Goal: Information Seeking & Learning: Learn about a topic

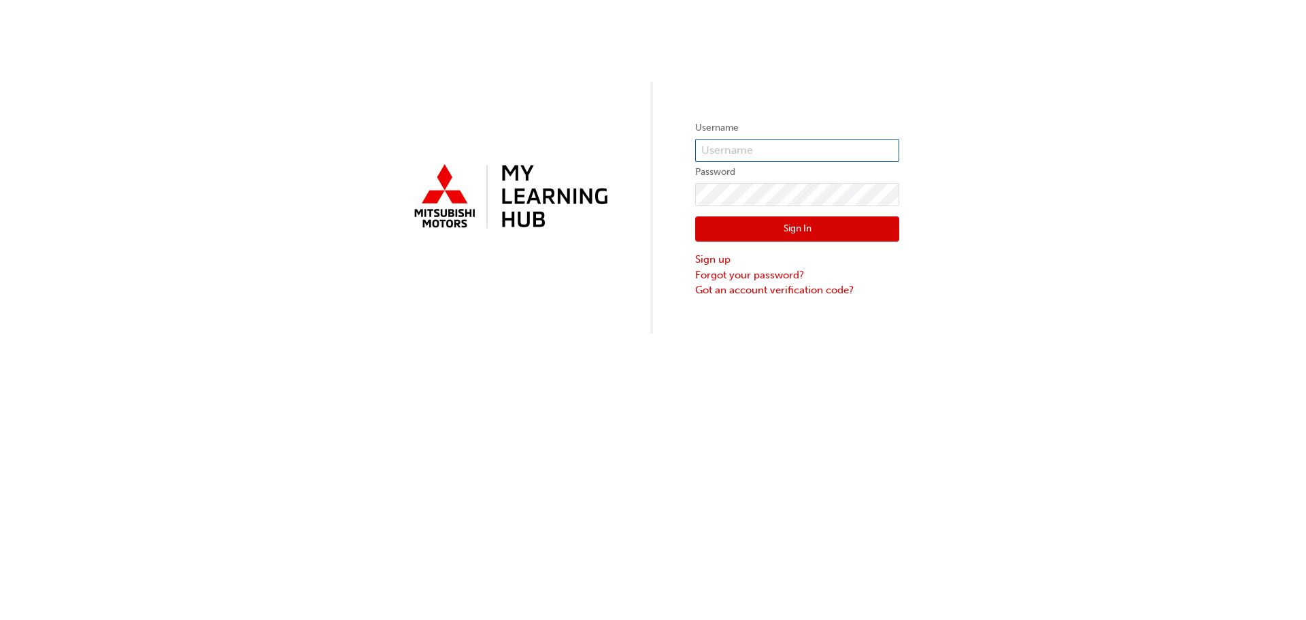
type input "0005979706"
click at [808, 227] on button "Sign In" at bounding box center [797, 229] width 204 height 26
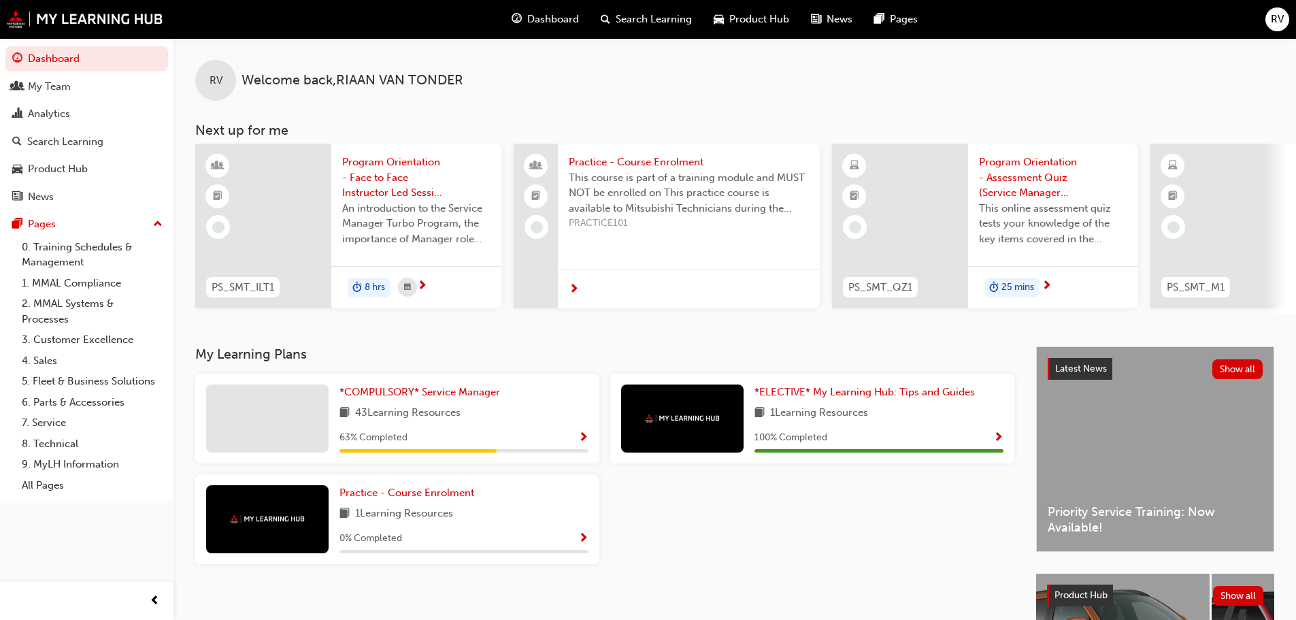
click at [620, 18] on span "Search Learning" at bounding box center [654, 20] width 76 height 16
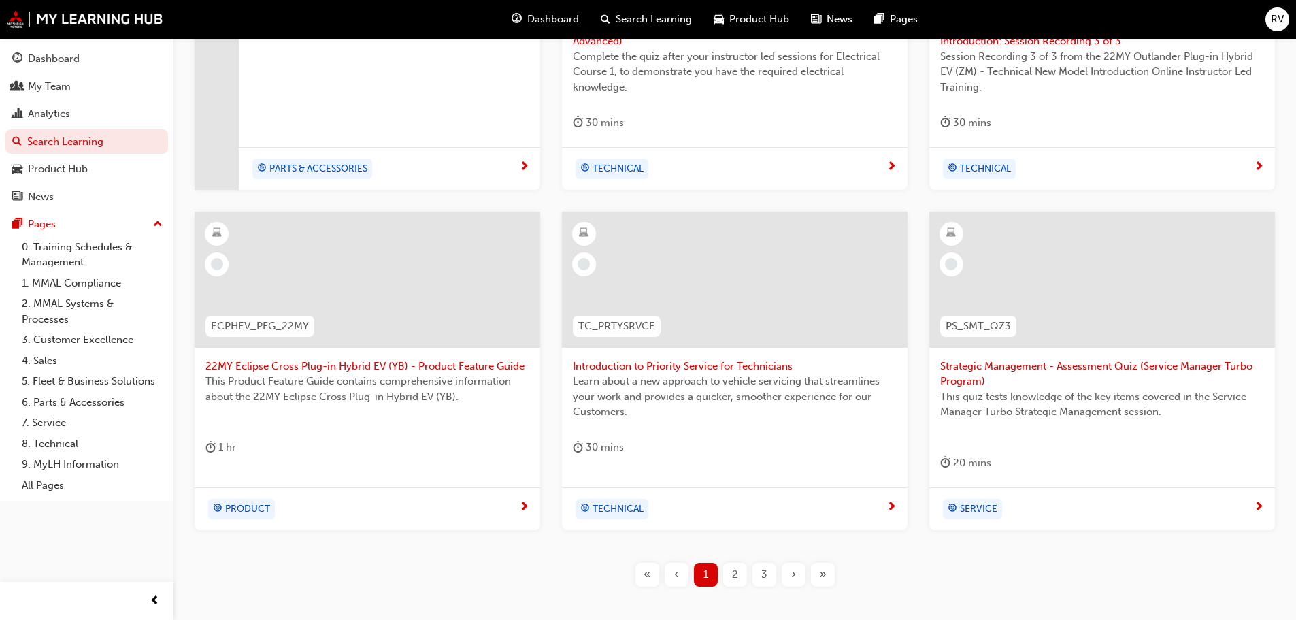
scroll to position [476, 0]
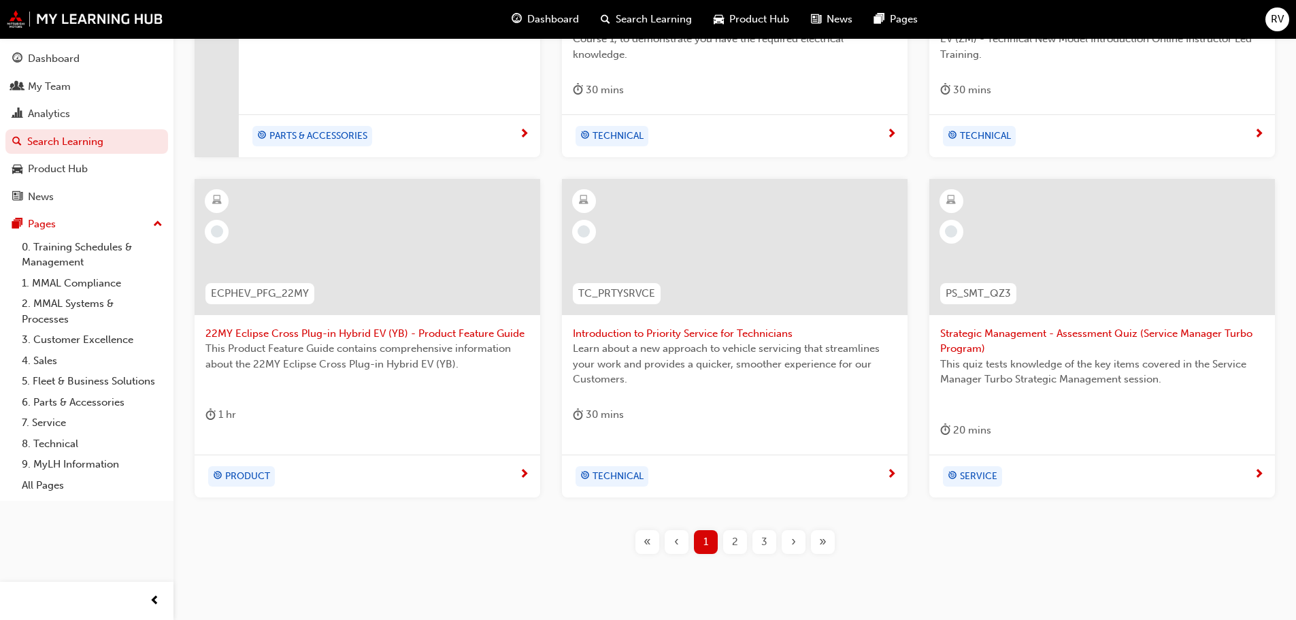
click at [735, 543] on span "2" at bounding box center [735, 542] width 6 height 16
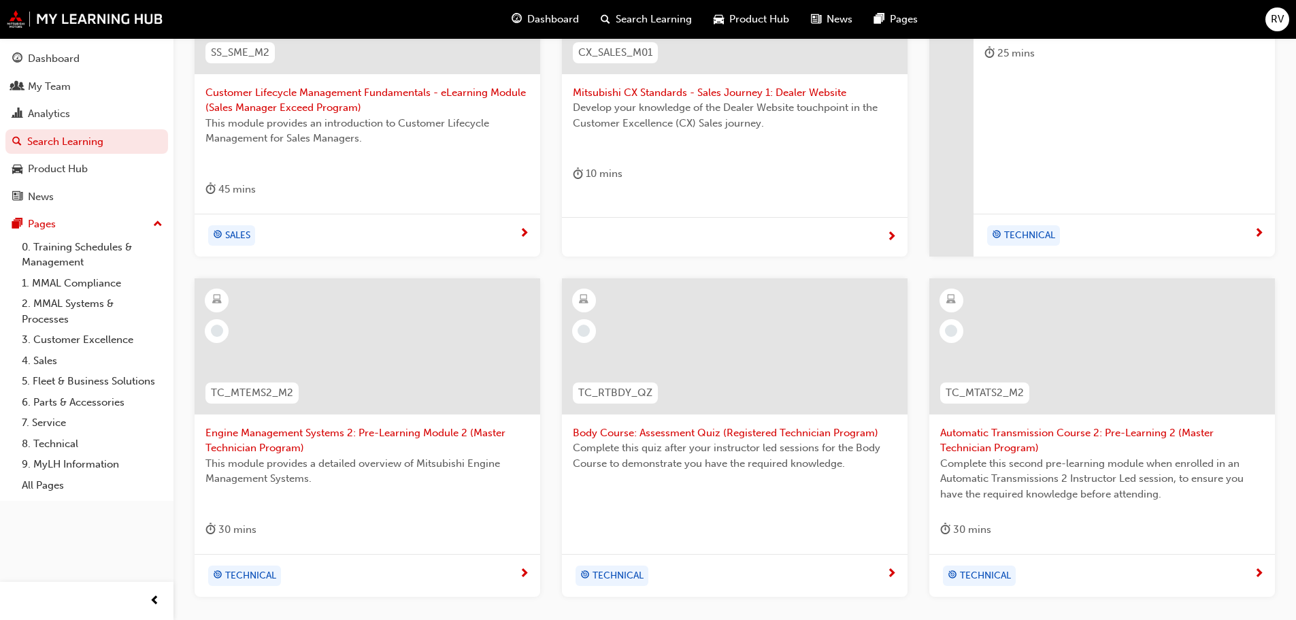
scroll to position [520, 0]
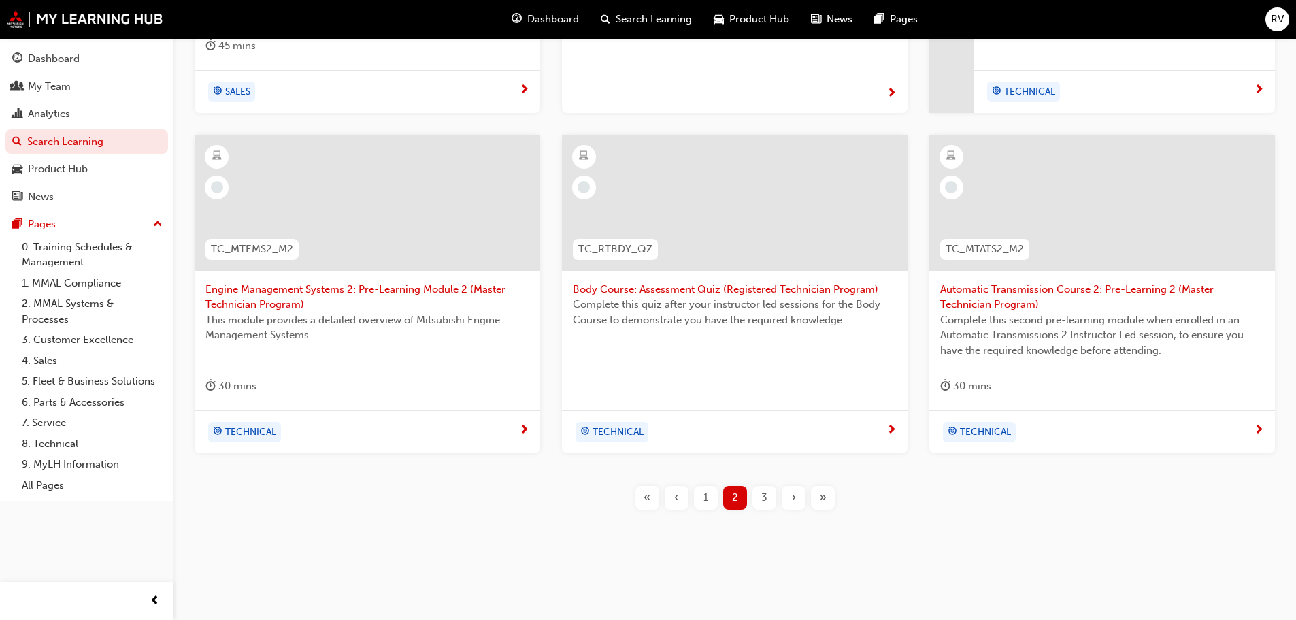
click at [767, 496] on div "3" at bounding box center [764, 498] width 24 height 24
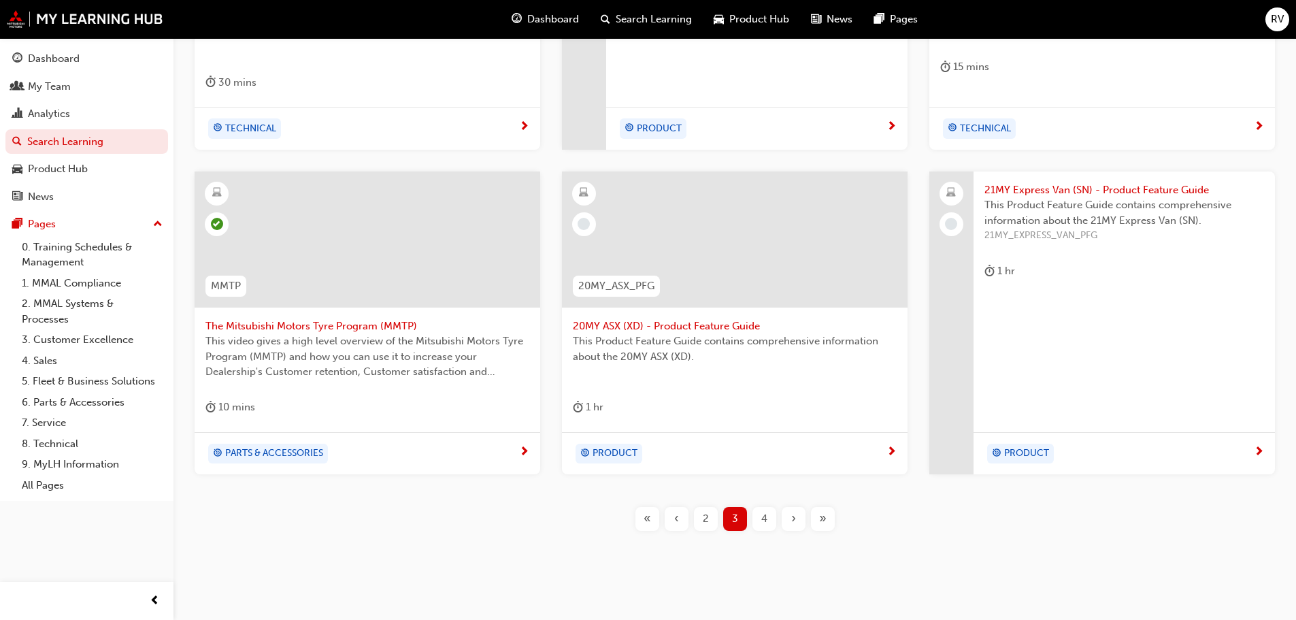
scroll to position [505, 0]
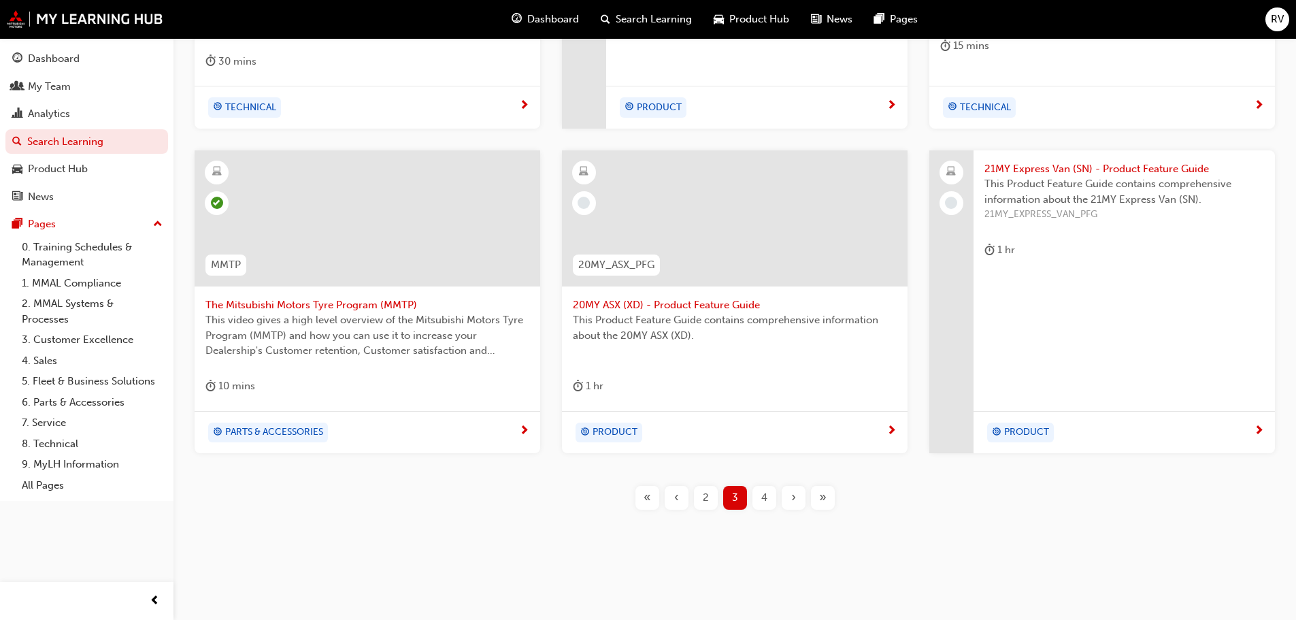
click at [761, 497] on span "4" at bounding box center [764, 498] width 6 height 16
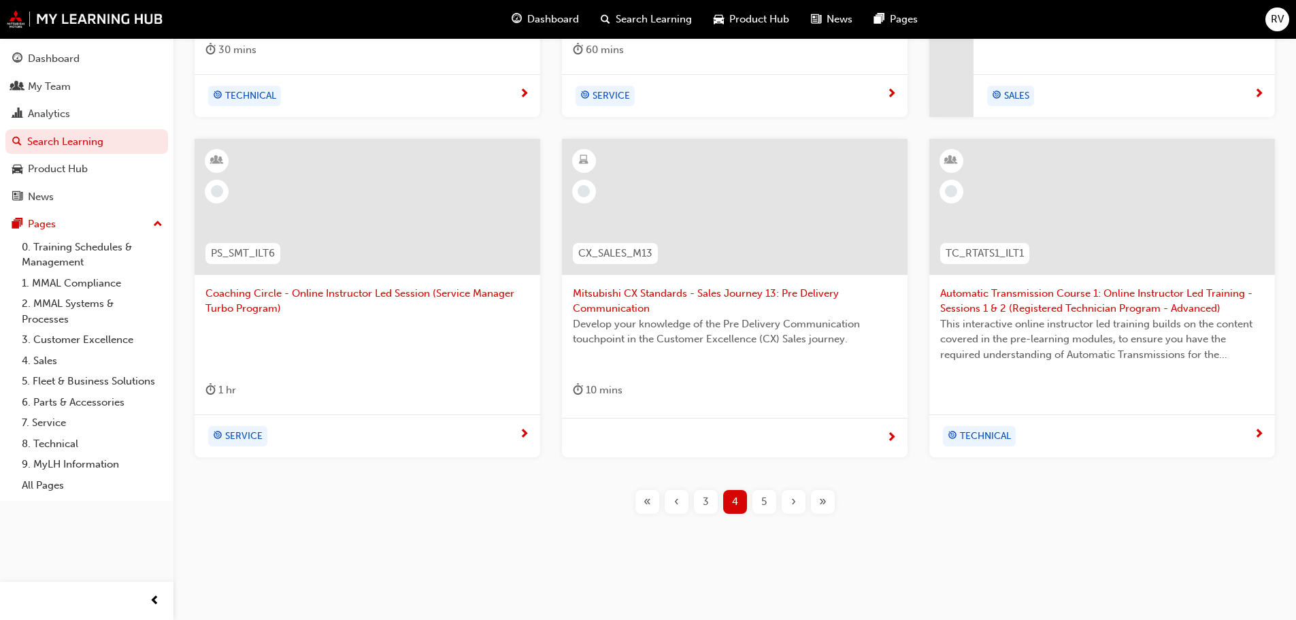
scroll to position [520, 0]
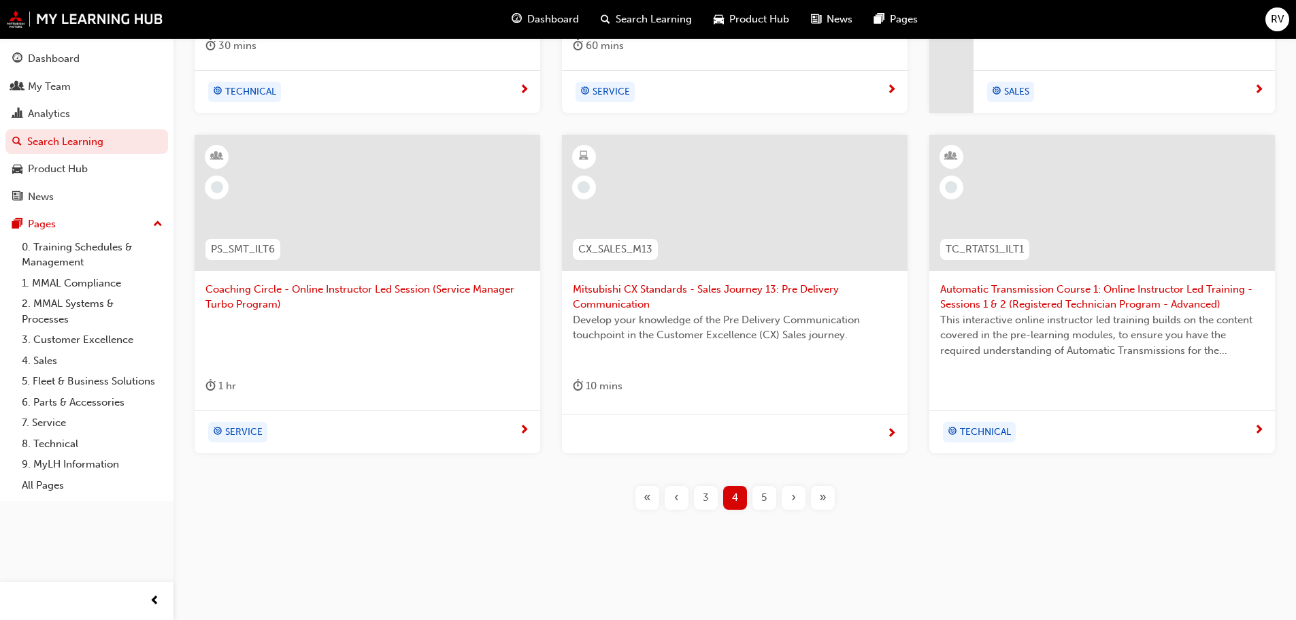
click at [761, 500] on span "5" at bounding box center [763, 498] width 5 height 16
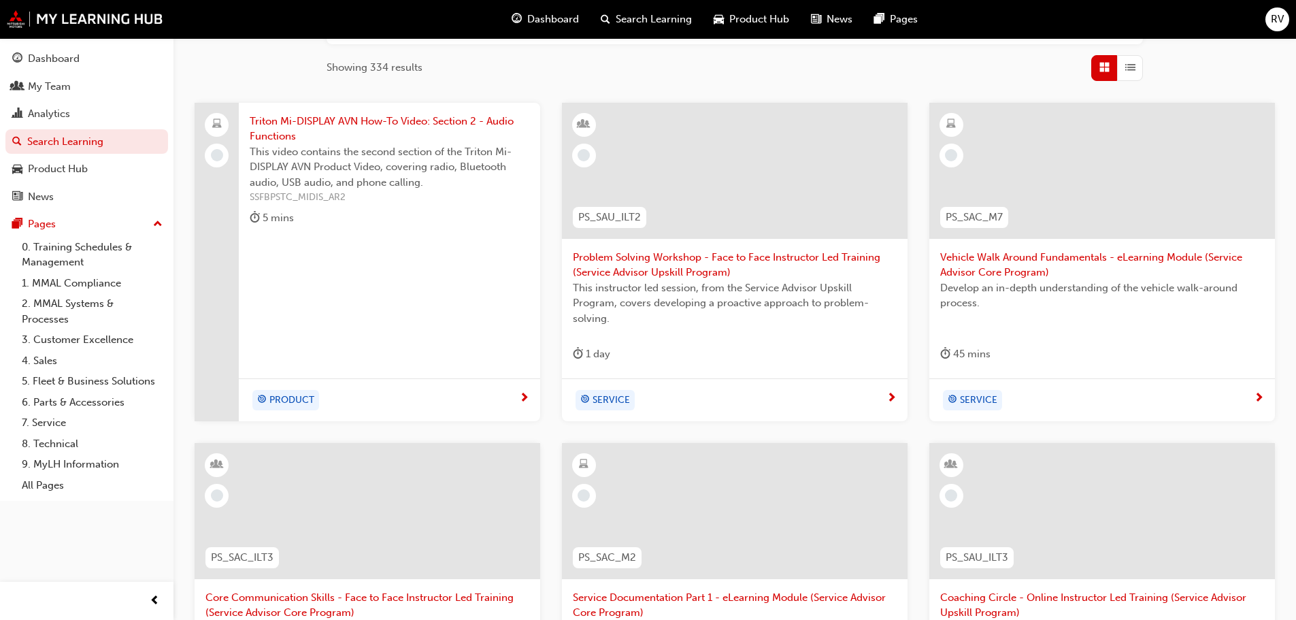
scroll to position [180, 0]
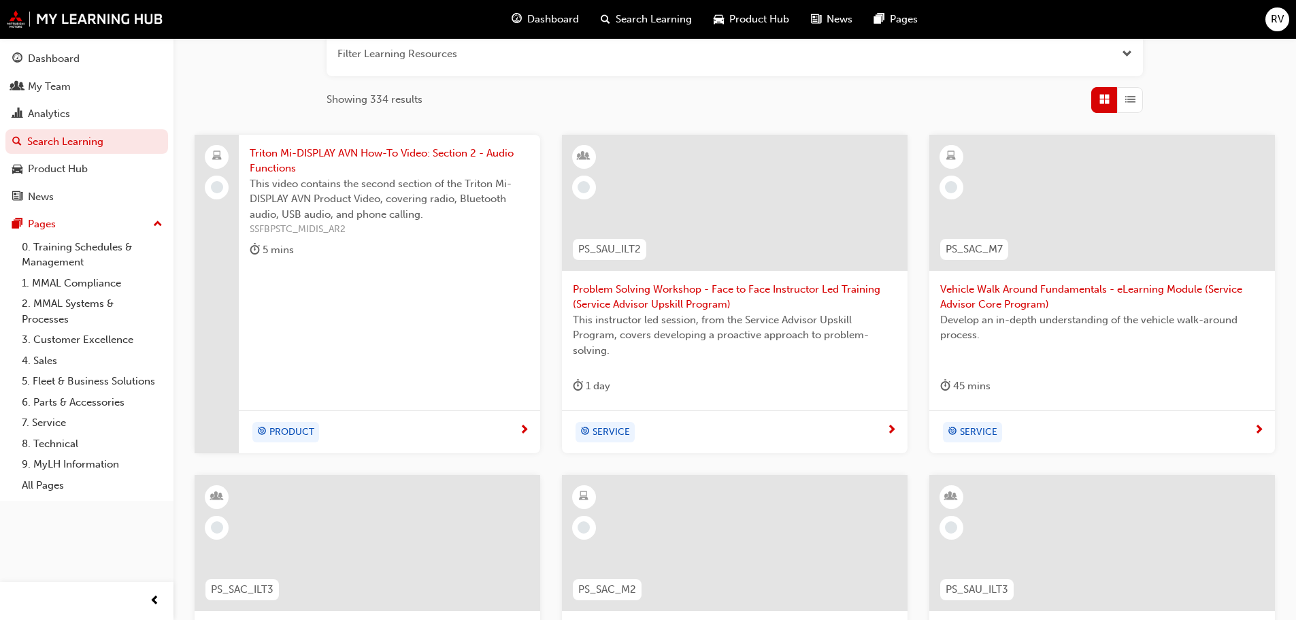
click at [369, 263] on div "5 mins" at bounding box center [390, 252] width 280 height 22
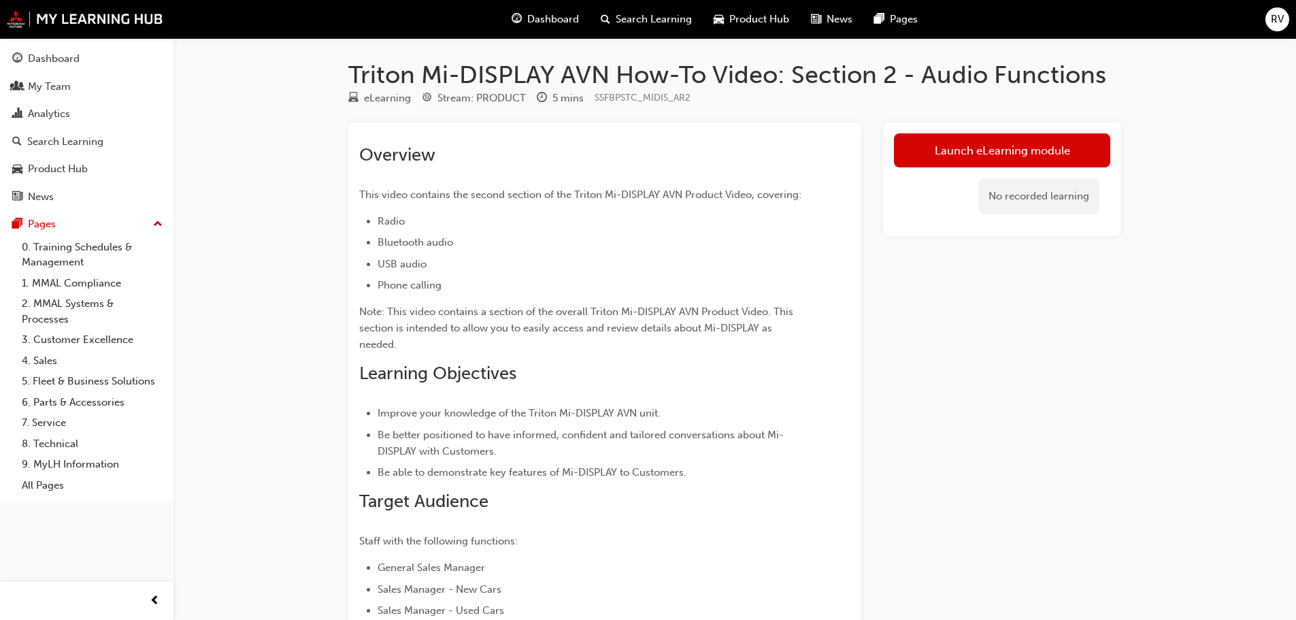
click at [932, 139] on link "Launch eLearning module" at bounding box center [1002, 150] width 216 height 34
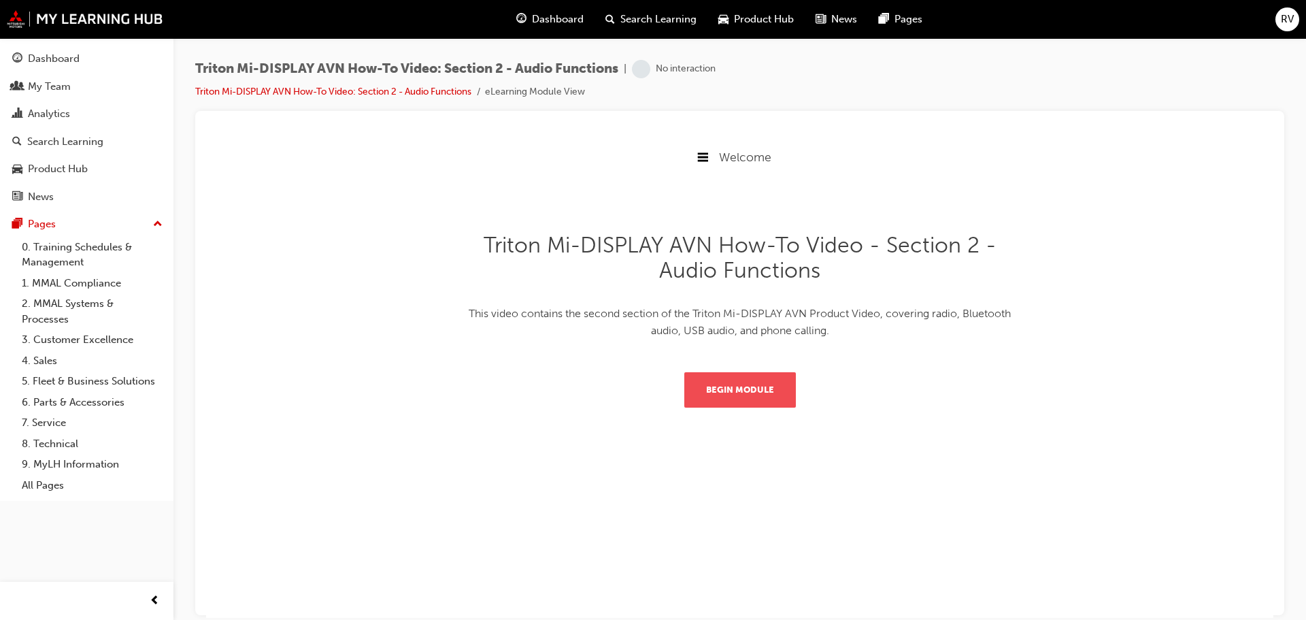
click at [731, 399] on button "Begin Module" at bounding box center [740, 388] width 112 height 35
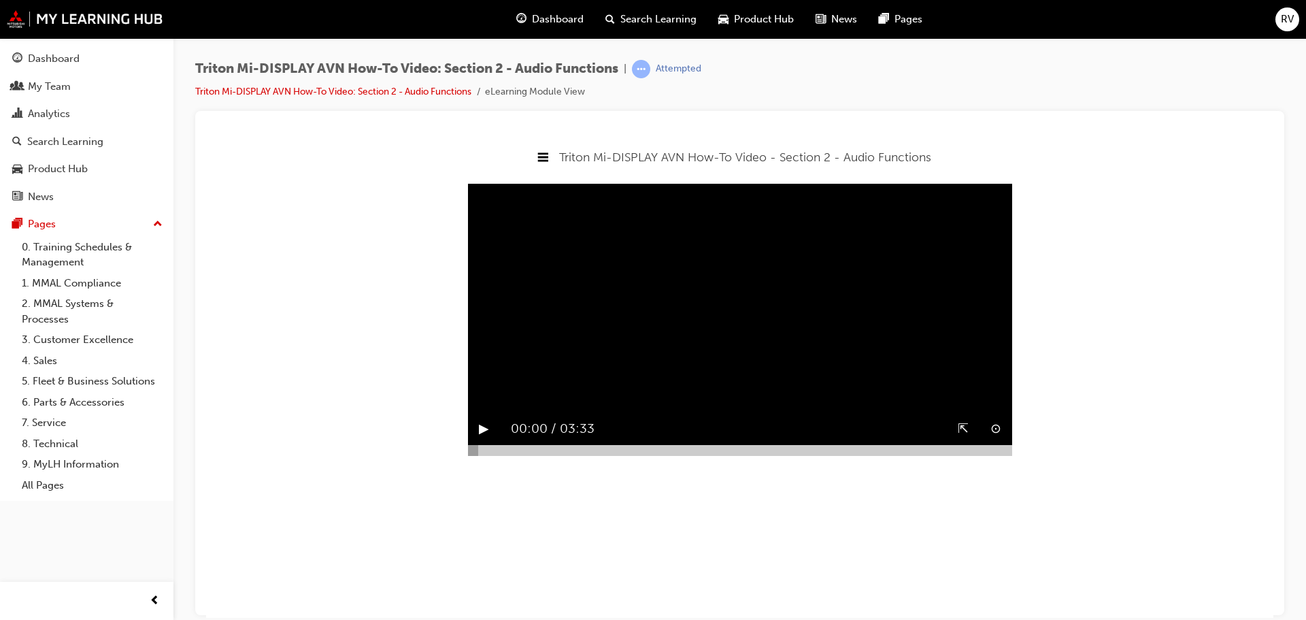
click at [483, 439] on button "▶︎" at bounding box center [484, 428] width 10 height 21
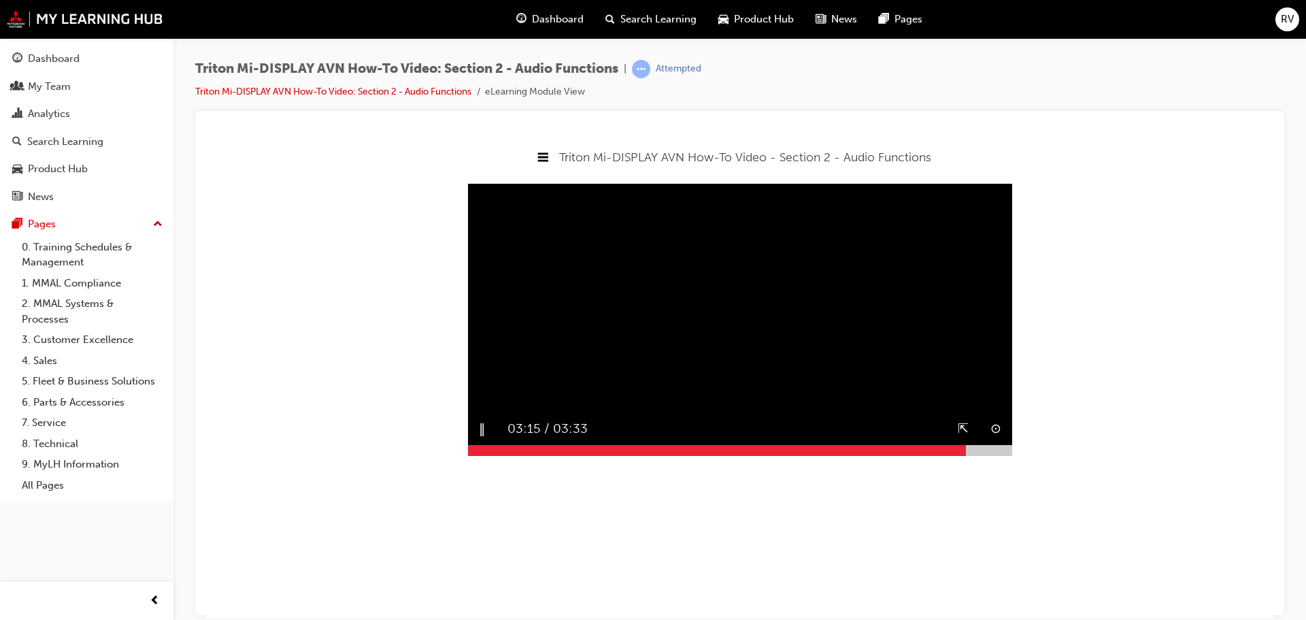
drag, startPoint x: 607, startPoint y: 482, endPoint x: 967, endPoint y: 482, distance: 359.8
click at [967, 455] on div at bounding box center [740, 449] width 544 height 11
click at [481, 439] on button "▶︎" at bounding box center [484, 428] width 10 height 21
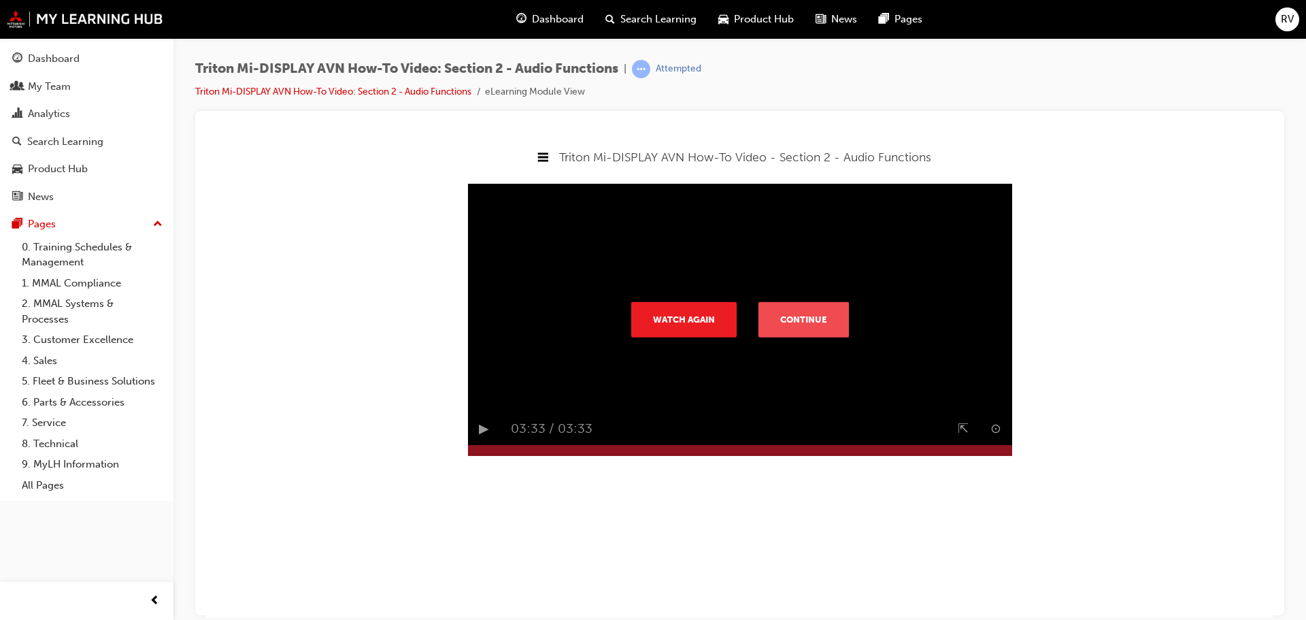
click at [787, 337] on button "Continue" at bounding box center [803, 318] width 90 height 35
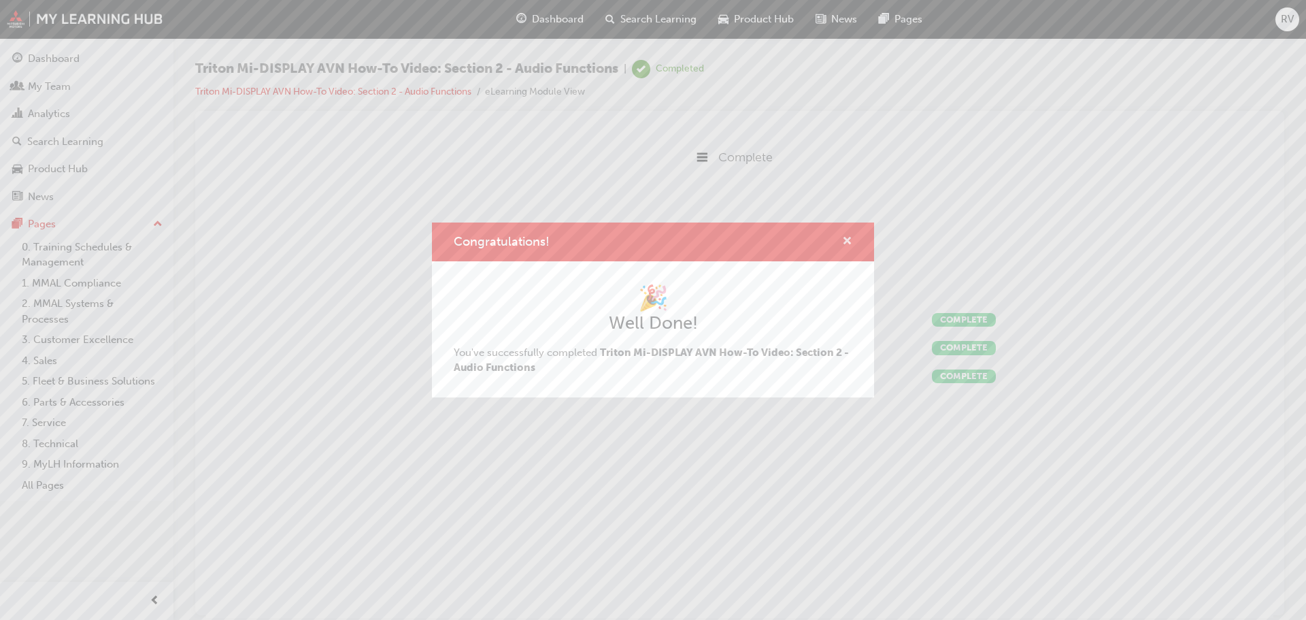
click at [849, 239] on span "cross-icon" at bounding box center [847, 242] width 10 height 12
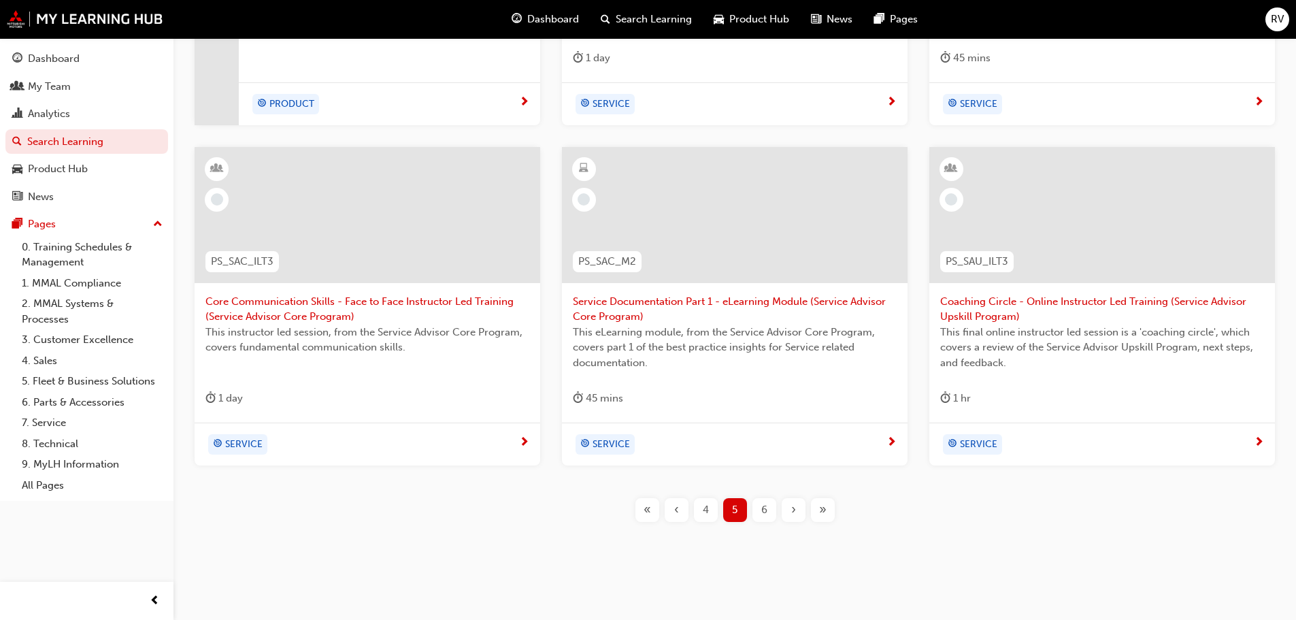
scroll to position [520, 0]
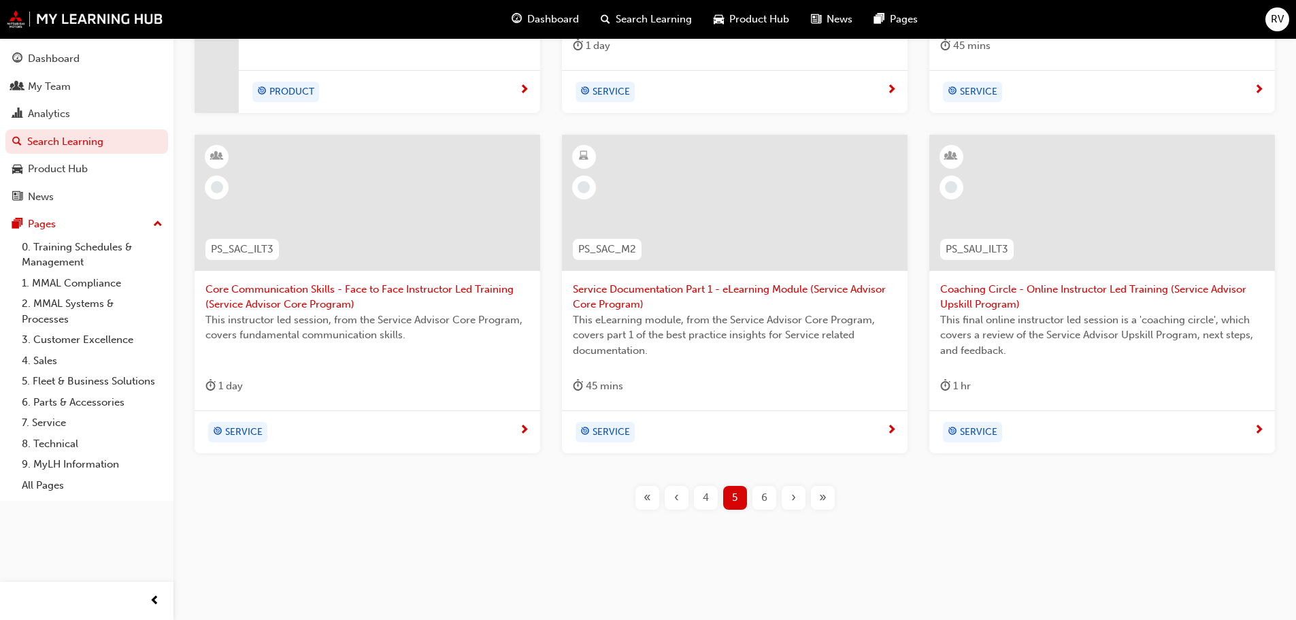
click at [763, 498] on span "6" at bounding box center [764, 498] width 6 height 16
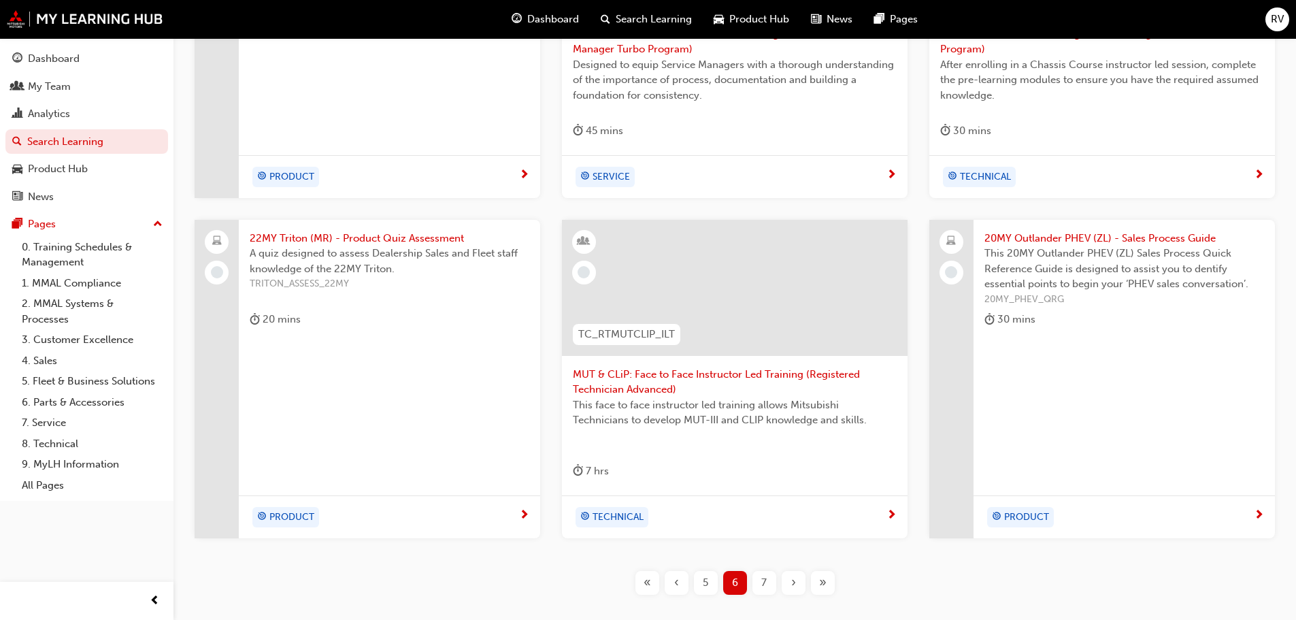
scroll to position [452, 0]
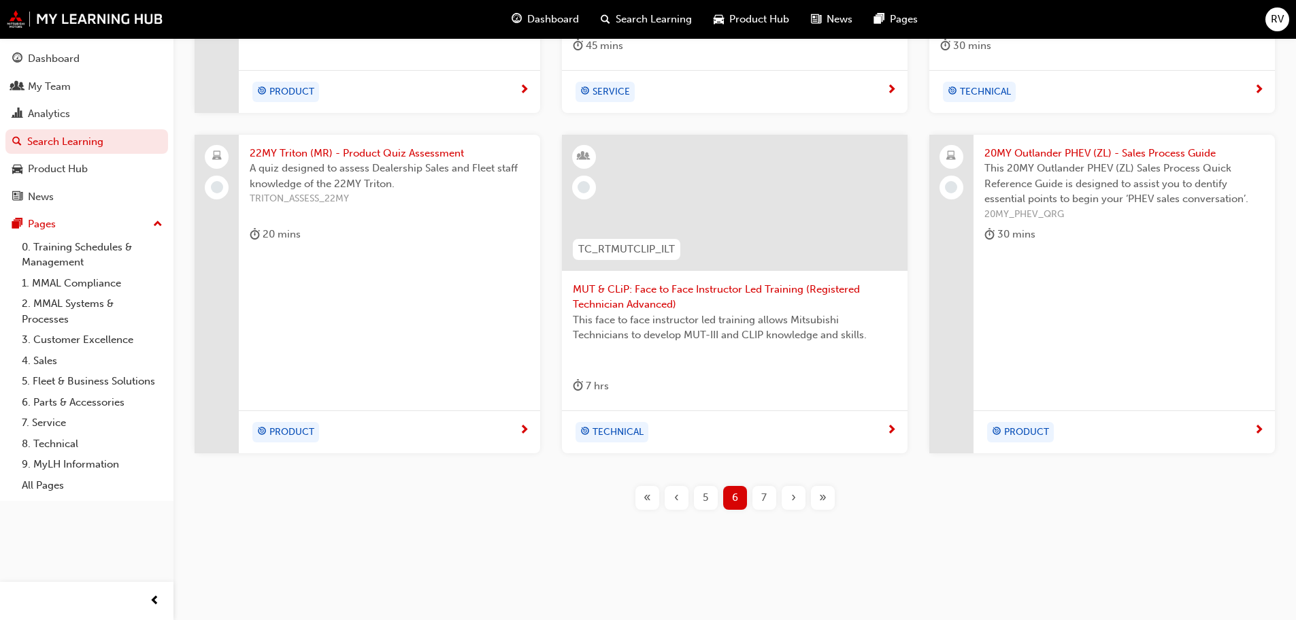
click at [763, 503] on span "7" at bounding box center [763, 498] width 5 height 16
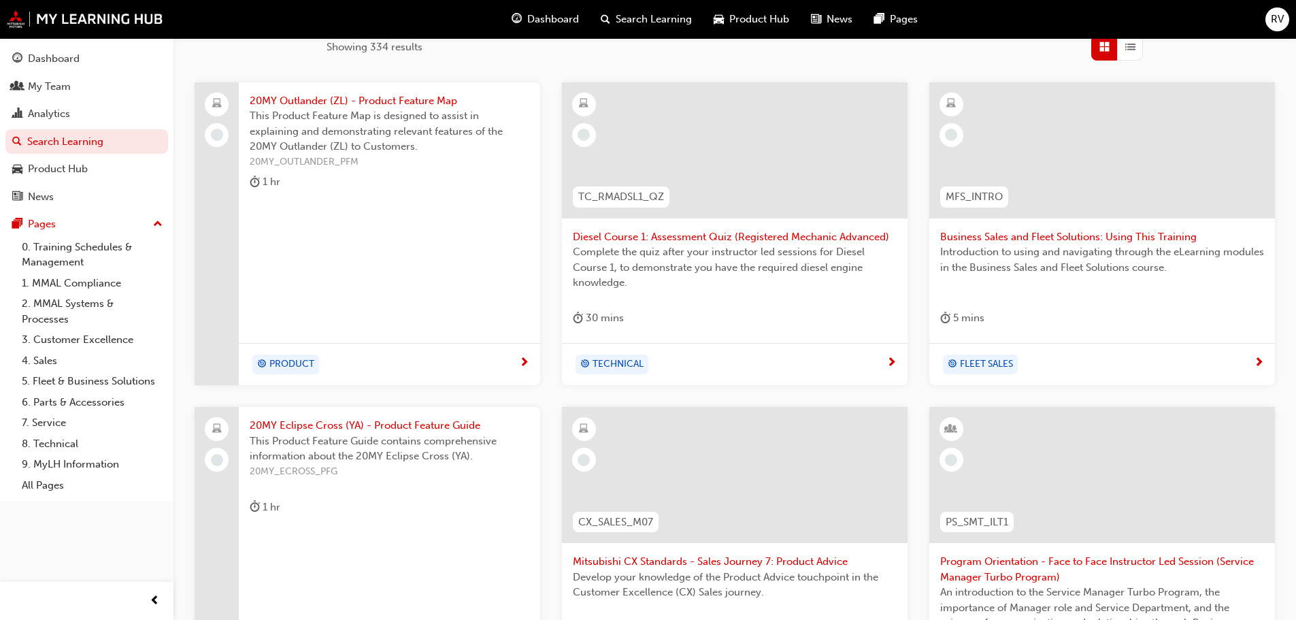
scroll to position [165, 0]
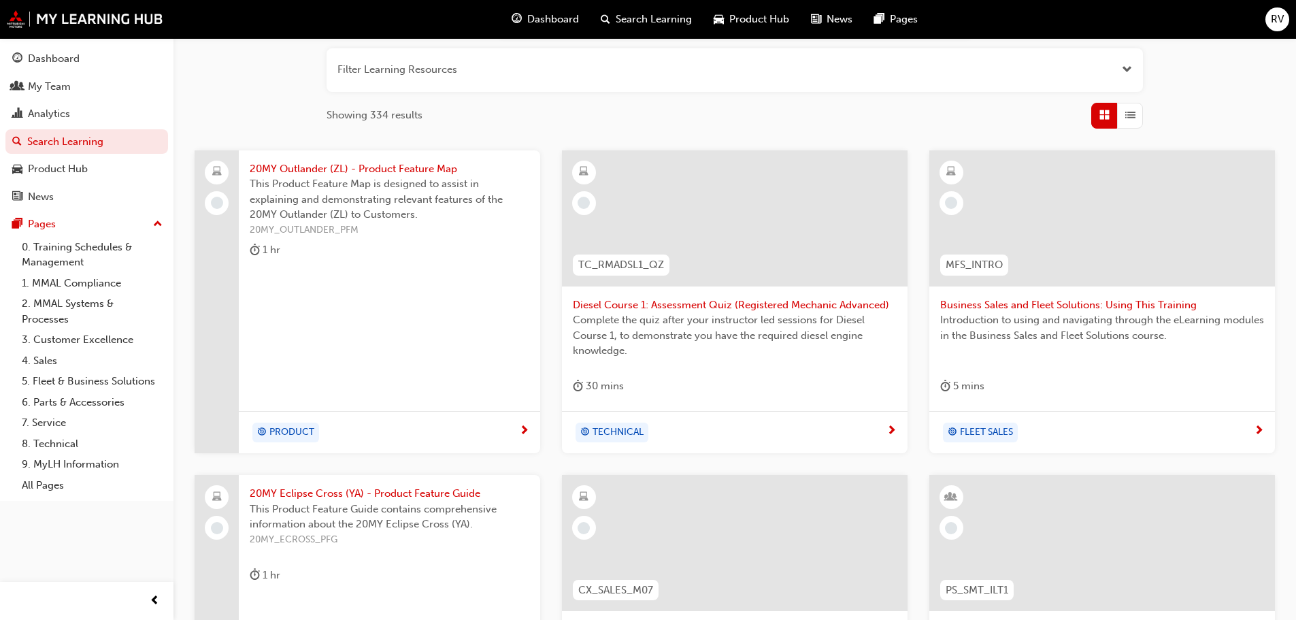
click at [1107, 246] on div at bounding box center [1102, 218] width 346 height 136
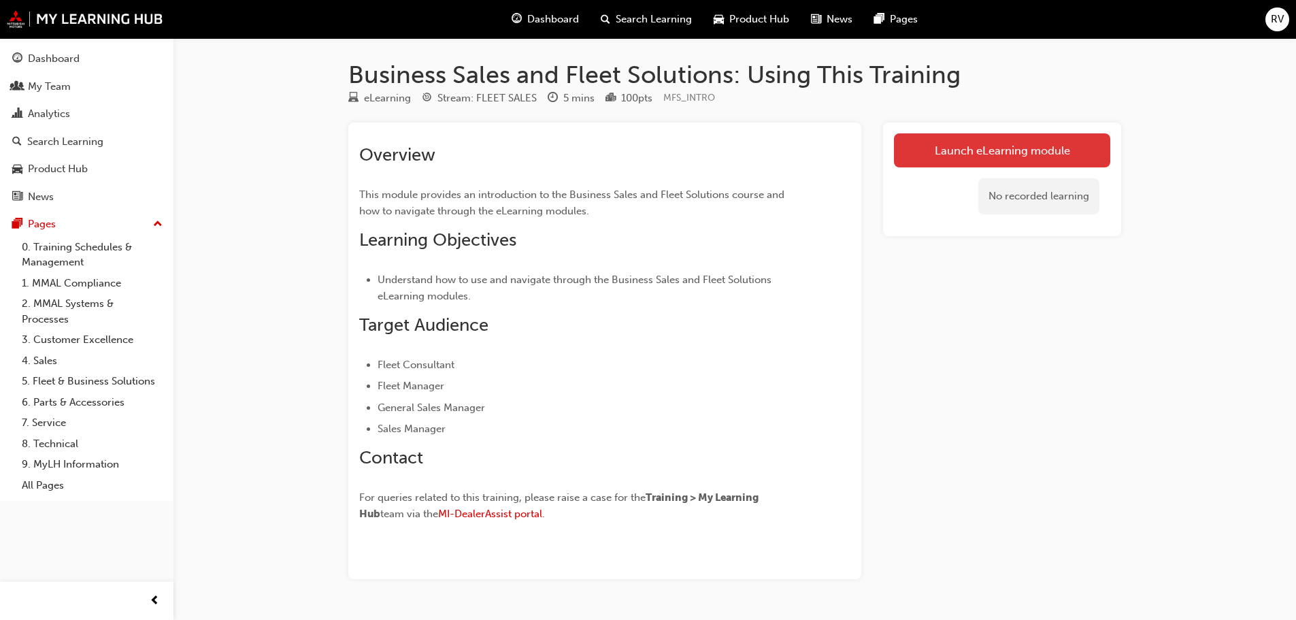
click at [954, 147] on link "Launch eLearning module" at bounding box center [1002, 150] width 216 height 34
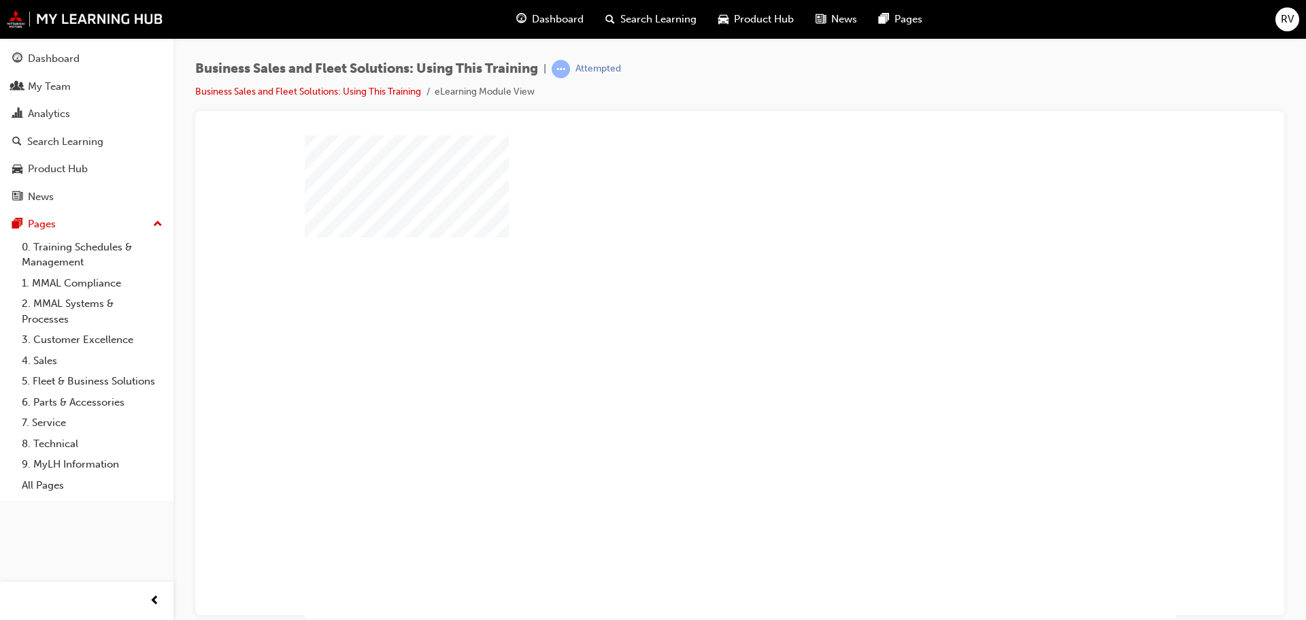
click at [701, 337] on div "play" at bounding box center [701, 337] width 0 height 0
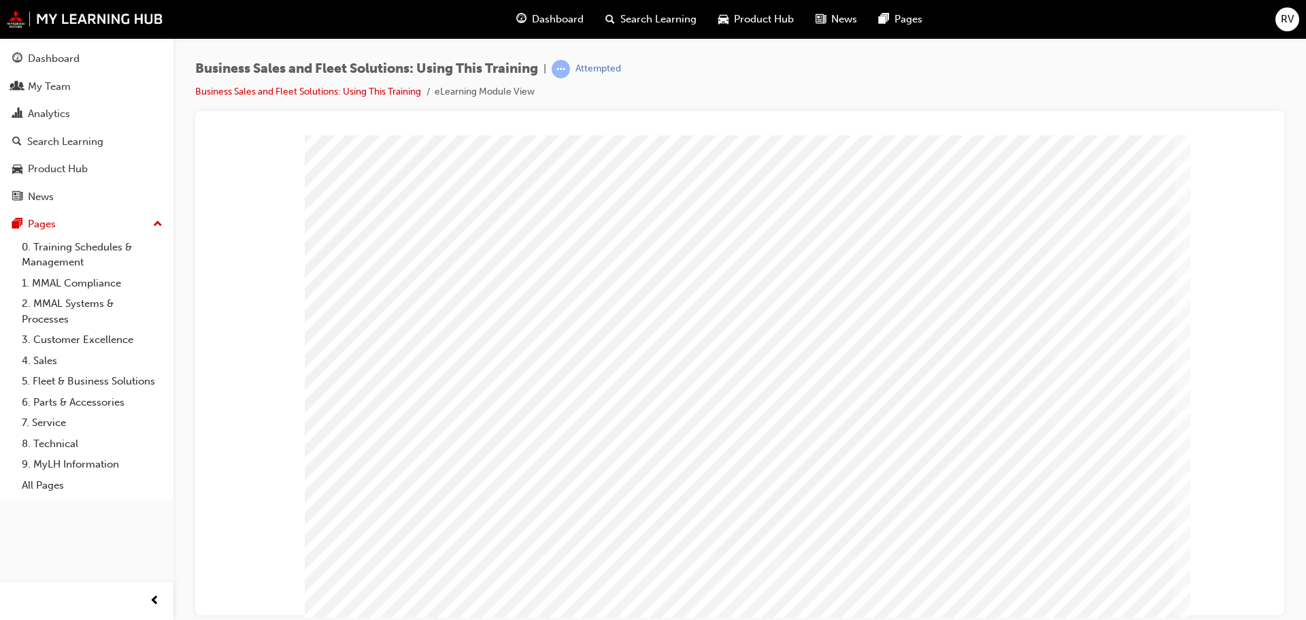
scroll to position [38, 0]
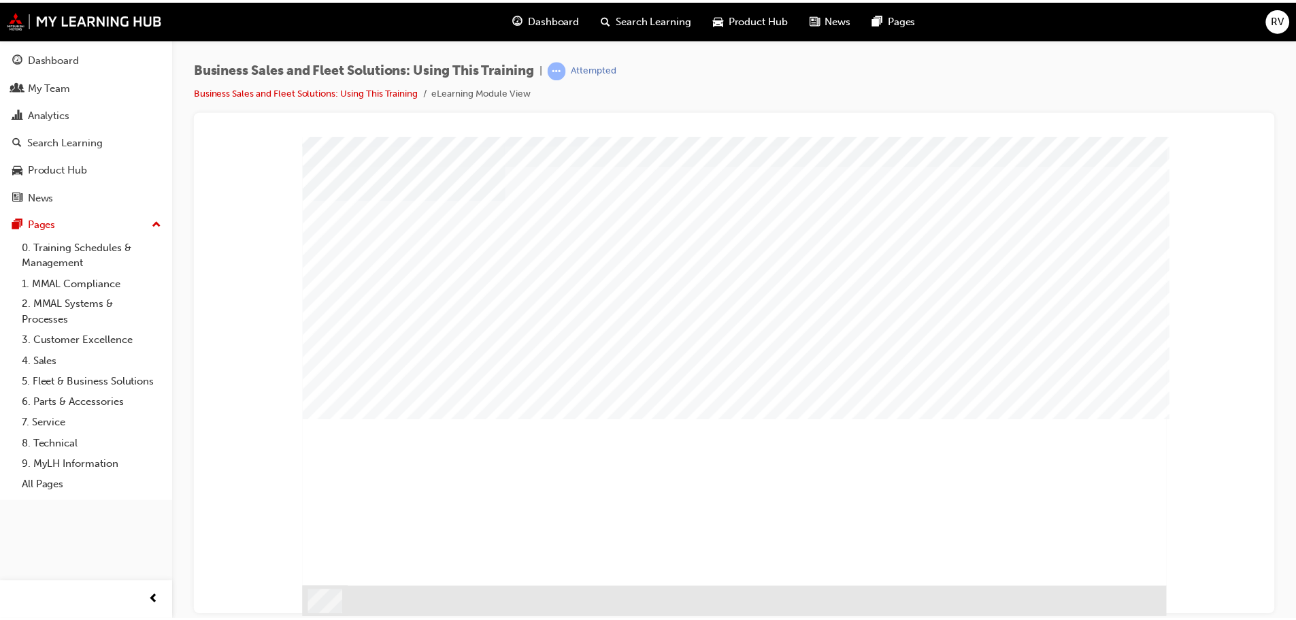
scroll to position [0, 0]
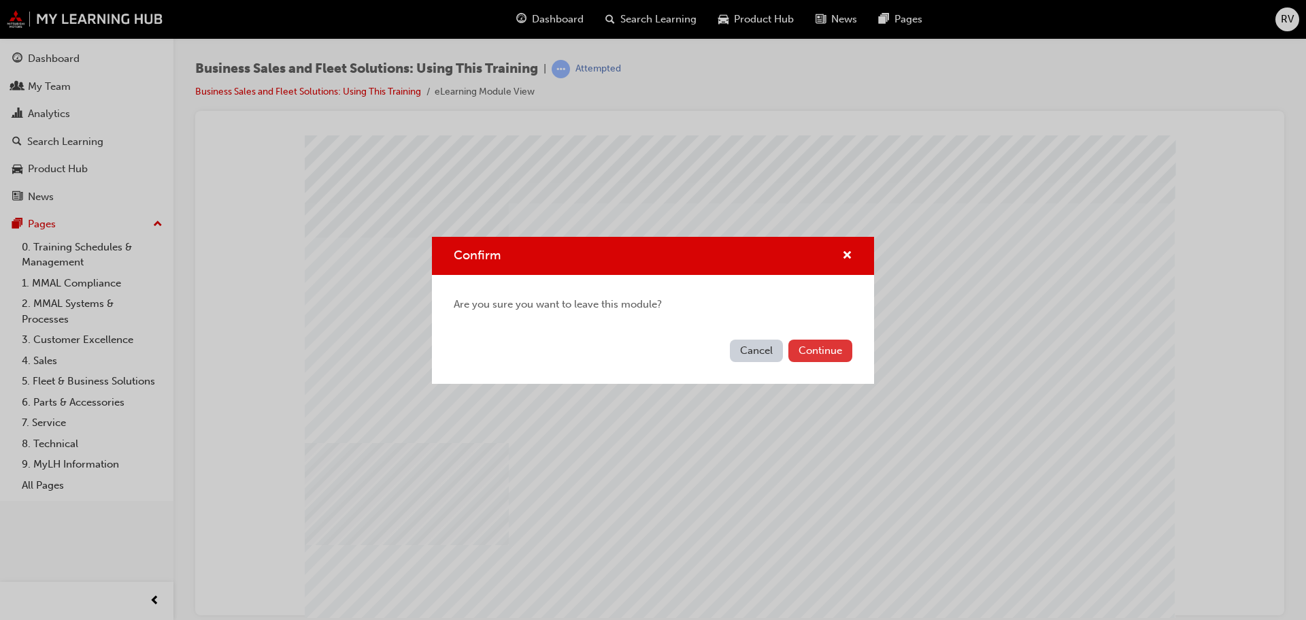
click at [809, 350] on button "Continue" at bounding box center [820, 350] width 64 height 22
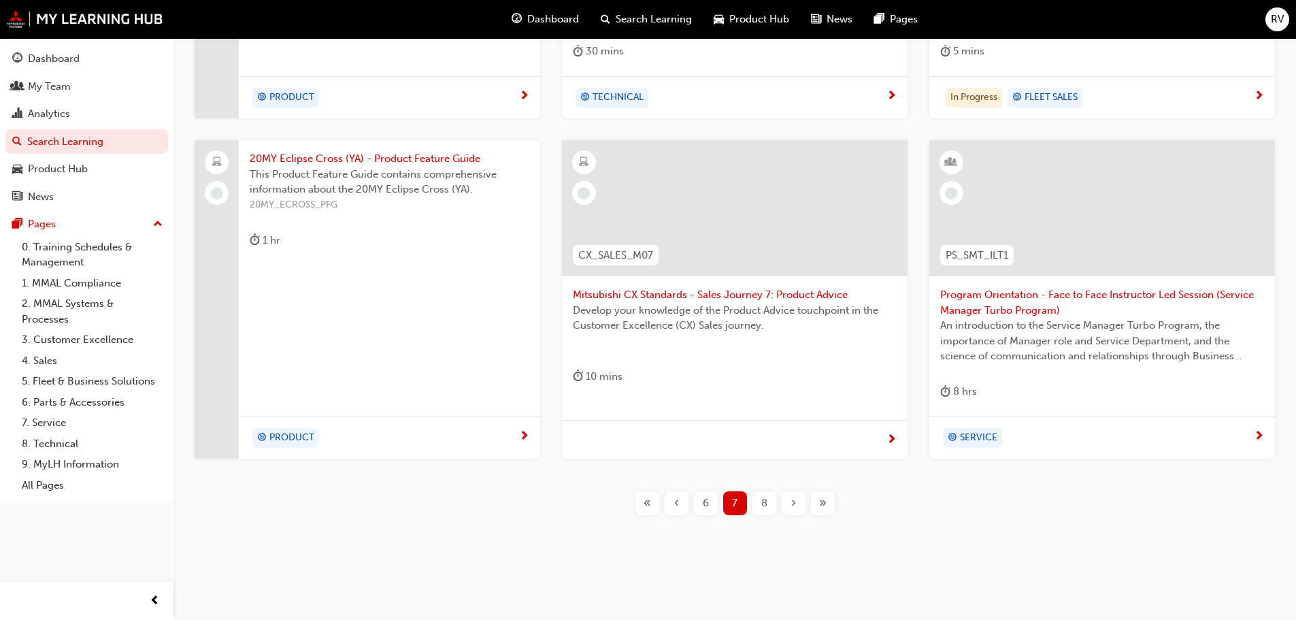
scroll to position [505, 0]
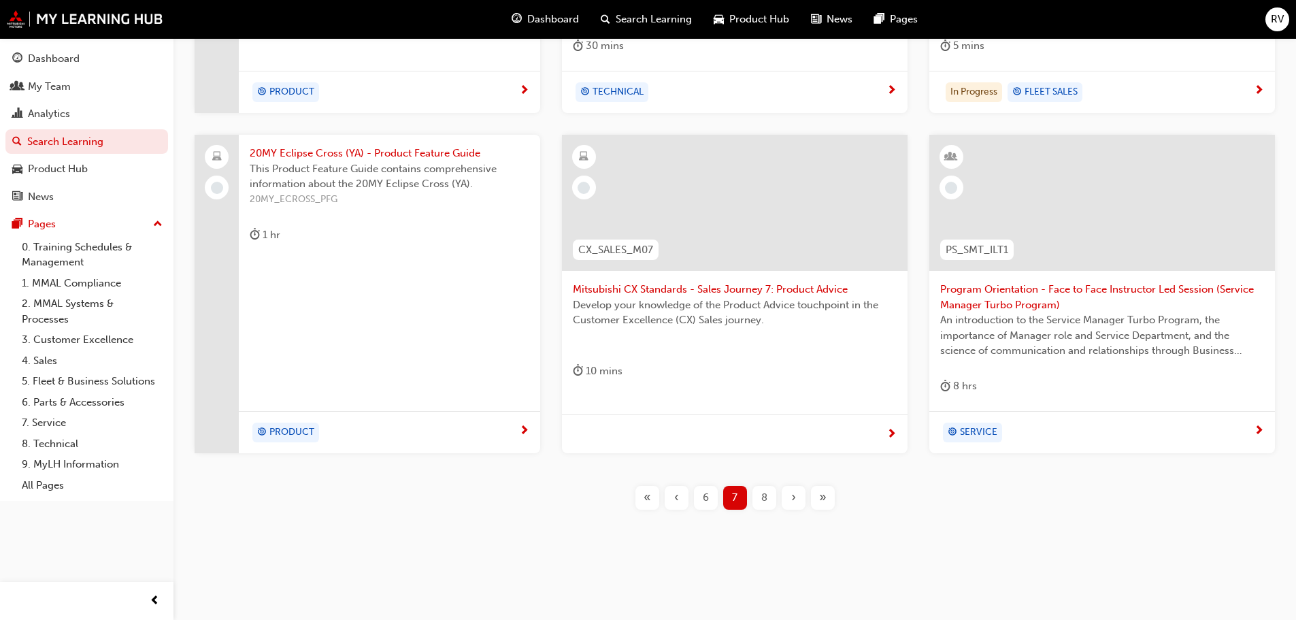
click at [763, 496] on span "8" at bounding box center [764, 498] width 6 height 16
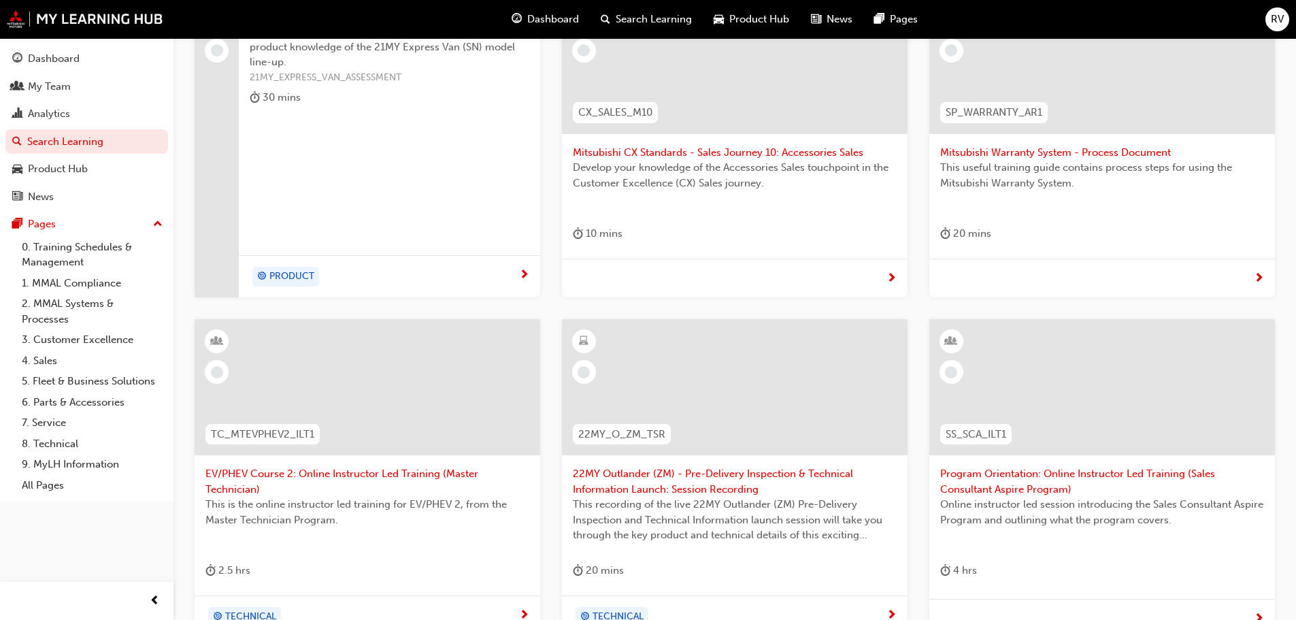
scroll to position [501, 0]
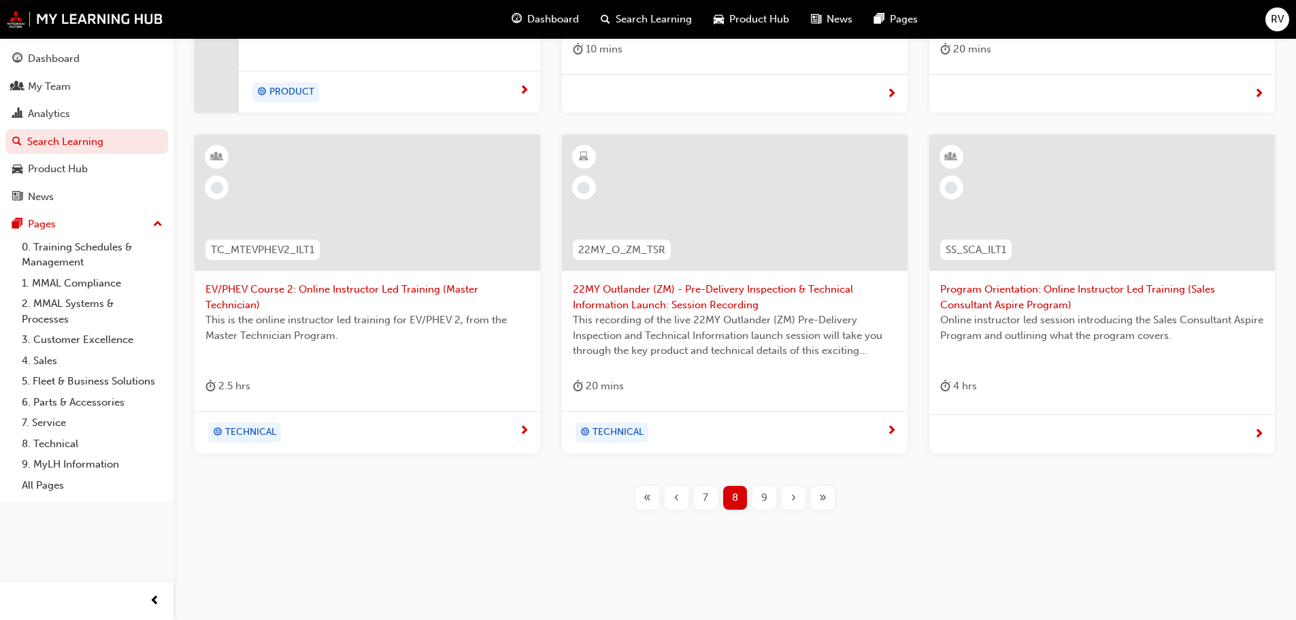
click at [757, 497] on div "9" at bounding box center [764, 498] width 24 height 24
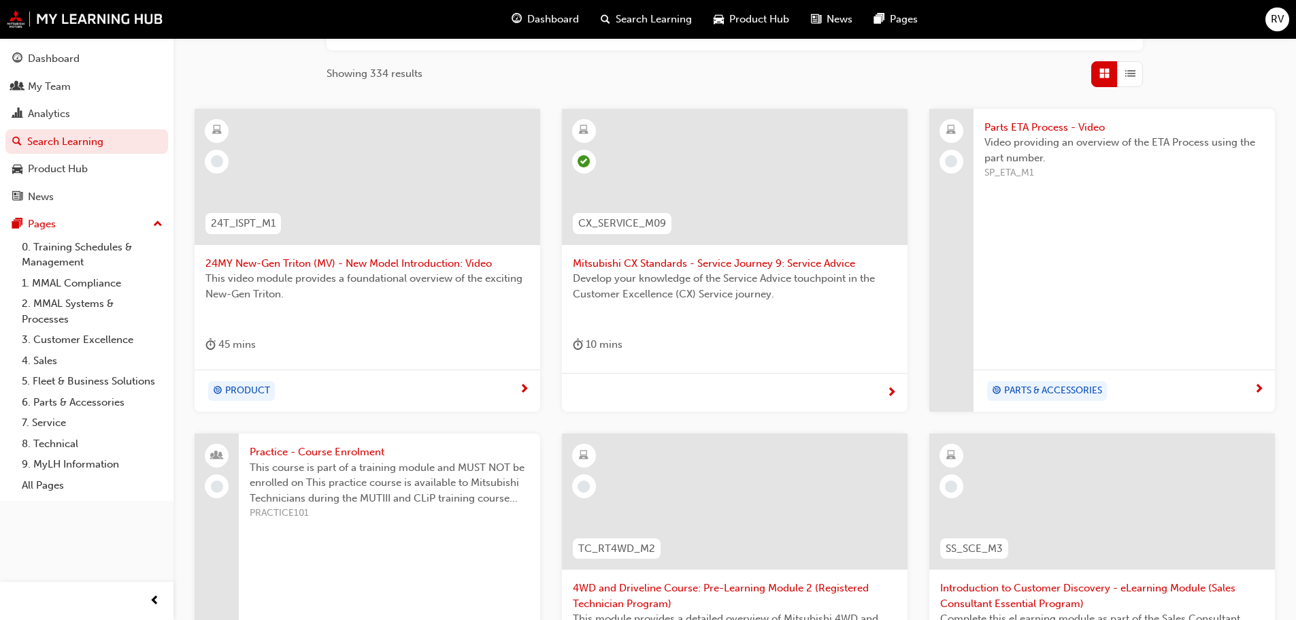
scroll to position [433, 0]
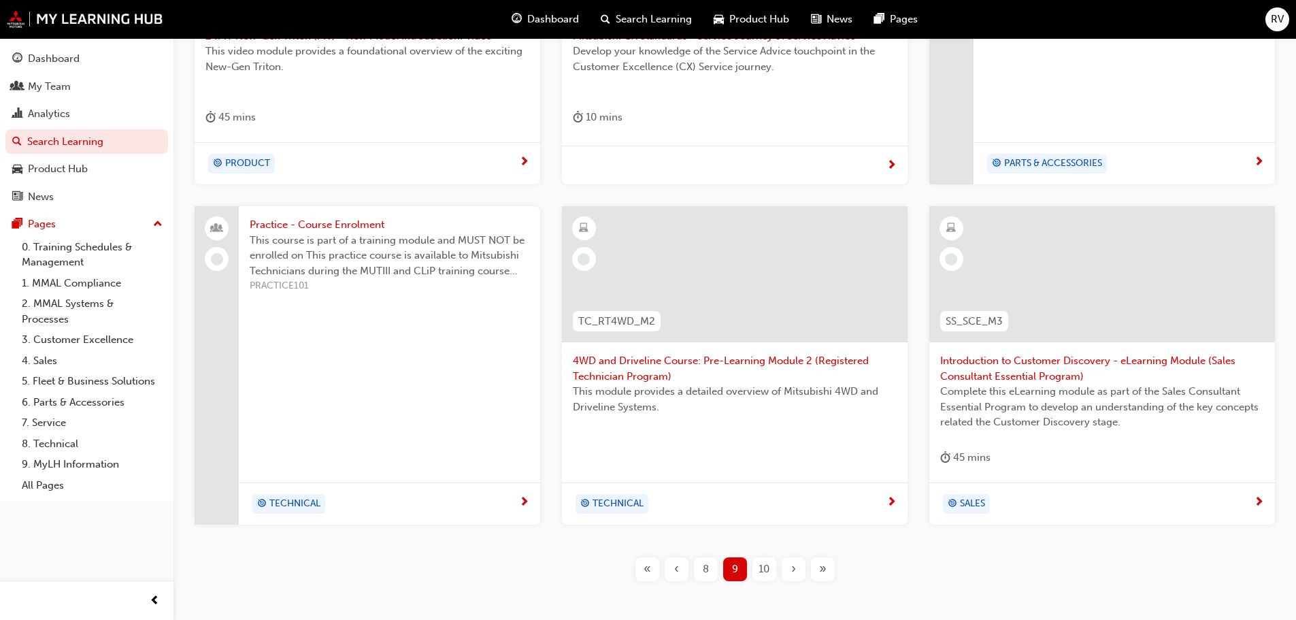
click at [758, 574] on span "10" at bounding box center [763, 569] width 11 height 16
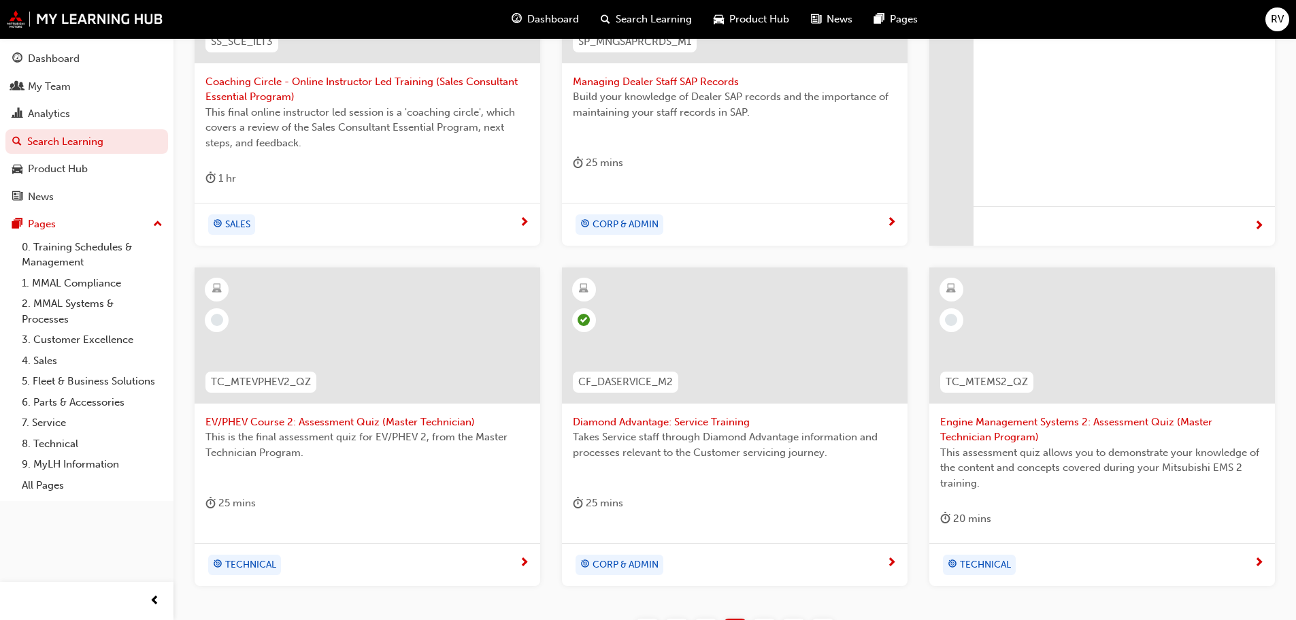
scroll to position [520, 0]
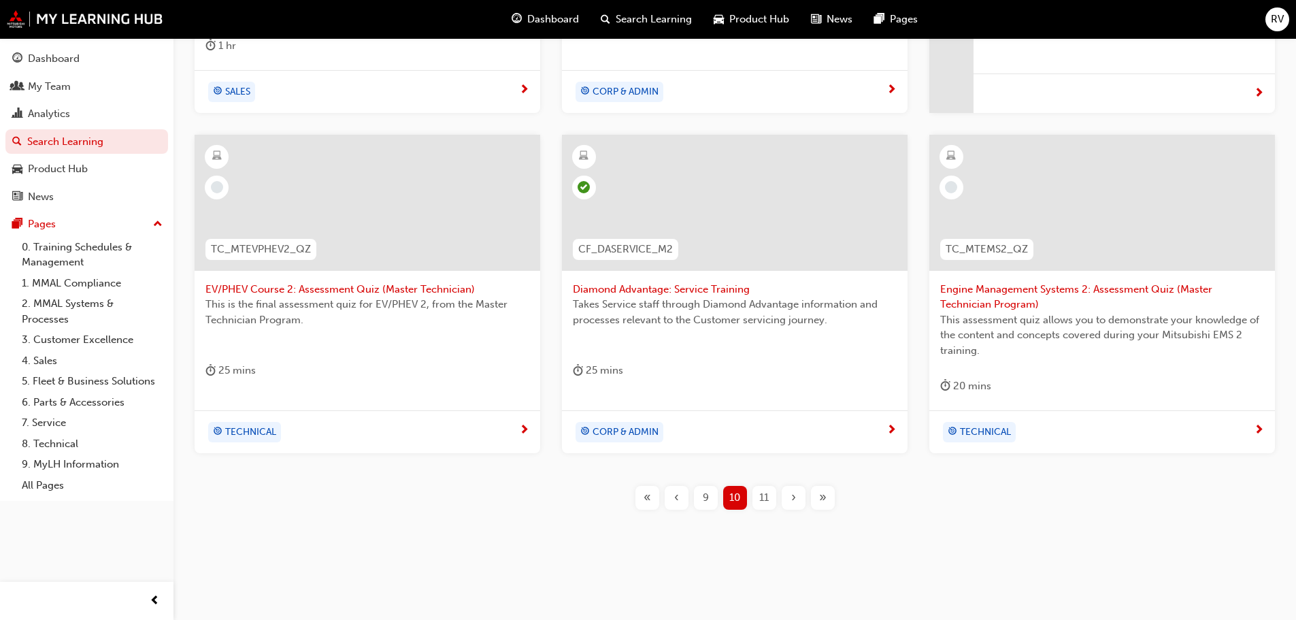
click at [759, 493] on span "11" at bounding box center [764, 498] width 10 height 16
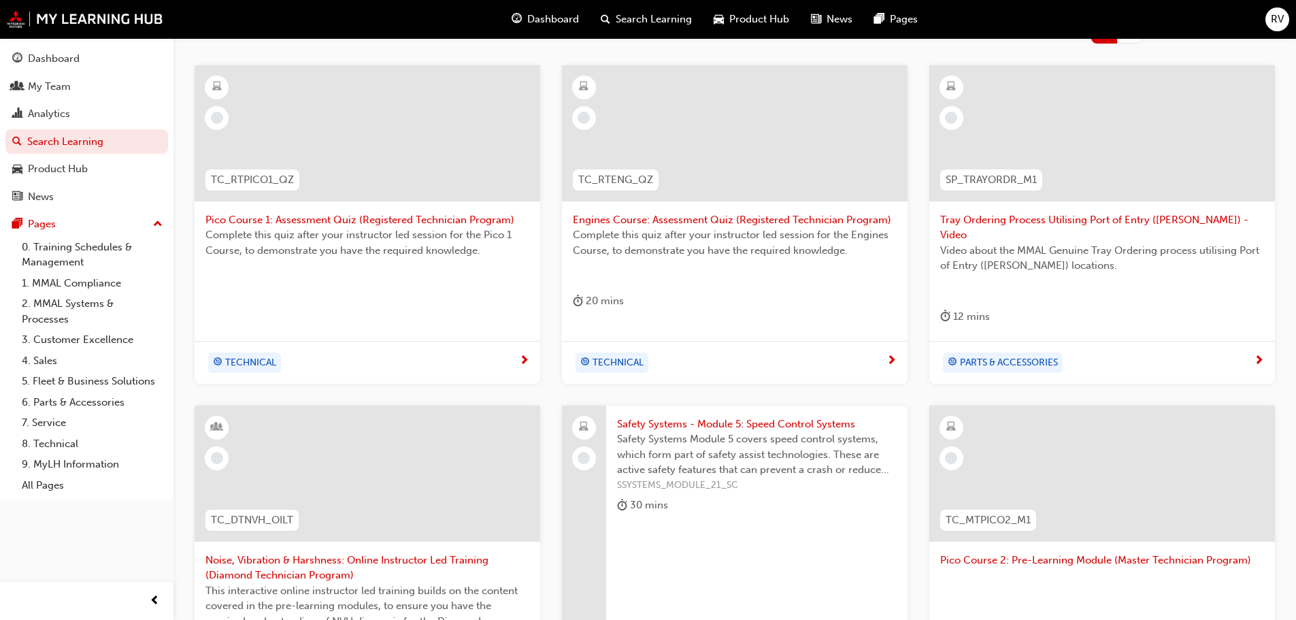
scroll to position [218, 0]
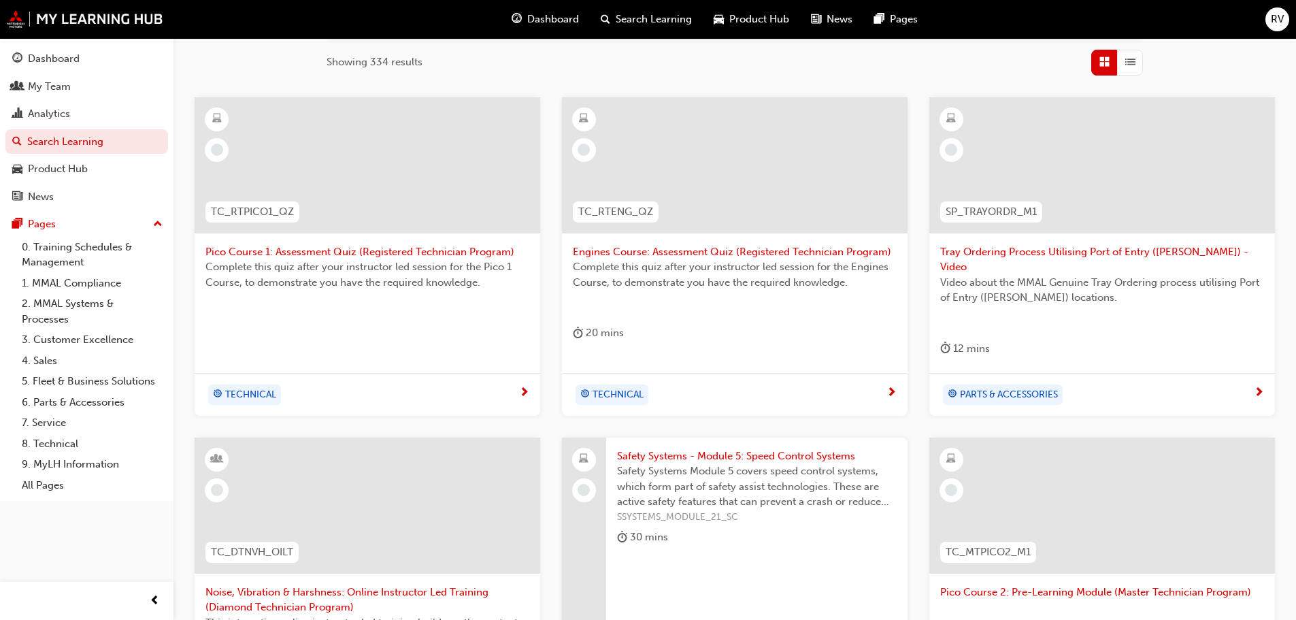
click at [1103, 181] on div at bounding box center [1102, 165] width 346 height 136
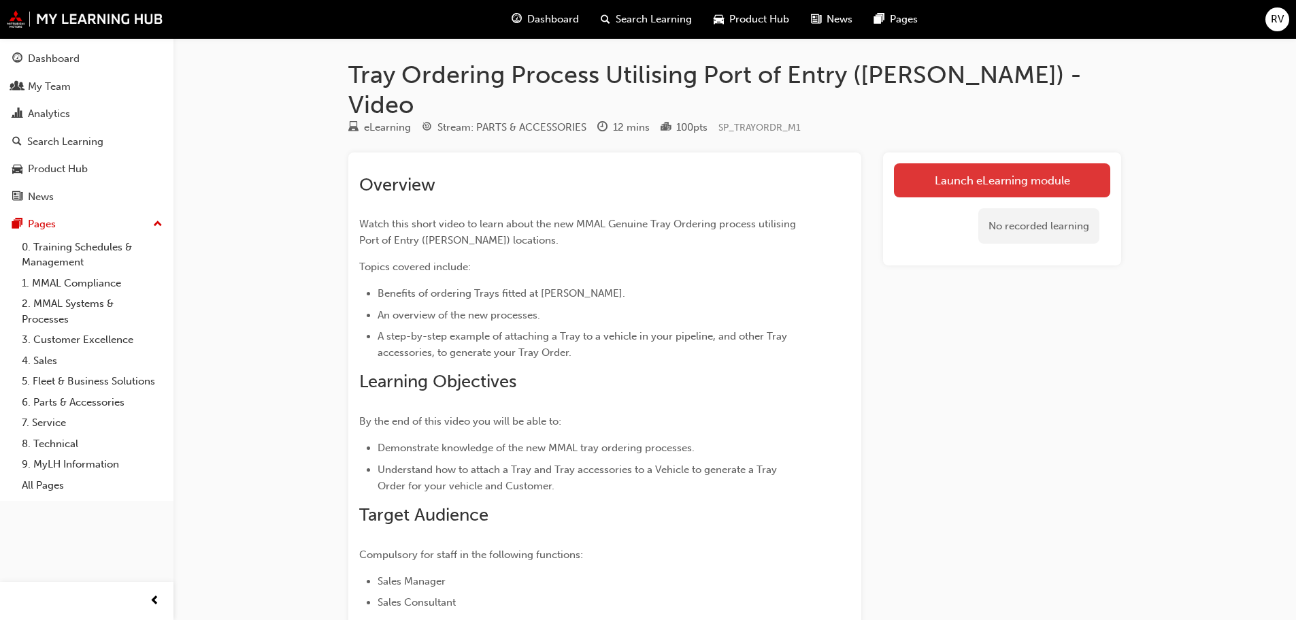
click at [985, 163] on link "Launch eLearning module" at bounding box center [1002, 180] width 216 height 34
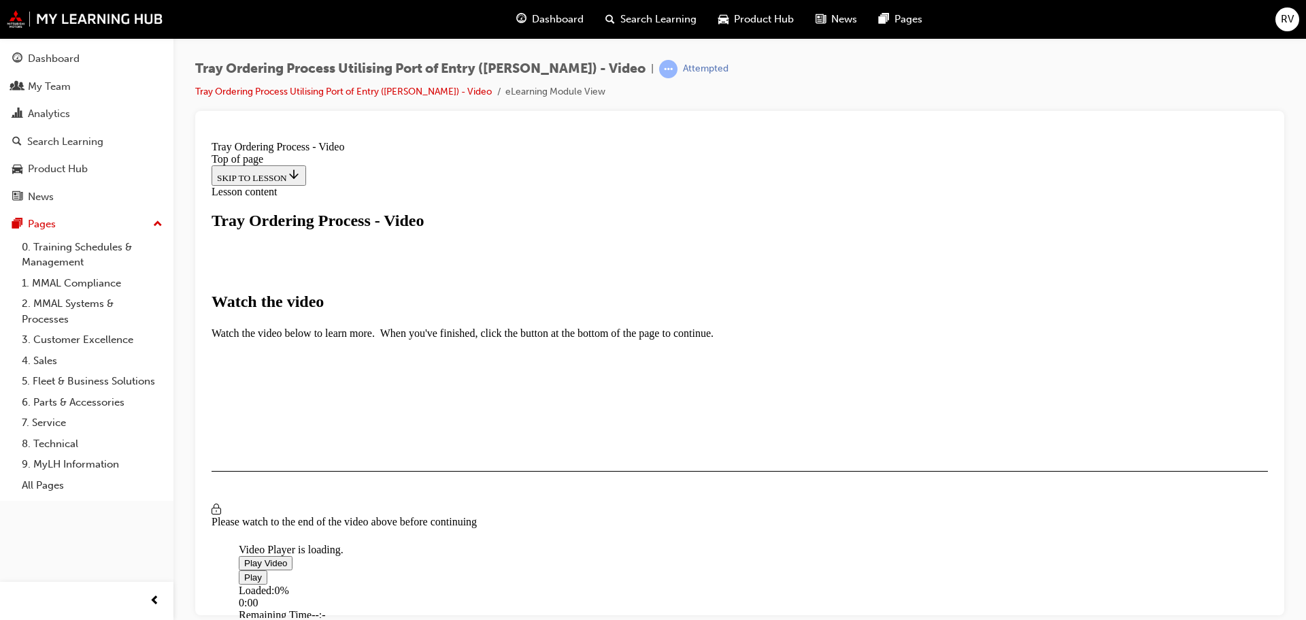
click at [244, 557] on span "Video player" at bounding box center [244, 562] width 0 height 10
drag, startPoint x: 414, startPoint y: 529, endPoint x: 853, endPoint y: 535, distance: 439.4
click at [853, 584] on div "Loaded : 3.58% 10:47 00:03" at bounding box center [884, 602] width 1291 height 37
drag, startPoint x: 855, startPoint y: 528, endPoint x: 876, endPoint y: 529, distance: 21.1
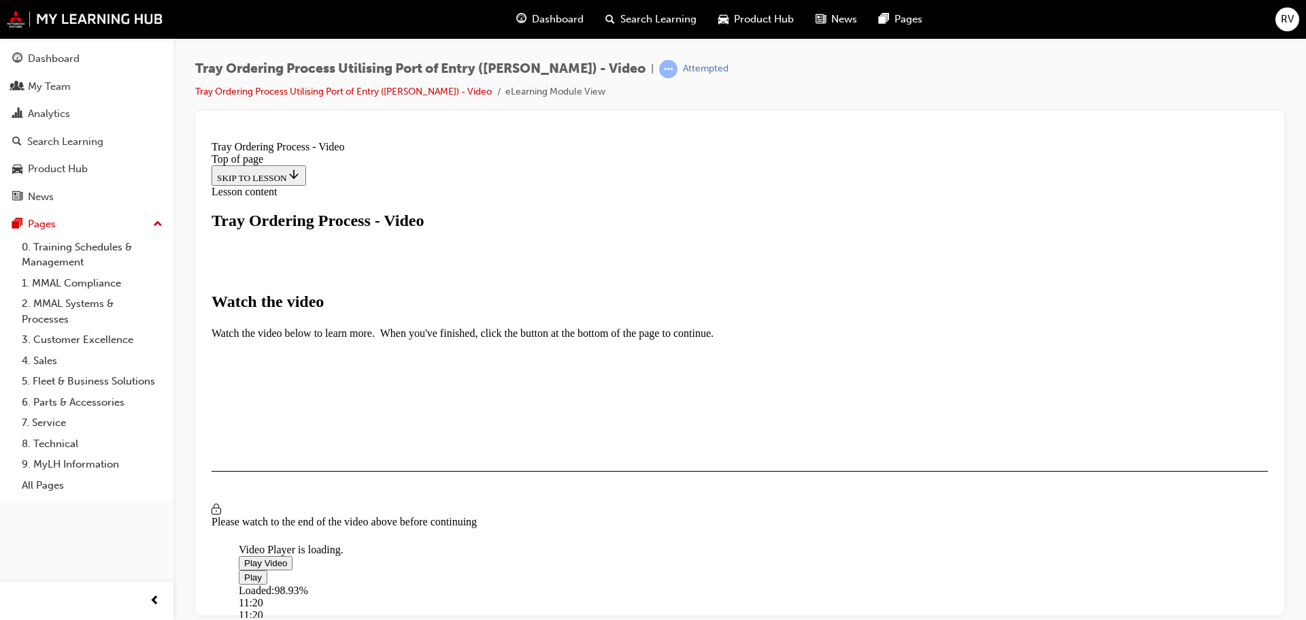
click at [876, 608] on div "11:20" at bounding box center [868, 614] width 1258 height 12
click at [344, 516] on div "I HAVE WATCHED THIS VIDEO" at bounding box center [280, 510] width 127 height 11
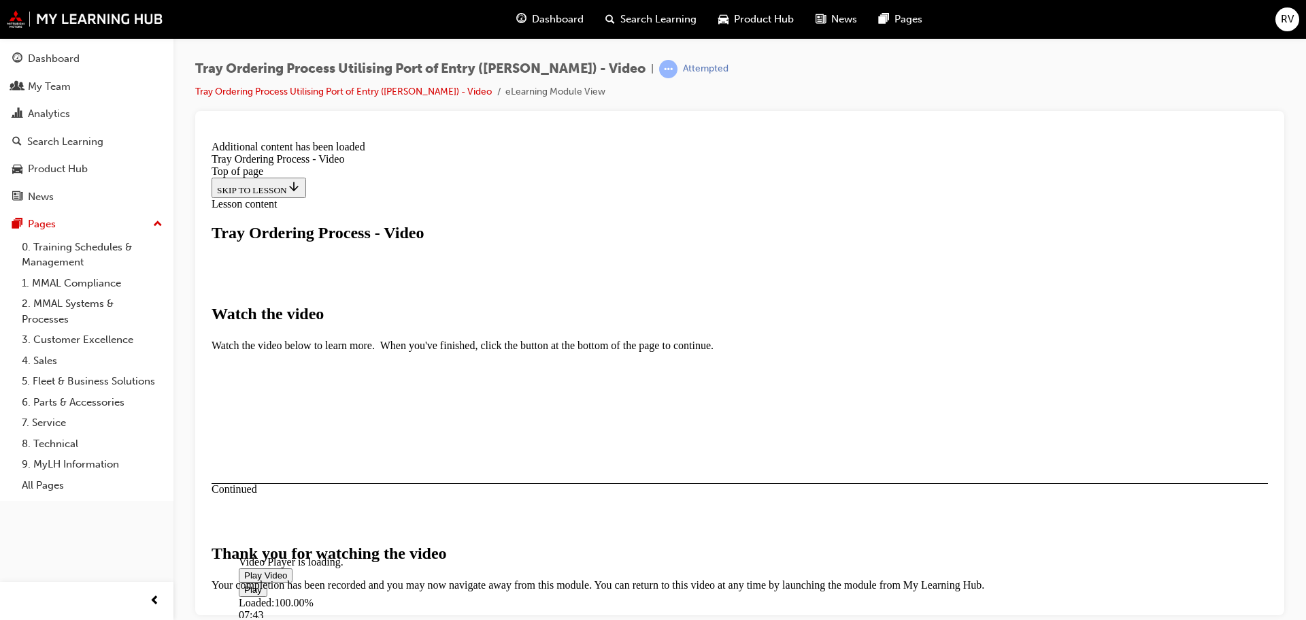
scroll to position [432, 0]
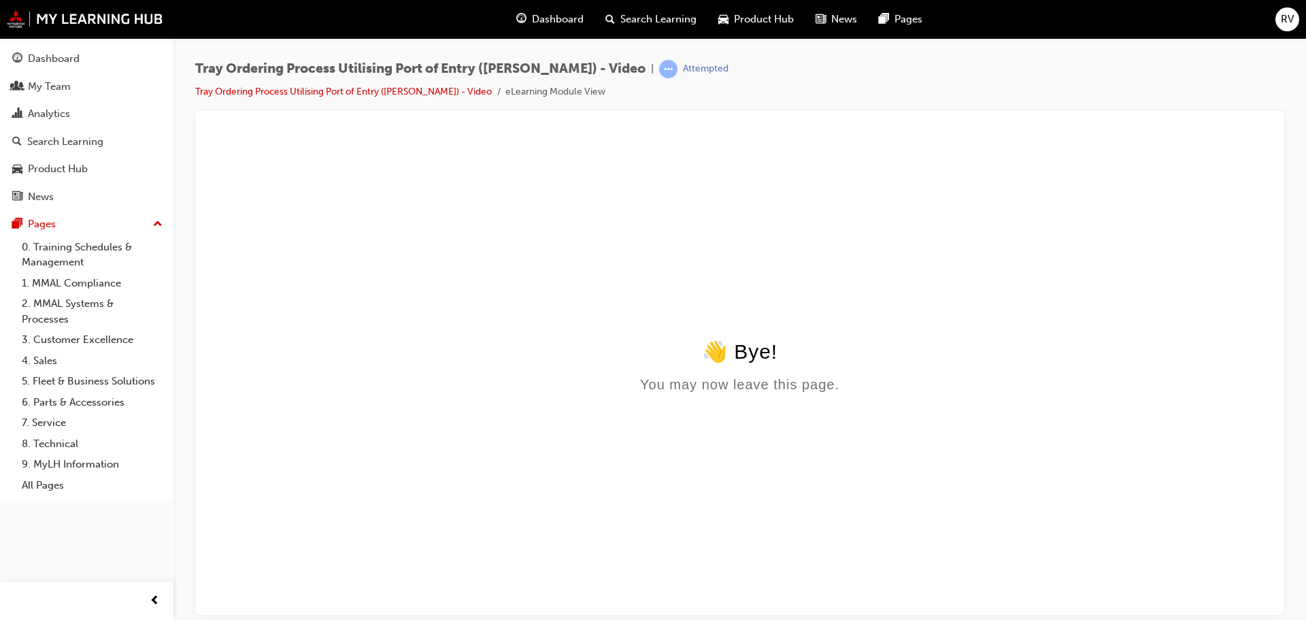
scroll to position [0, 0]
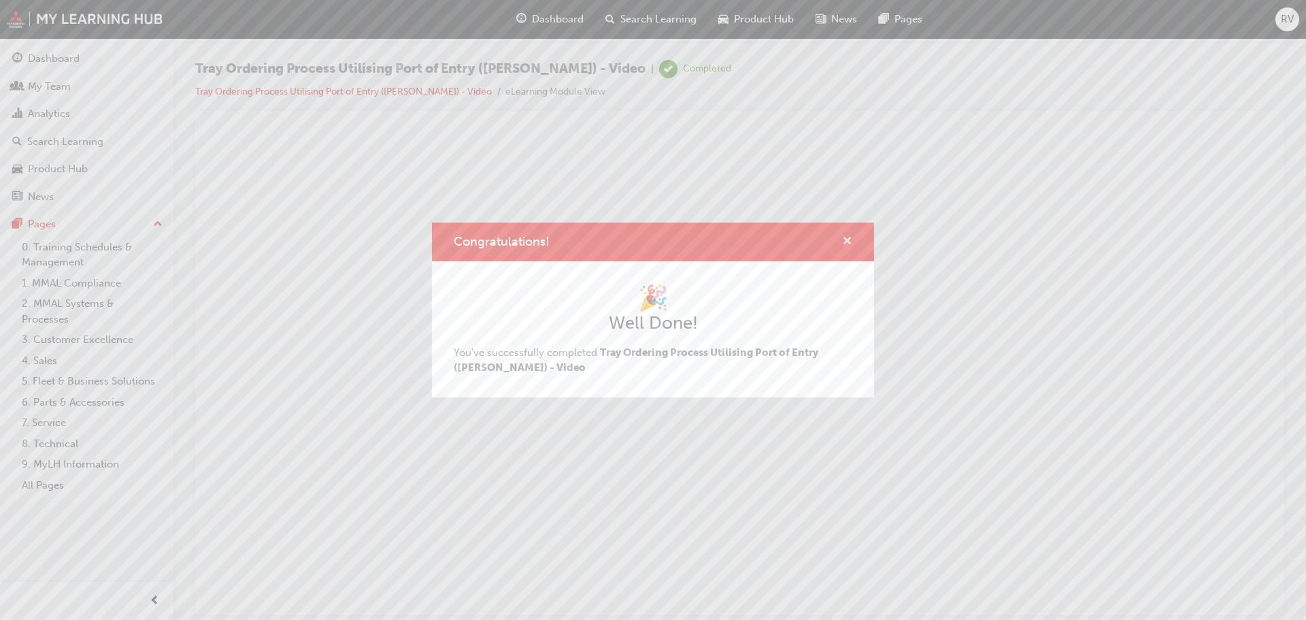
click at [848, 239] on span "cross-icon" at bounding box center [847, 242] width 10 height 12
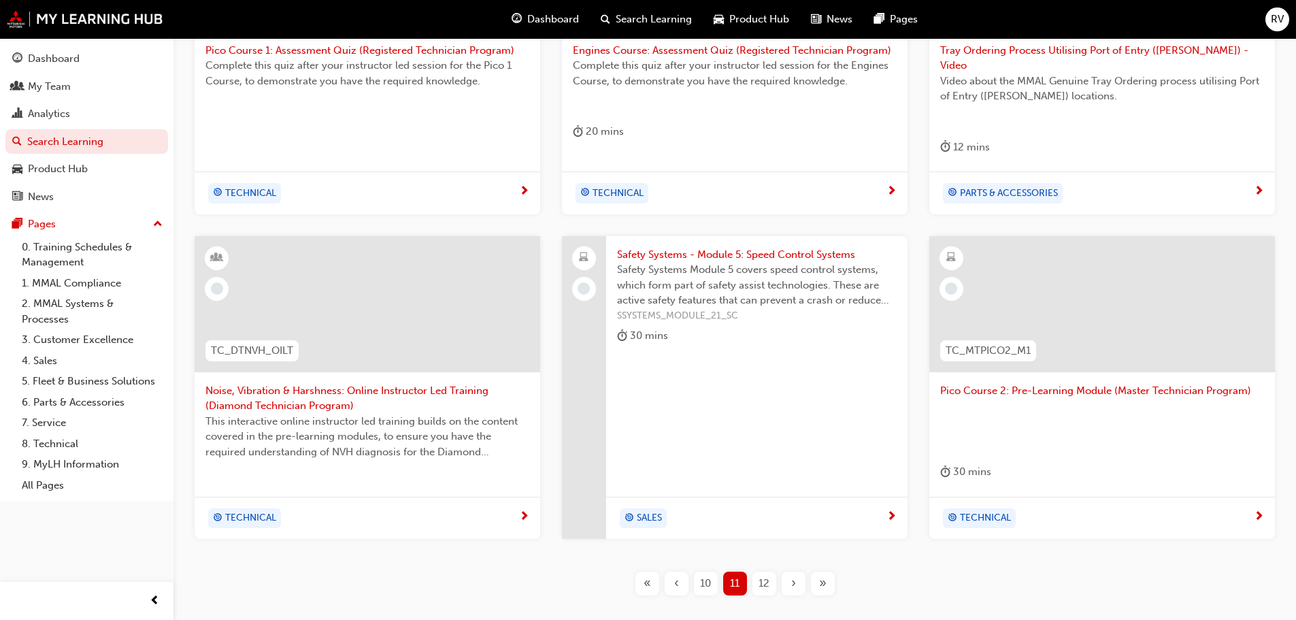
scroll to position [490, 0]
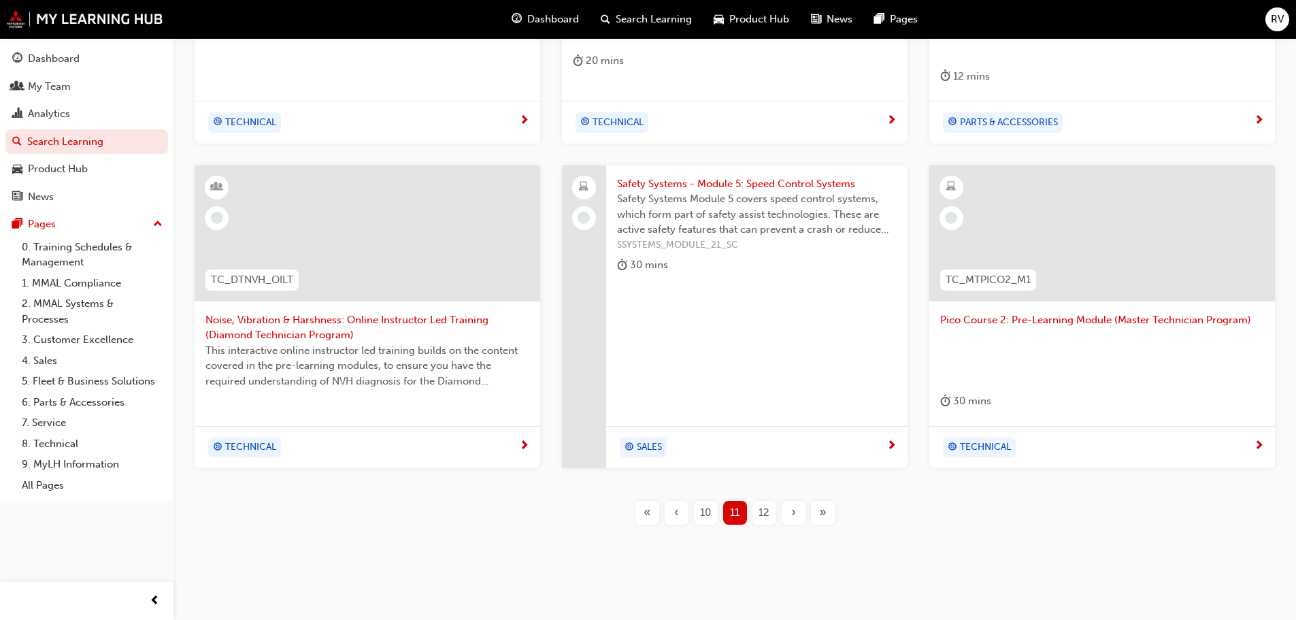
click at [760, 505] on span "12" at bounding box center [763, 513] width 11 height 16
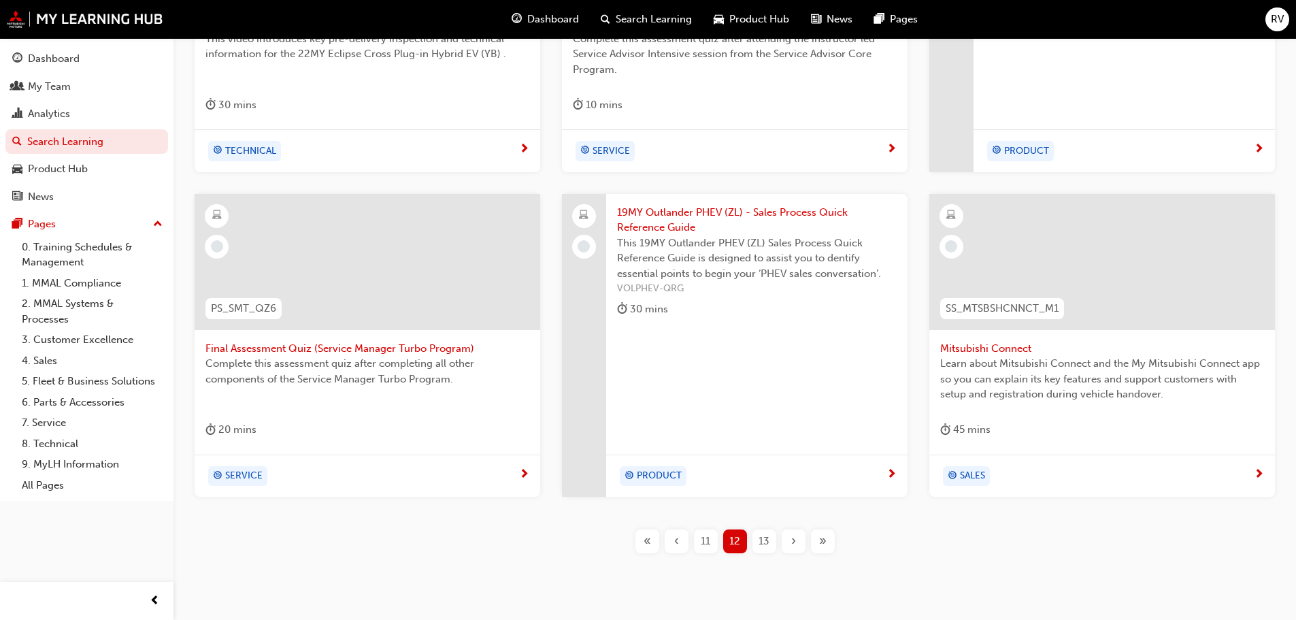
scroll to position [505, 0]
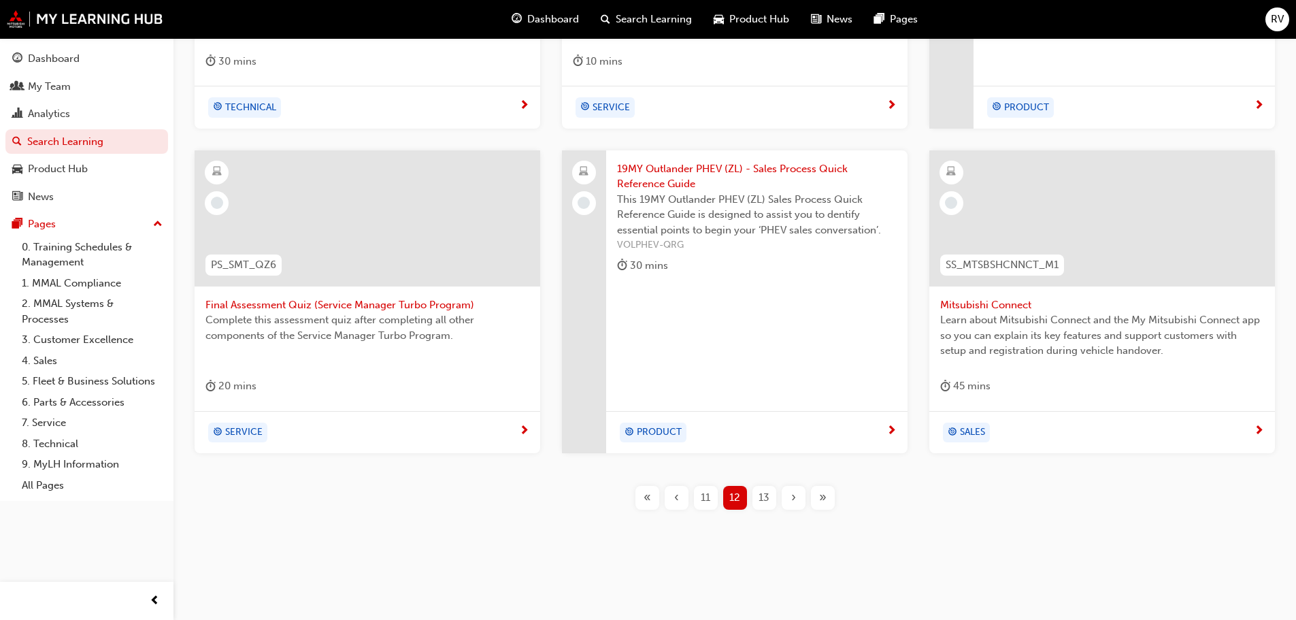
click at [768, 495] on span "13" at bounding box center [763, 498] width 11 height 16
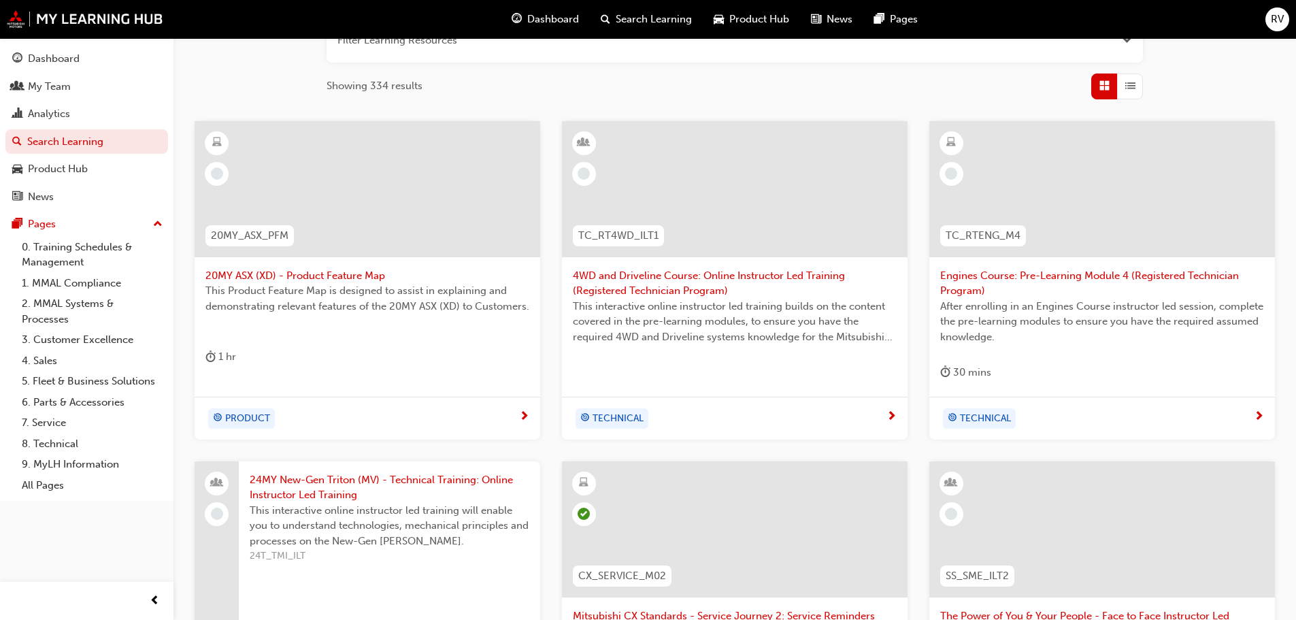
scroll to position [204, 0]
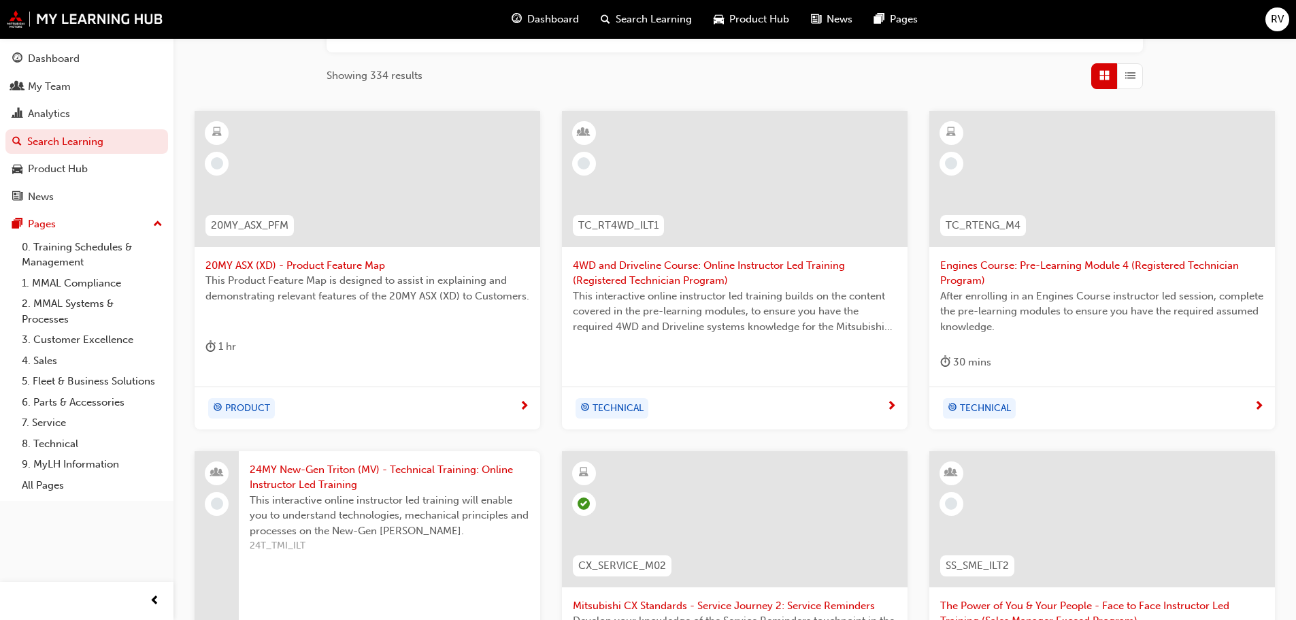
click at [768, 227] on div at bounding box center [735, 179] width 346 height 136
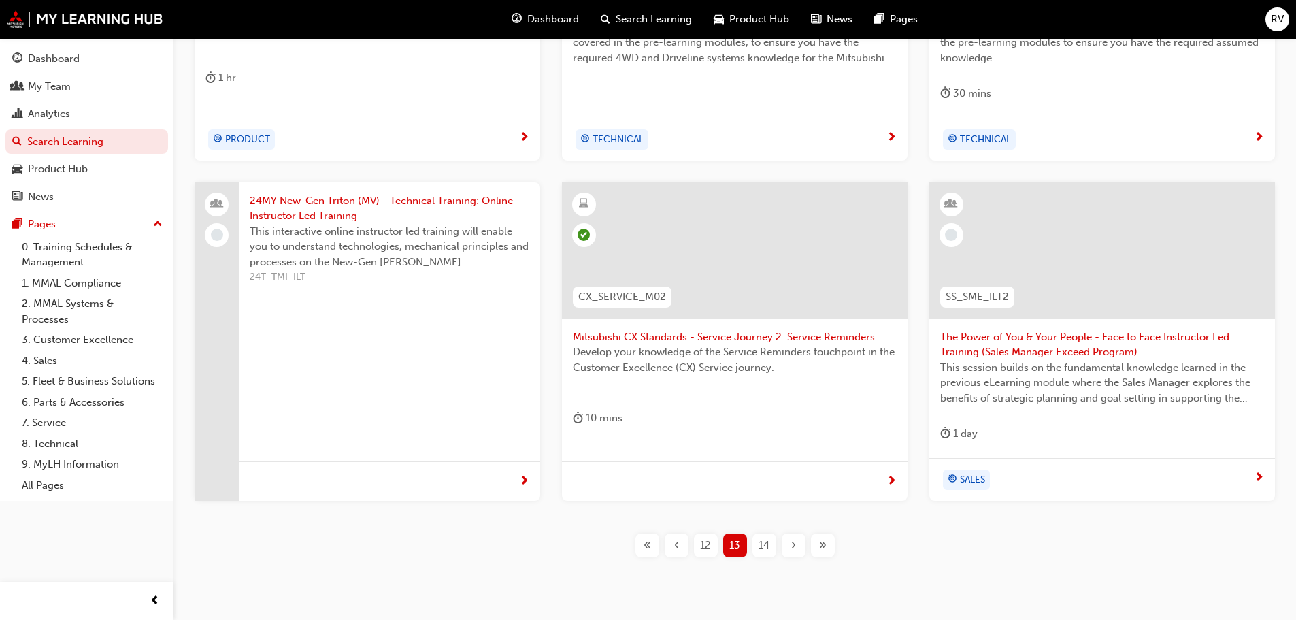
scroll to position [476, 0]
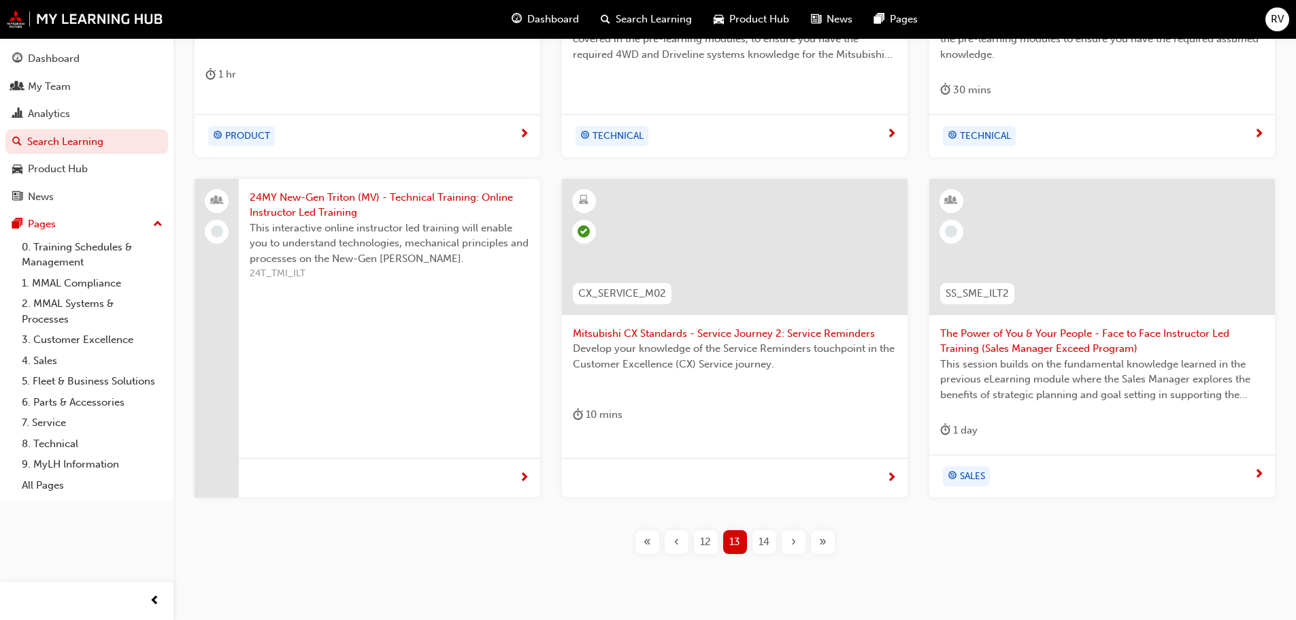
click at [765, 543] on span "14" at bounding box center [763, 542] width 11 height 16
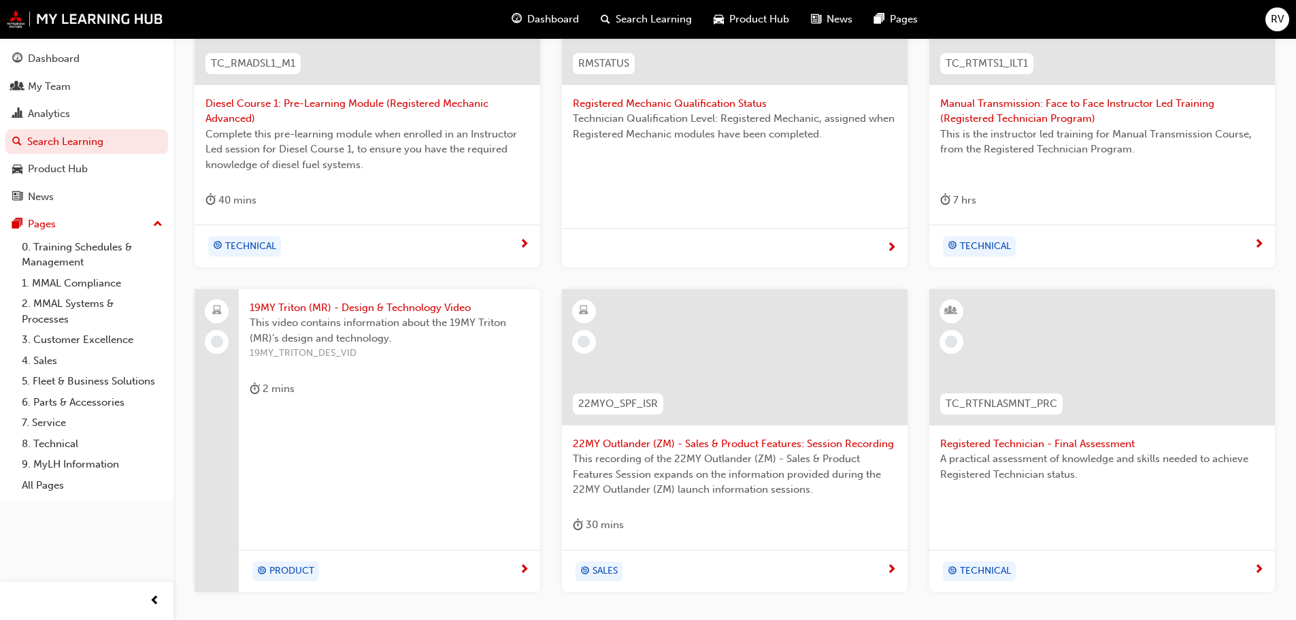
scroll to position [505, 0]
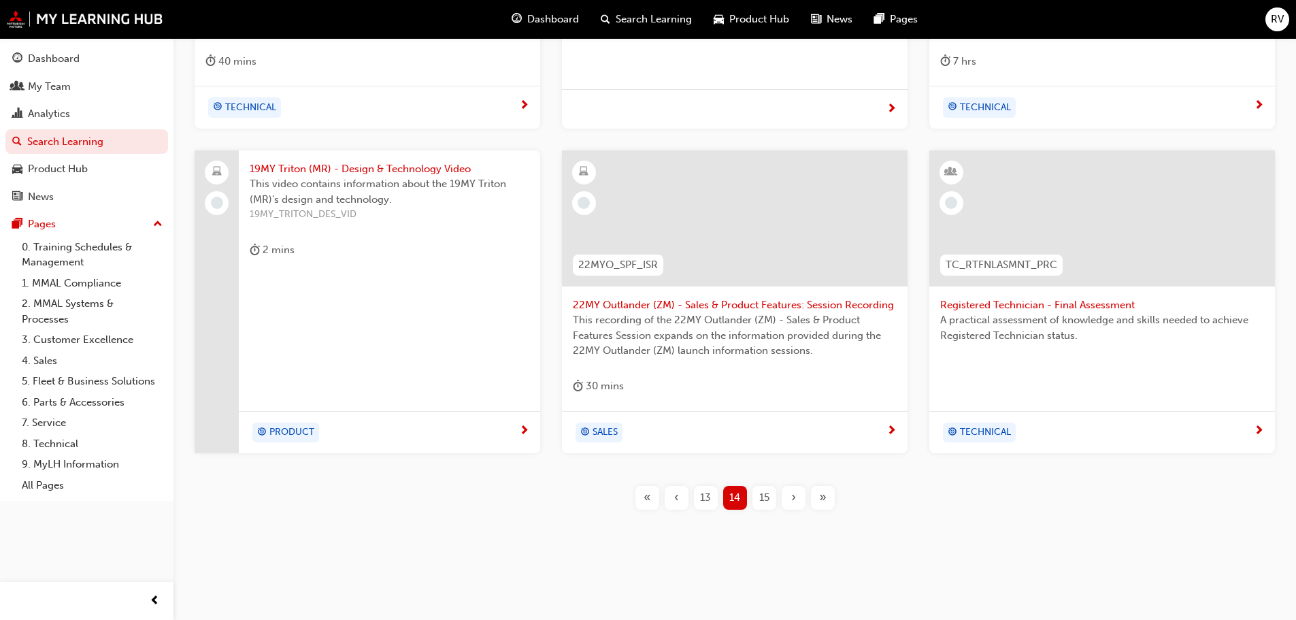
click at [760, 495] on span "15" at bounding box center [764, 498] width 10 height 16
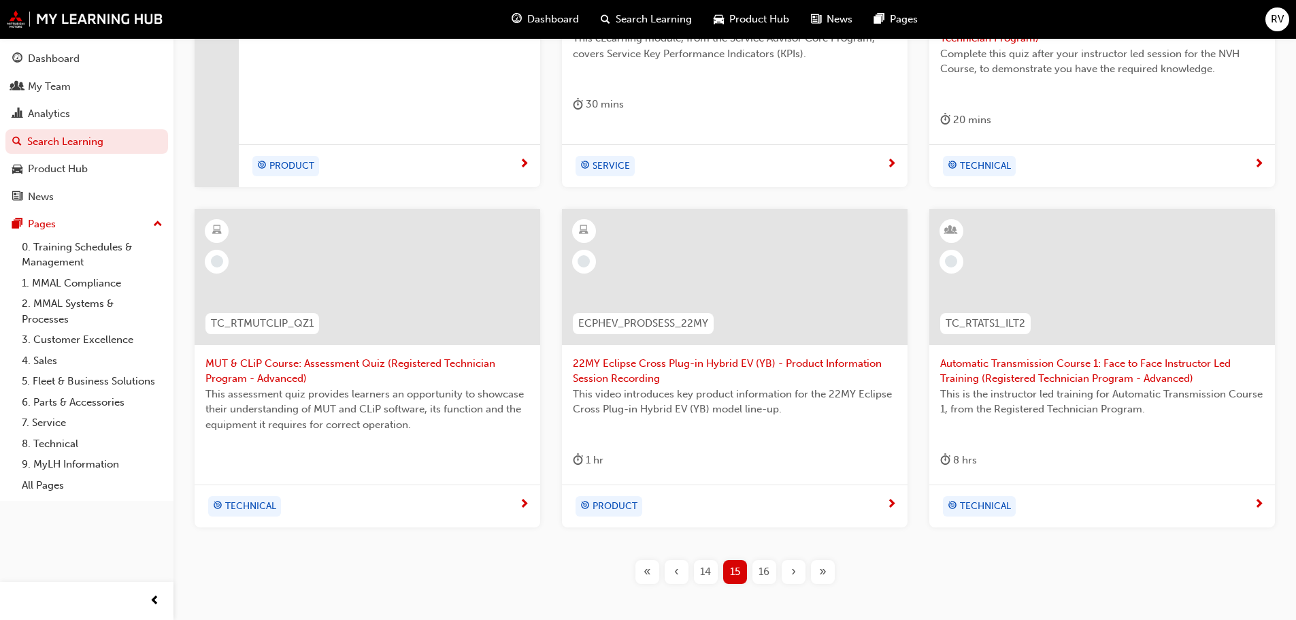
scroll to position [505, 0]
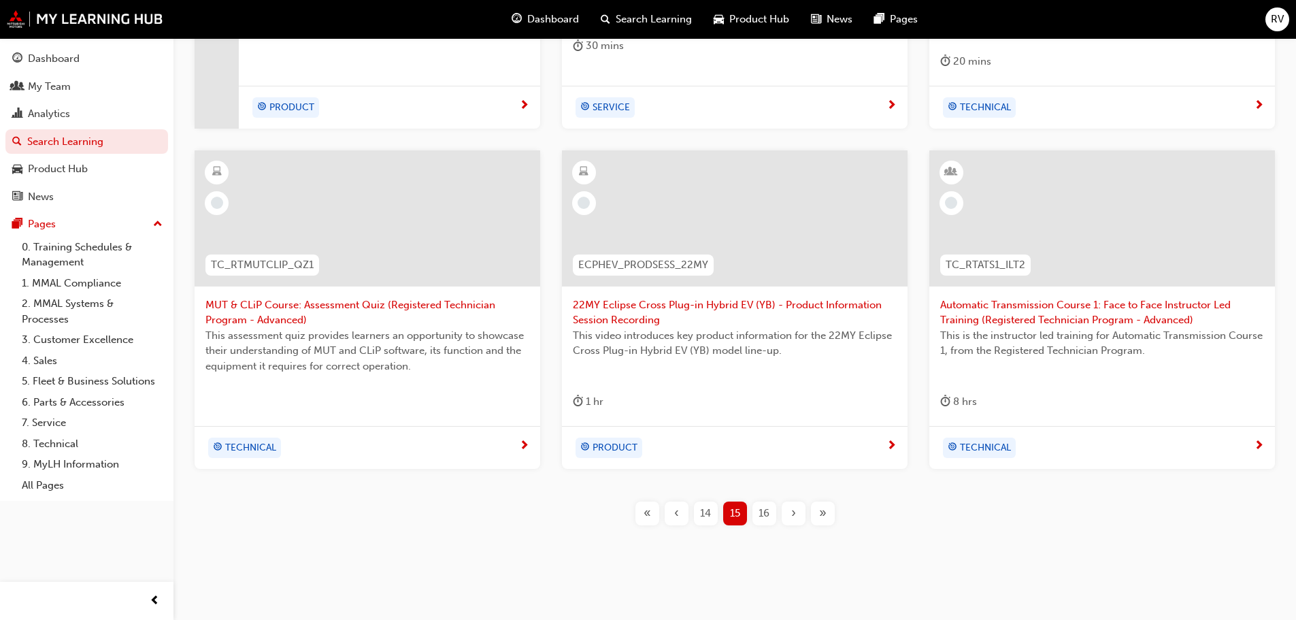
click at [760, 513] on span "16" at bounding box center [763, 513] width 11 height 16
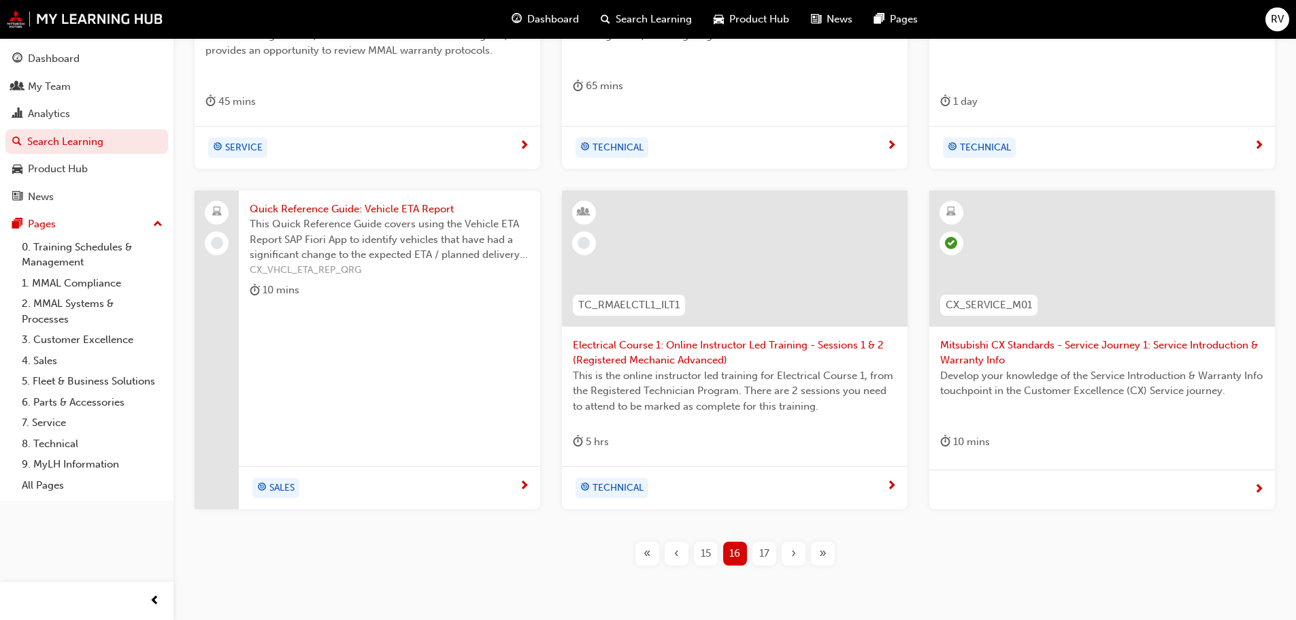
scroll to position [505, 0]
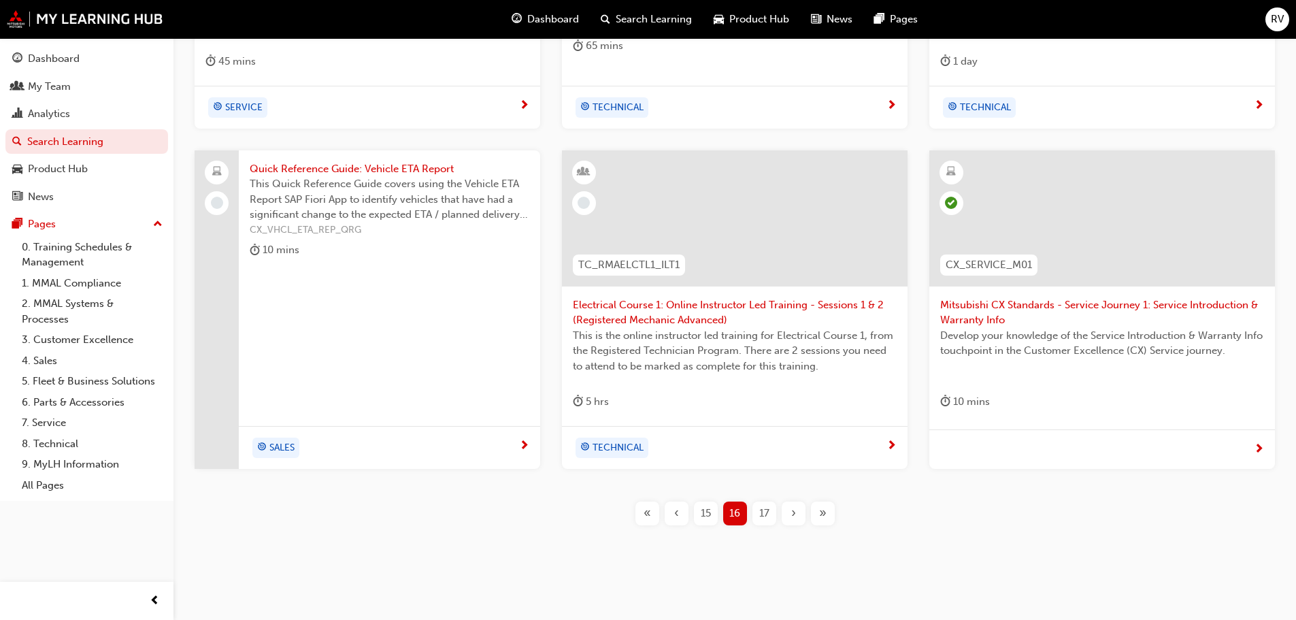
click at [767, 510] on span "17" at bounding box center [764, 513] width 10 height 16
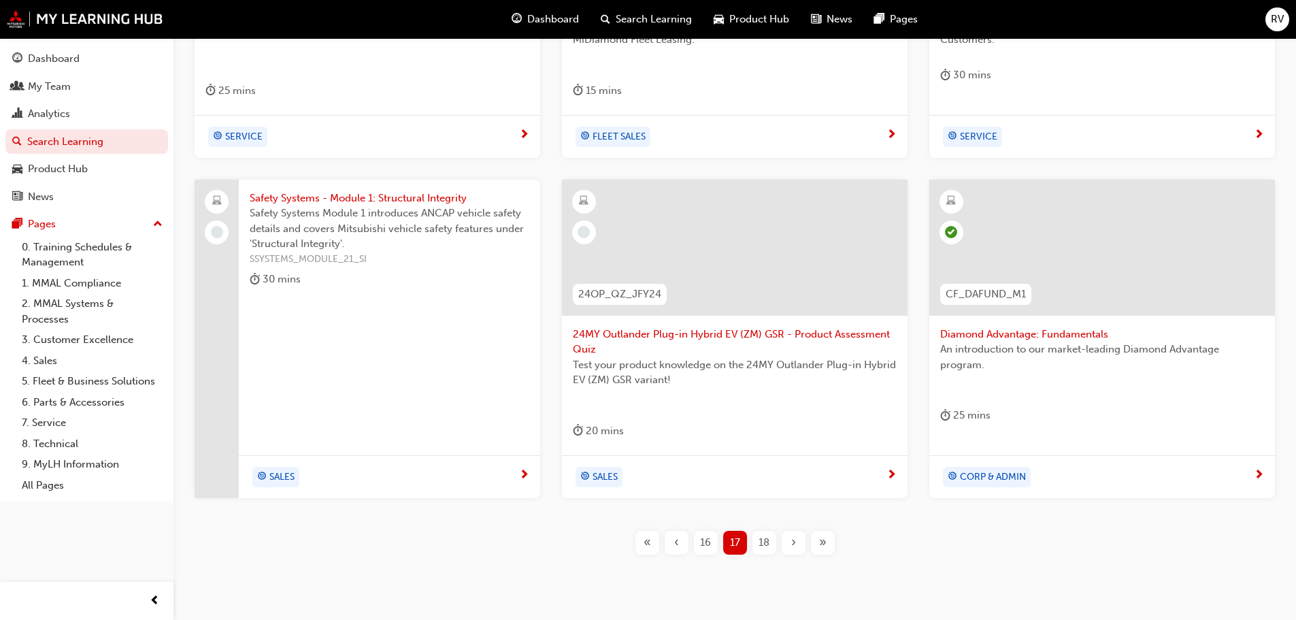
scroll to position [505, 0]
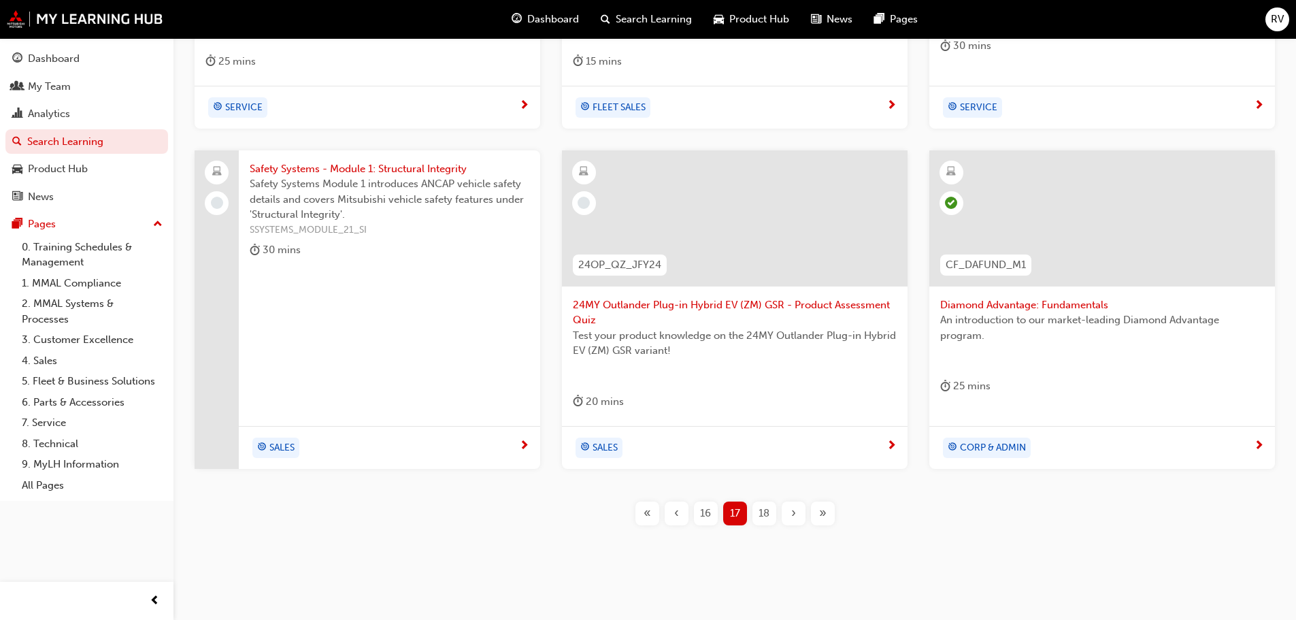
click at [766, 514] on span "18" at bounding box center [763, 513] width 11 height 16
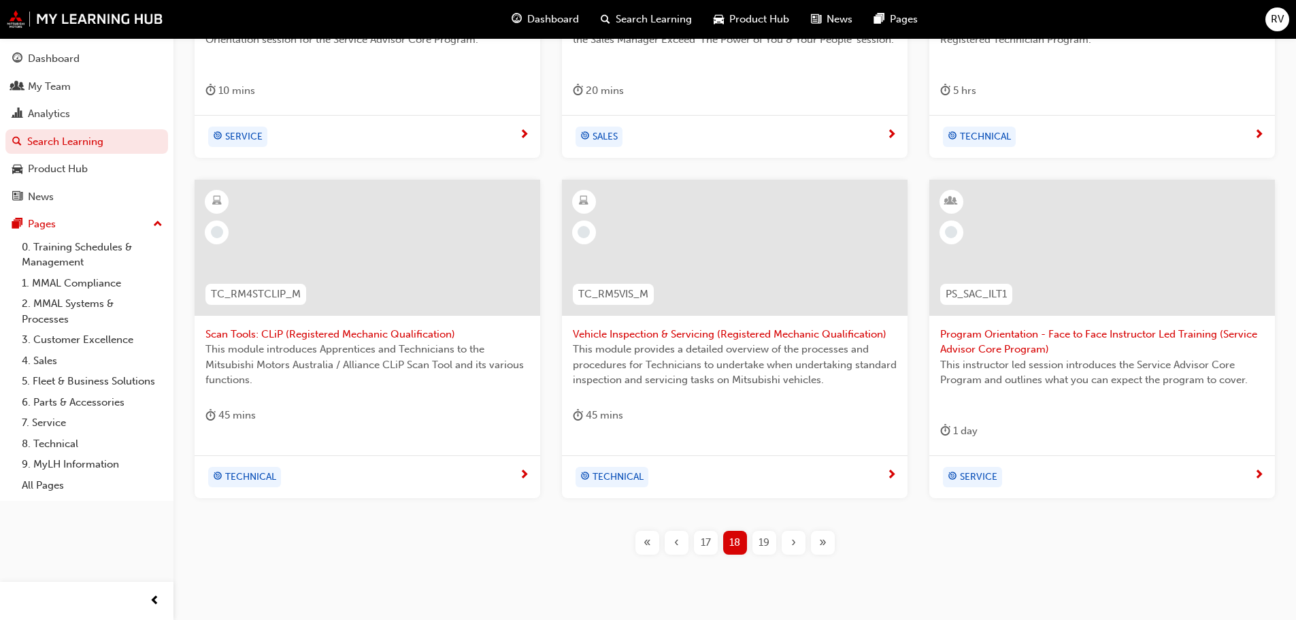
scroll to position [505, 0]
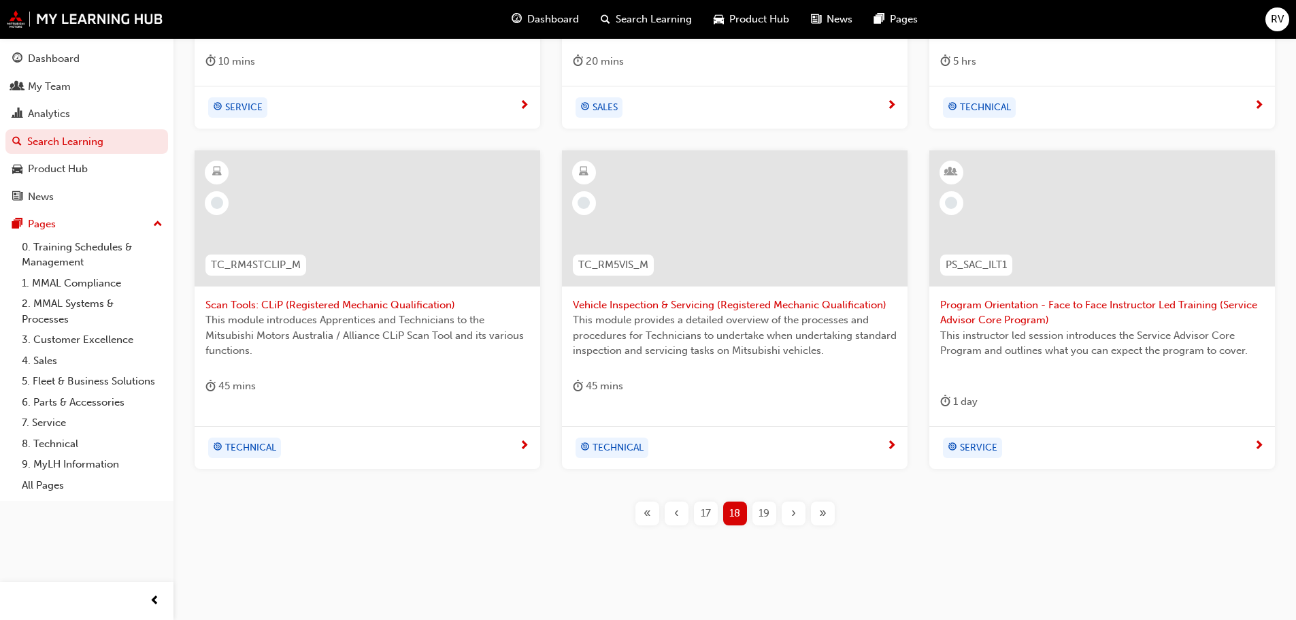
click at [763, 513] on span "19" at bounding box center [763, 513] width 11 height 16
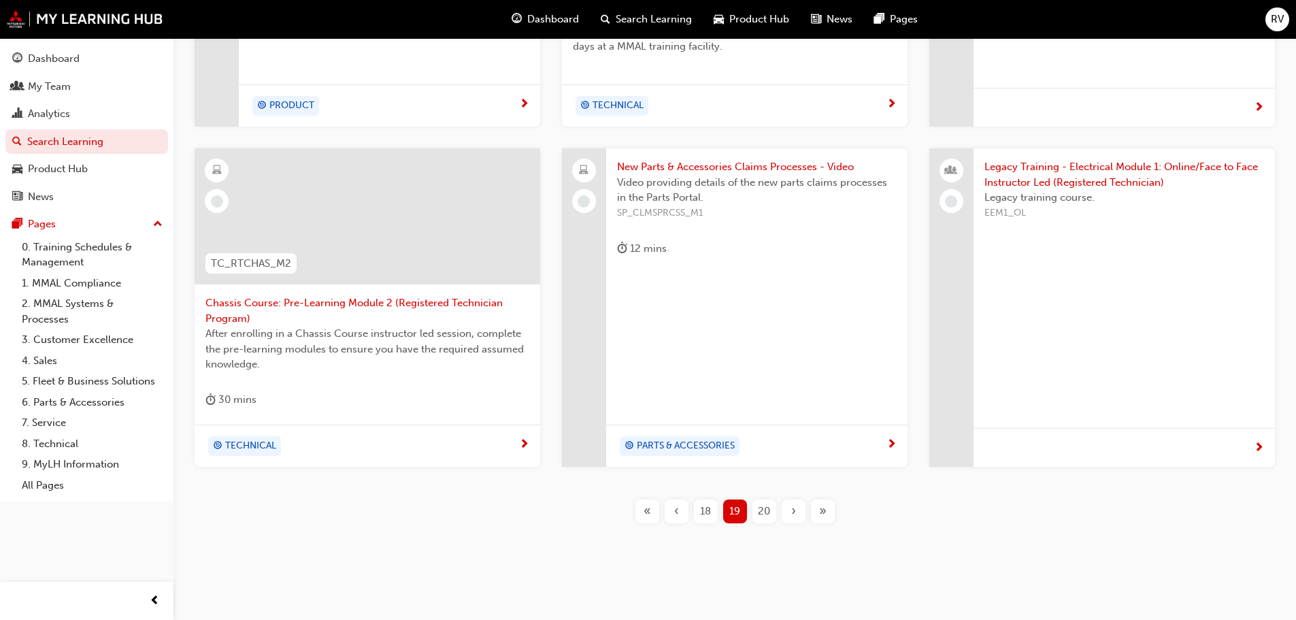
scroll to position [498, 0]
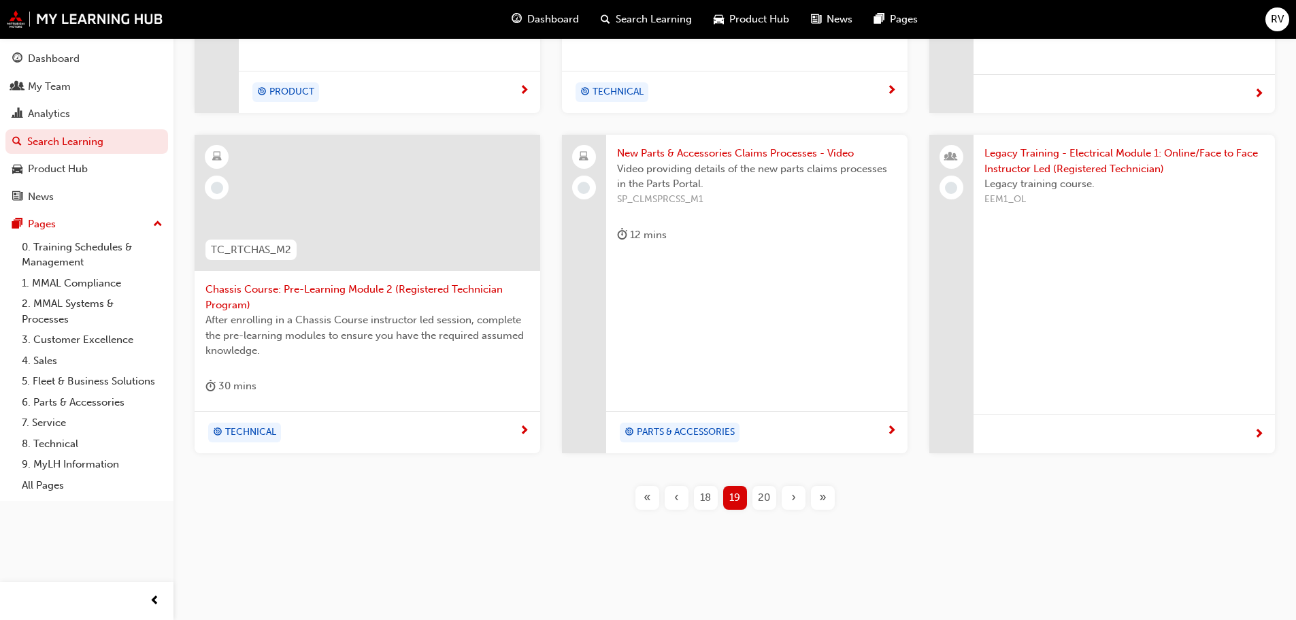
click at [767, 503] on span "20" at bounding box center [764, 498] width 12 height 16
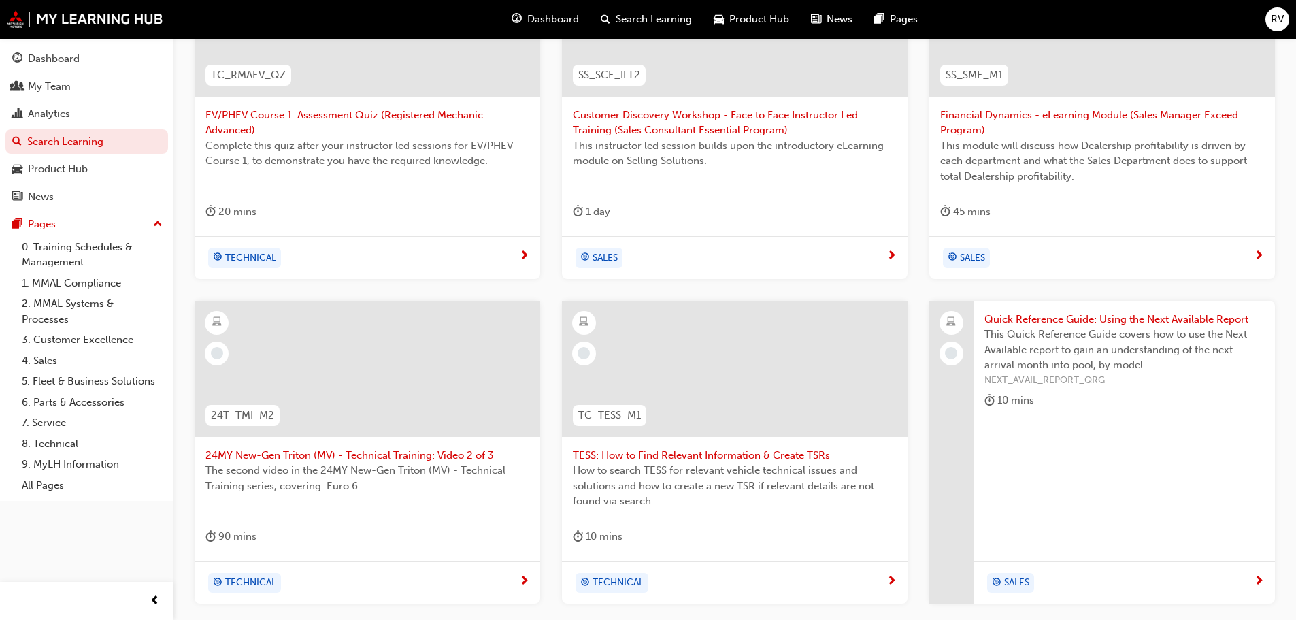
scroll to position [430, 0]
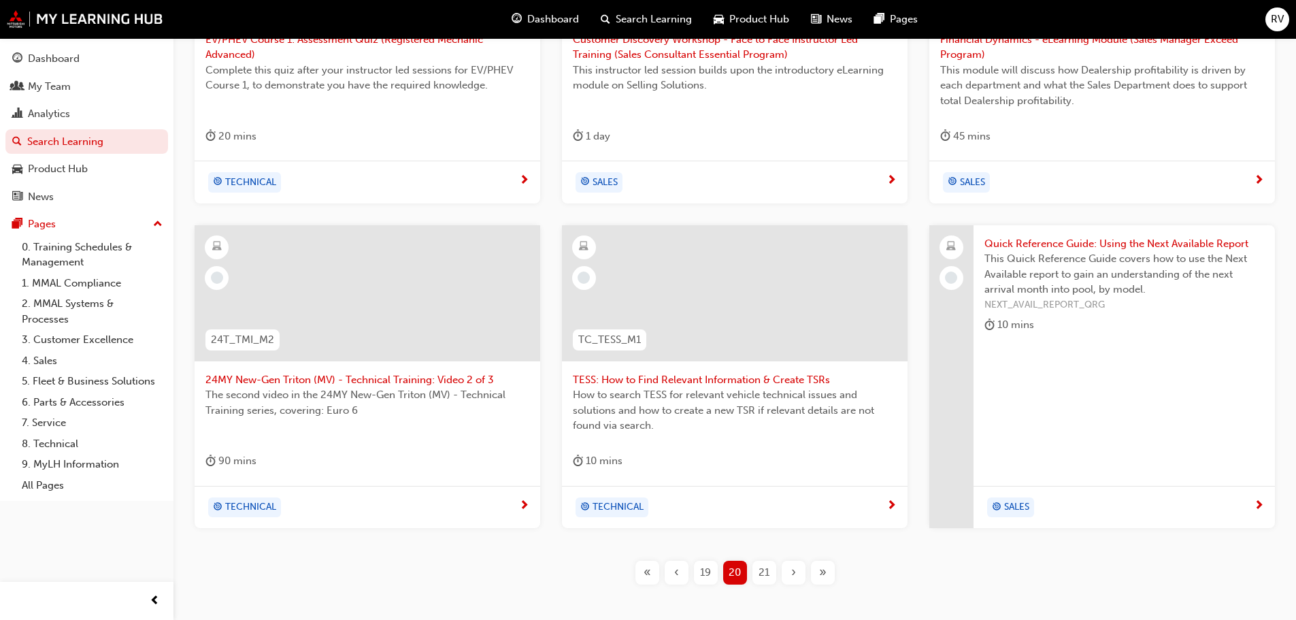
click at [764, 573] on span "21" at bounding box center [763, 573] width 11 height 16
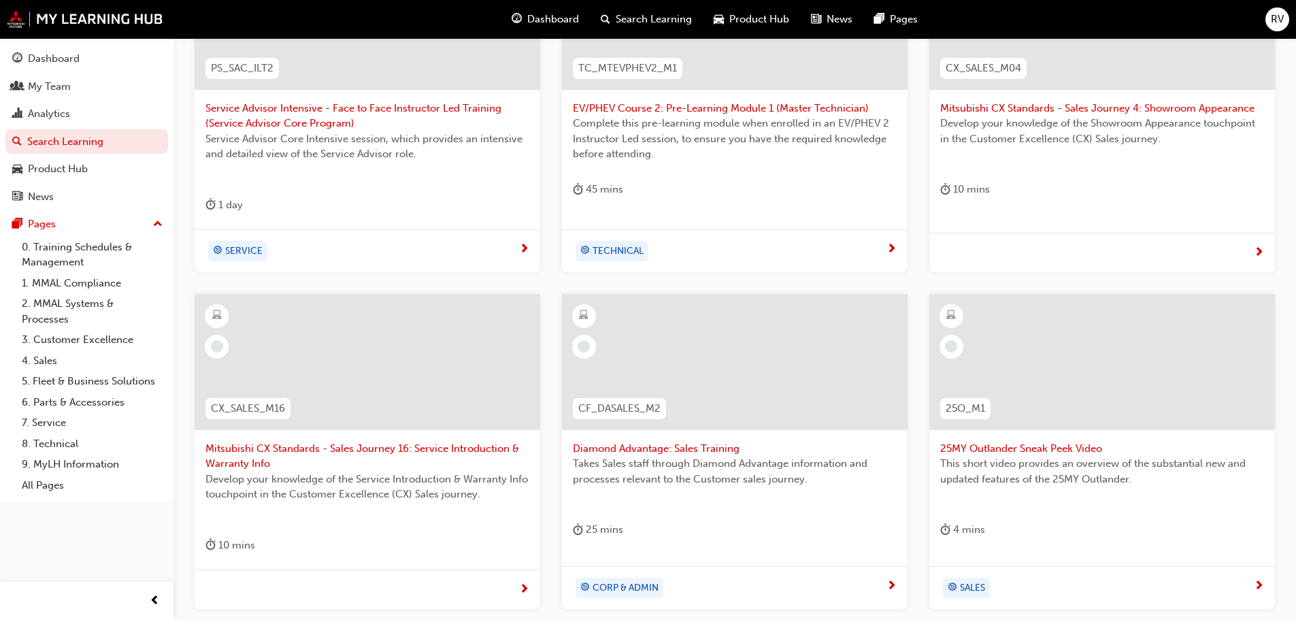
scroll to position [362, 0]
click at [1057, 358] on div at bounding box center [1102, 361] width 346 height 136
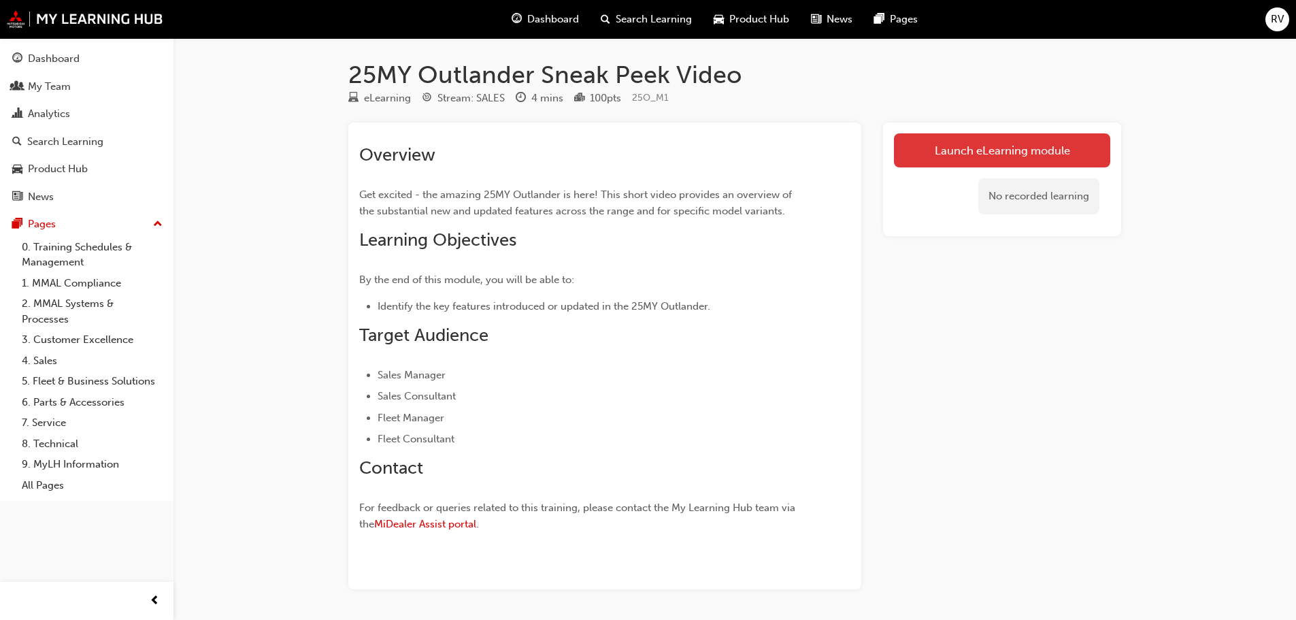
click at [965, 150] on link "Launch eLearning module" at bounding box center [1002, 150] width 216 height 34
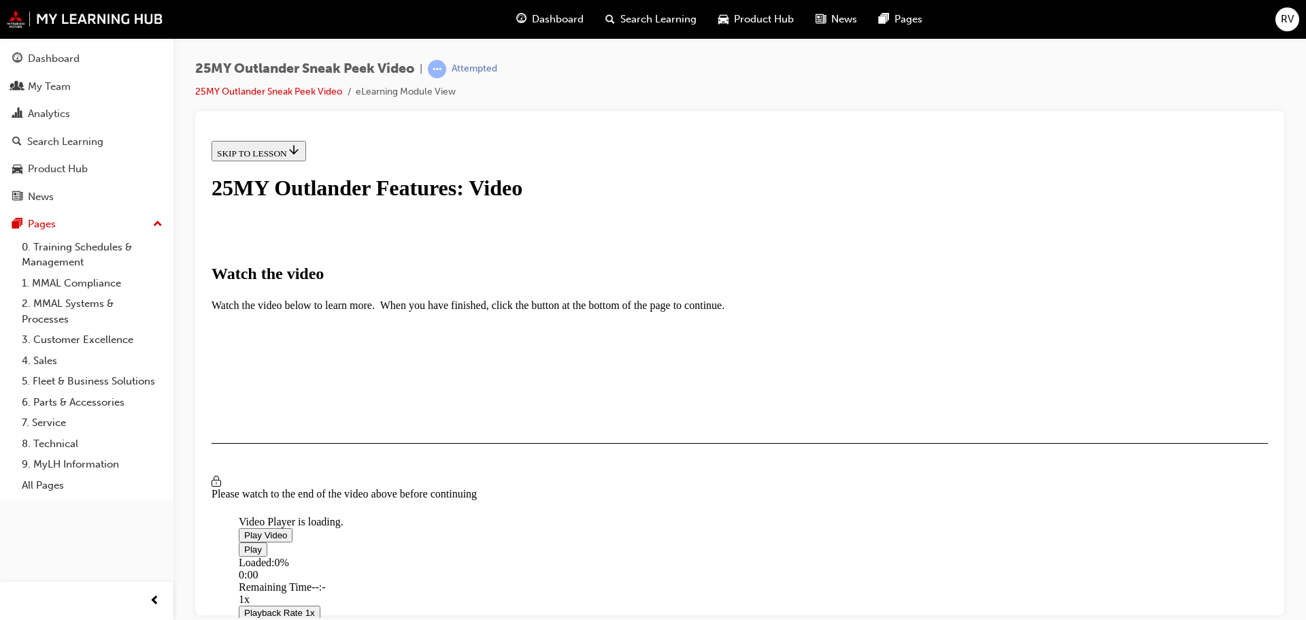
click at [244, 529] on span "Video player" at bounding box center [244, 534] width 0 height 10
drag, startPoint x: 414, startPoint y: 526, endPoint x: 867, endPoint y: 533, distance: 453.7
click at [867, 556] on div "Loaded : 2.34% 3:25 0:00" at bounding box center [892, 574] width 1306 height 37
click at [344, 488] on div "I HAVE WATCHED THIS VIDEO" at bounding box center [280, 482] width 127 height 11
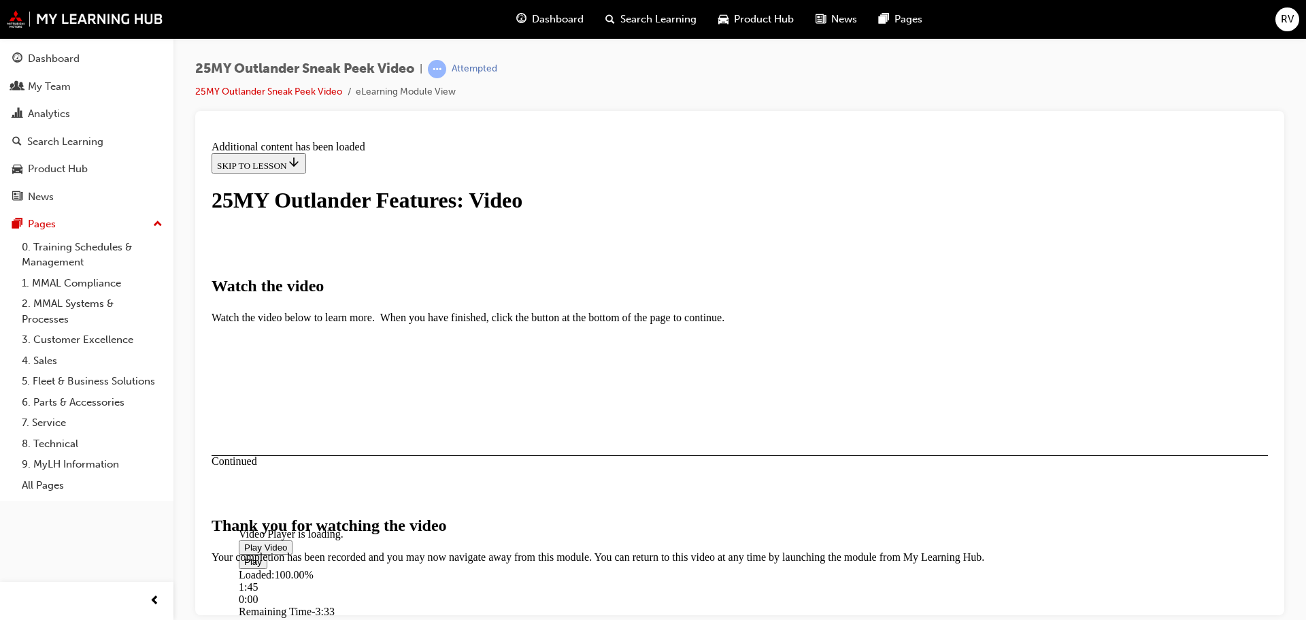
scroll to position [432, 0]
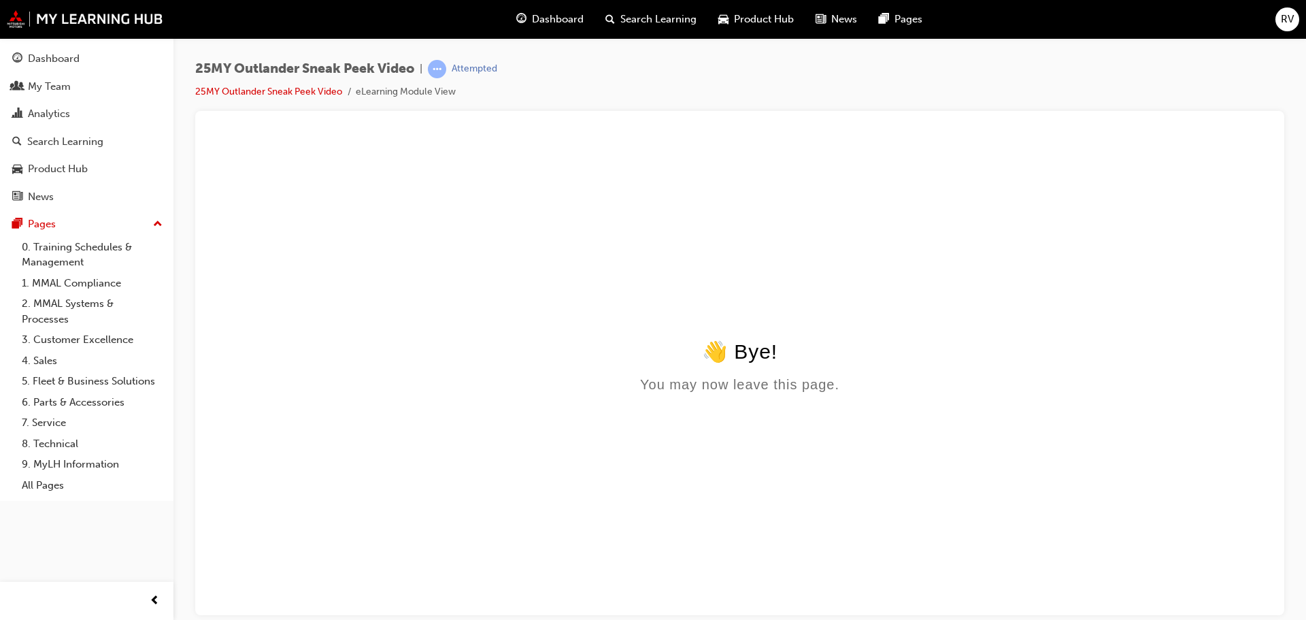
scroll to position [0, 0]
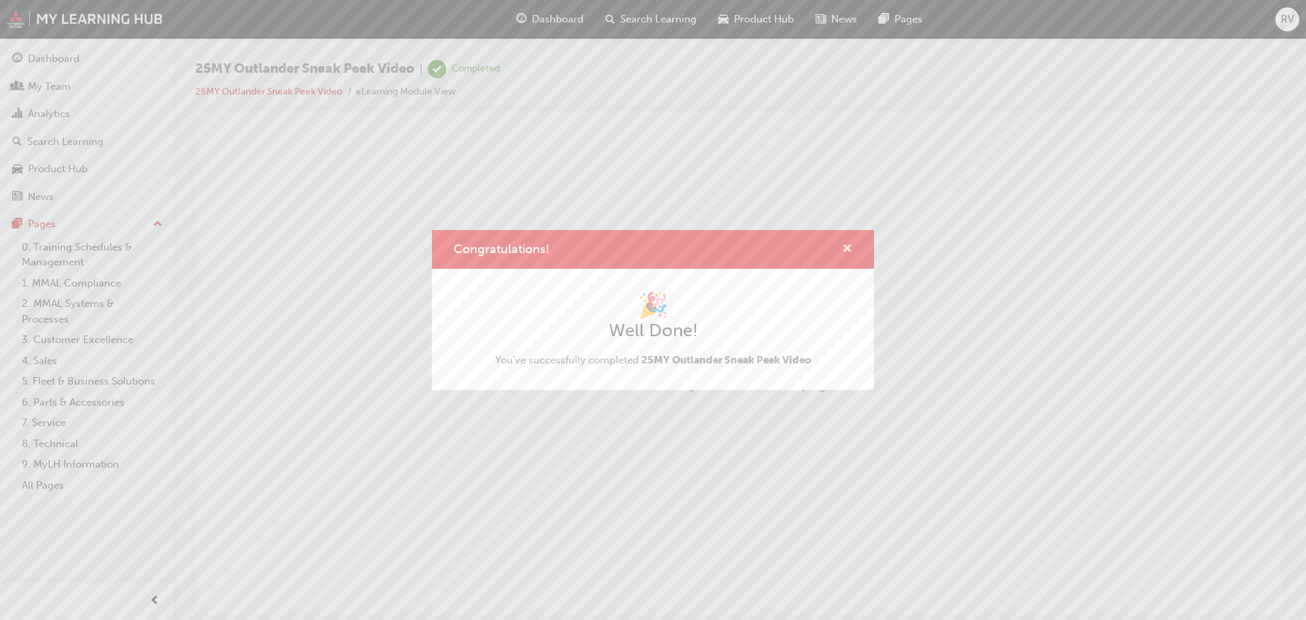
click at [847, 248] on span "cross-icon" at bounding box center [847, 250] width 10 height 12
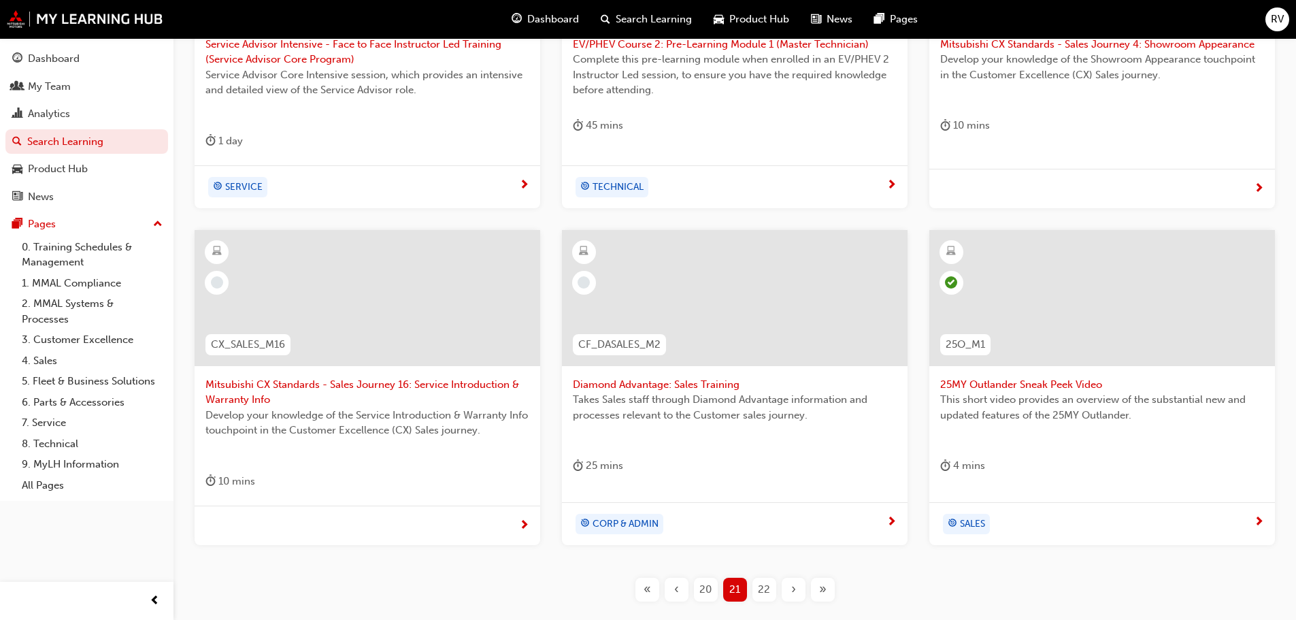
scroll to position [493, 0]
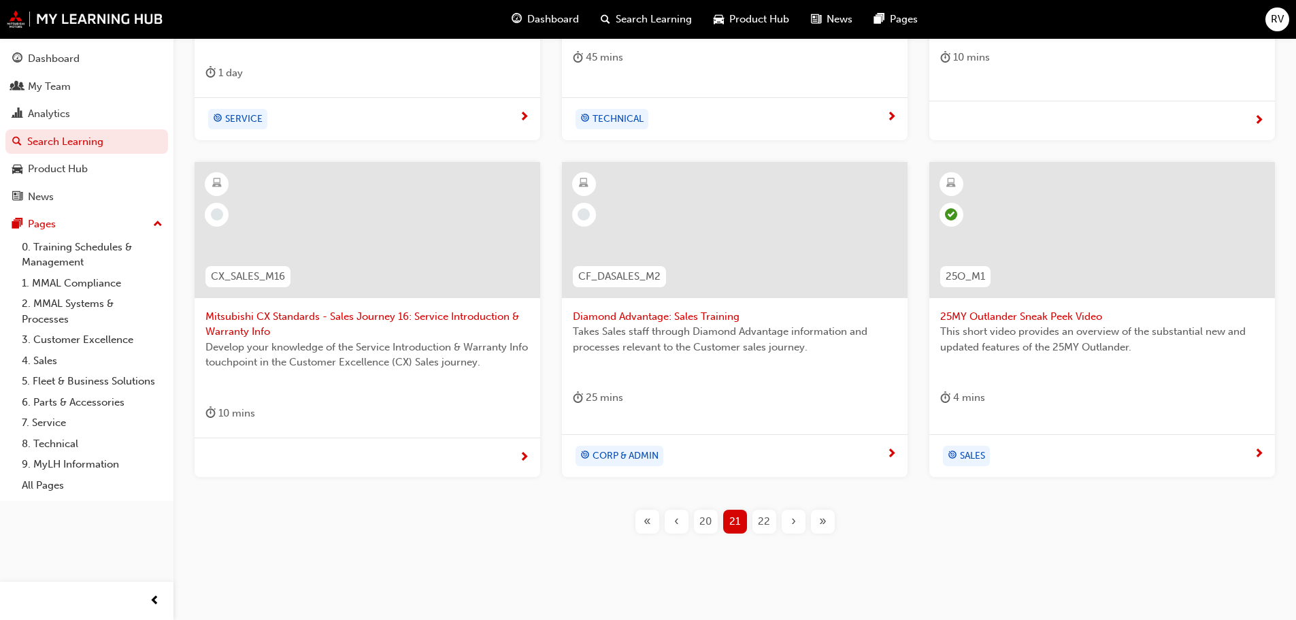
click at [758, 518] on span "22" at bounding box center [764, 522] width 12 height 16
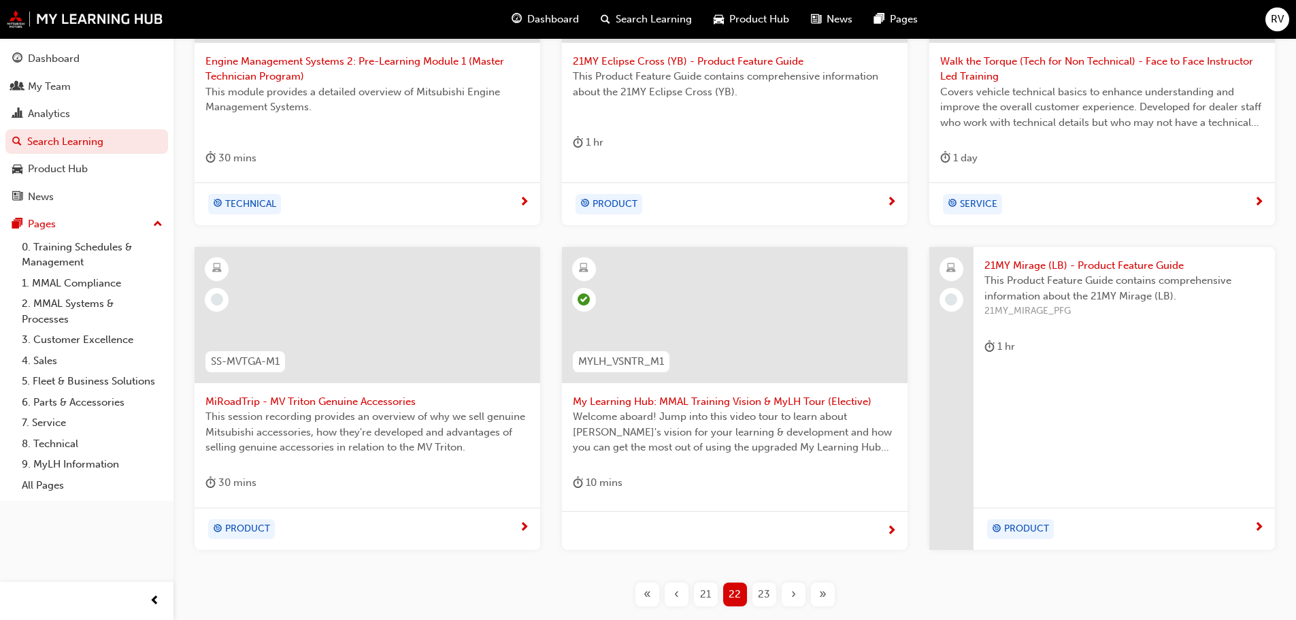
scroll to position [476, 0]
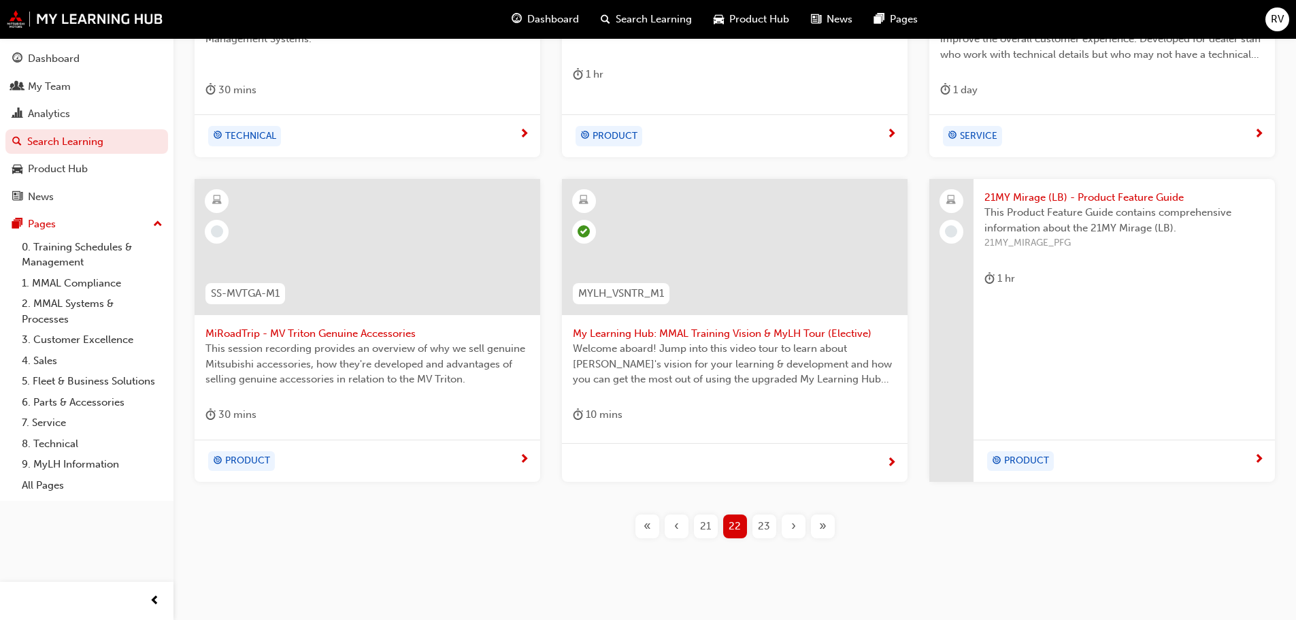
click at [763, 528] on span "23" at bounding box center [764, 526] width 12 height 16
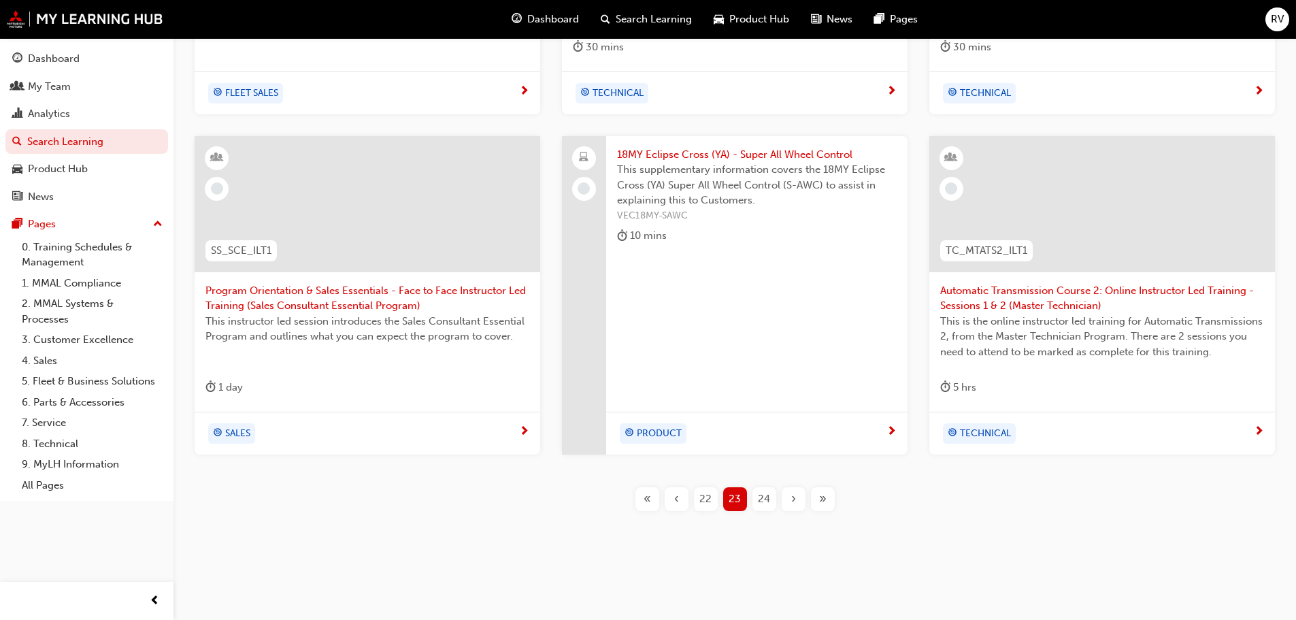
scroll to position [520, 0]
click at [760, 492] on span "24" at bounding box center [764, 498] width 12 height 16
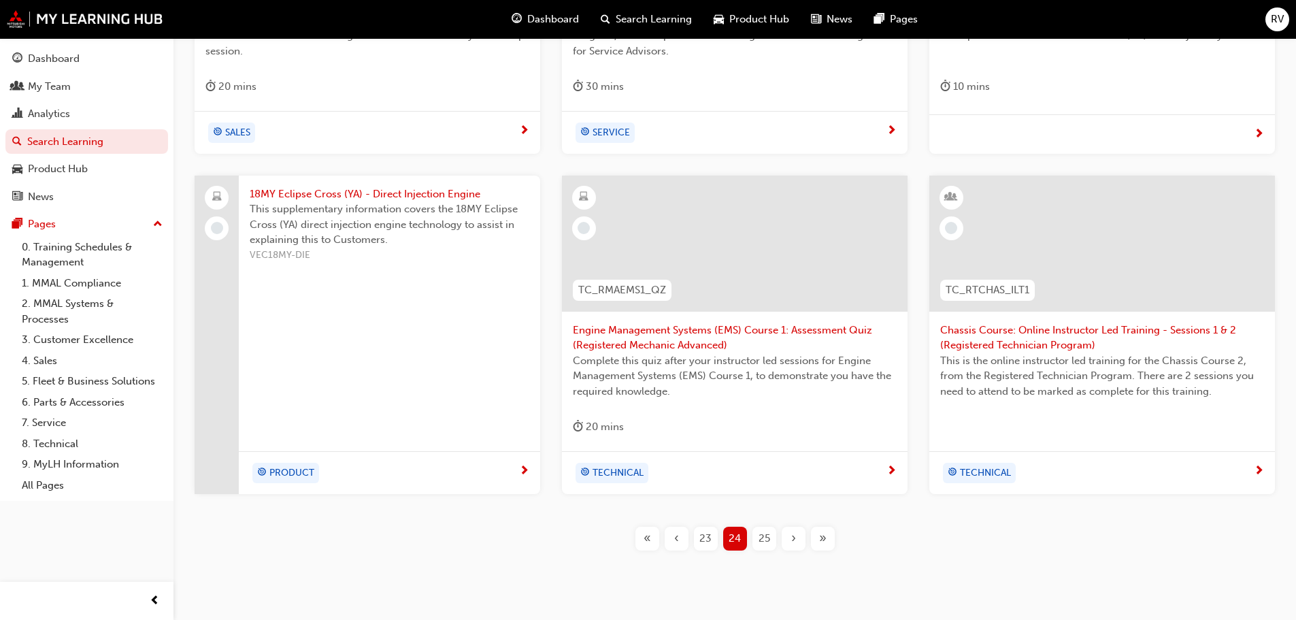
scroll to position [520, 0]
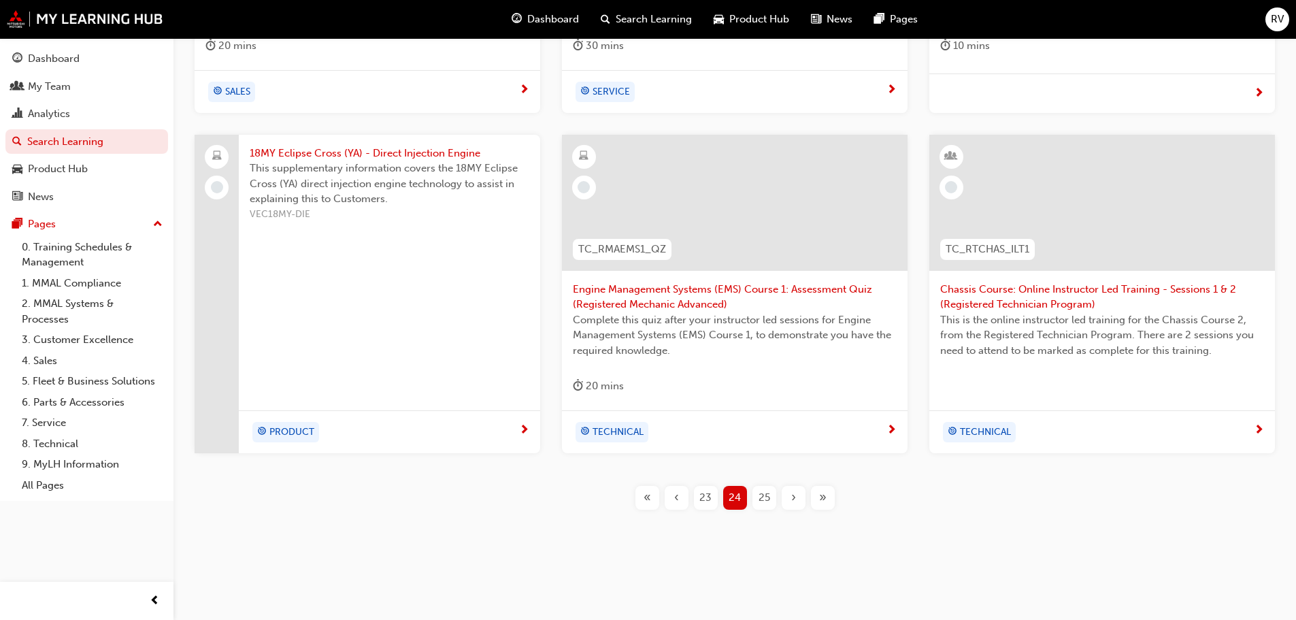
click at [763, 501] on span "25" at bounding box center [764, 498] width 12 height 16
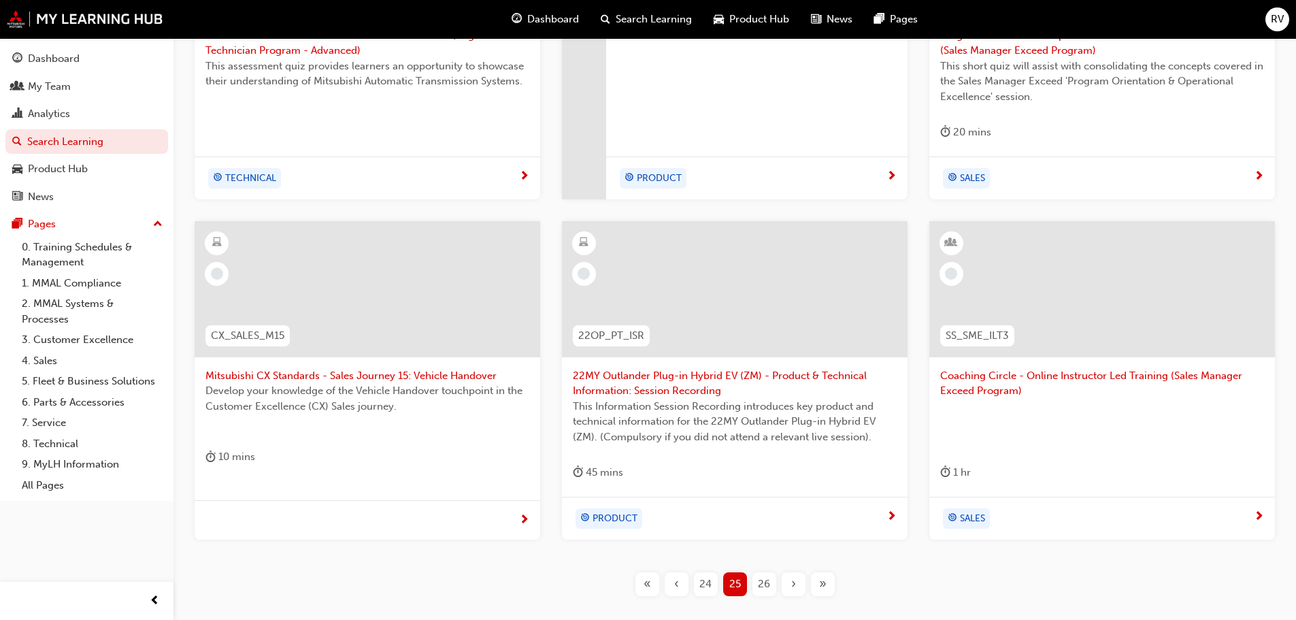
scroll to position [452, 0]
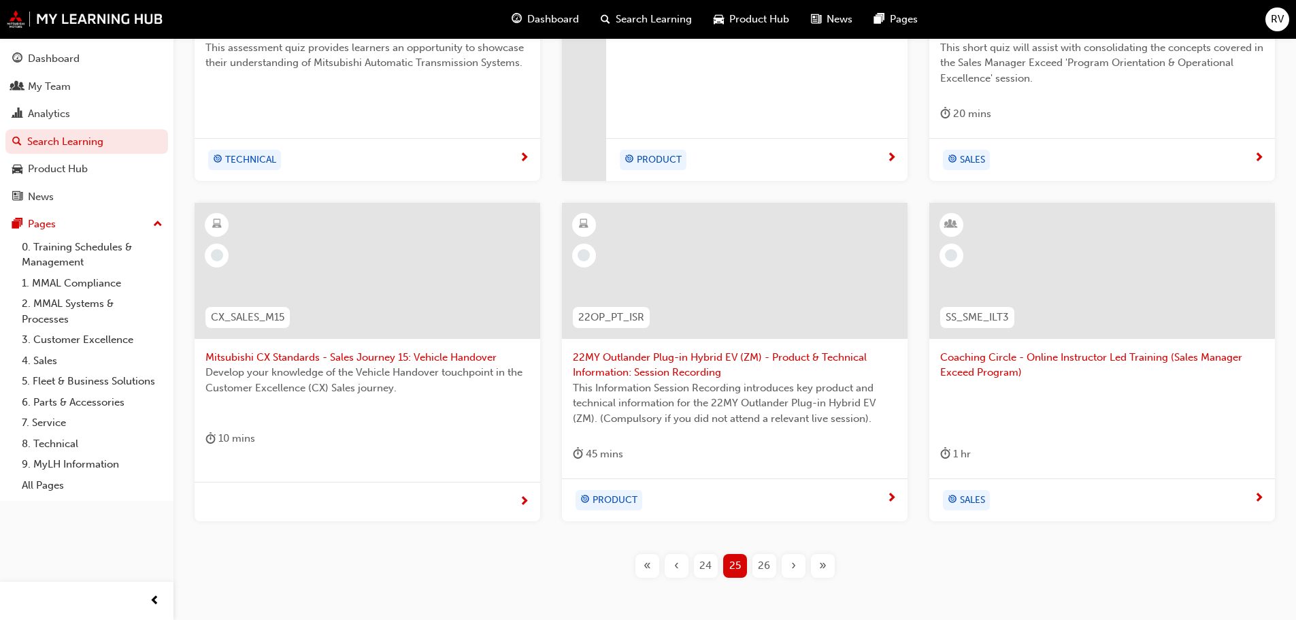
click at [356, 309] on div at bounding box center [368, 271] width 346 height 136
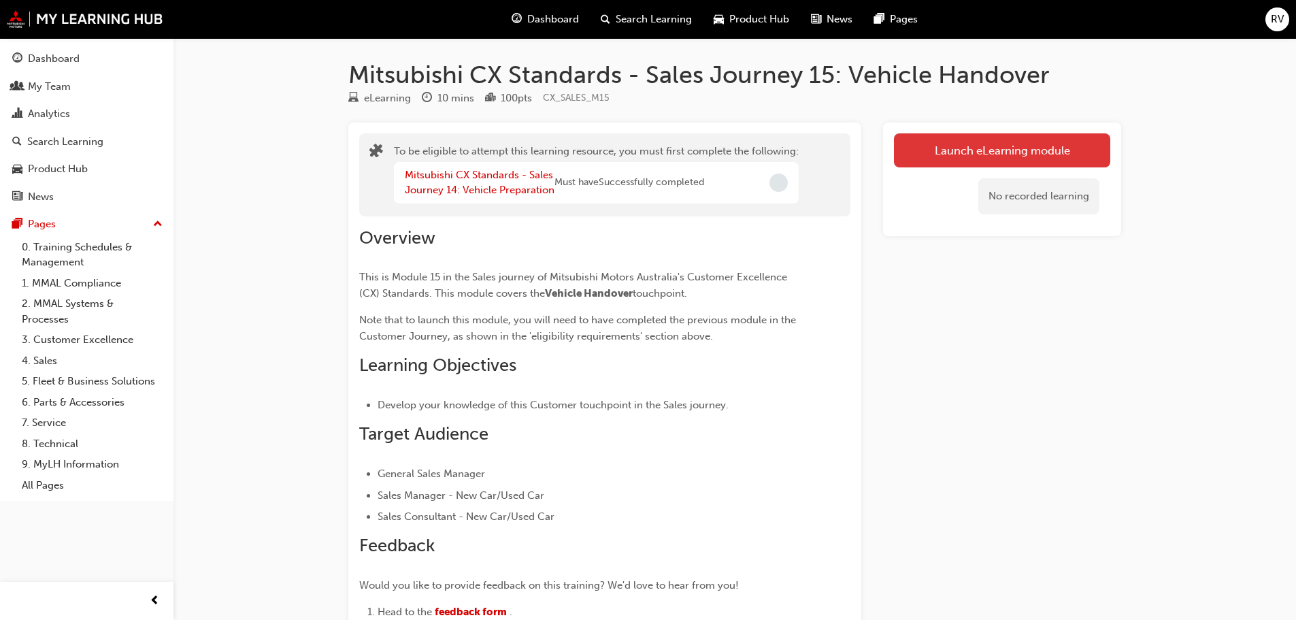
click at [970, 146] on button "Launch eLearning module" at bounding box center [1002, 150] width 216 height 34
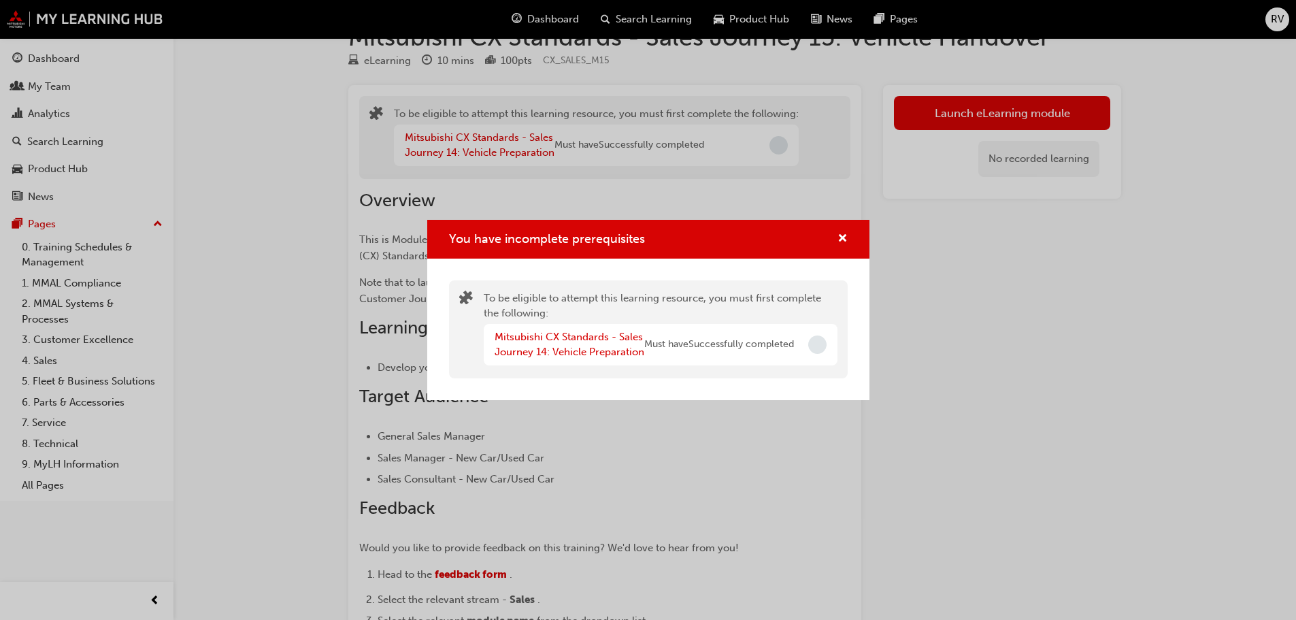
scroll to position [68, 0]
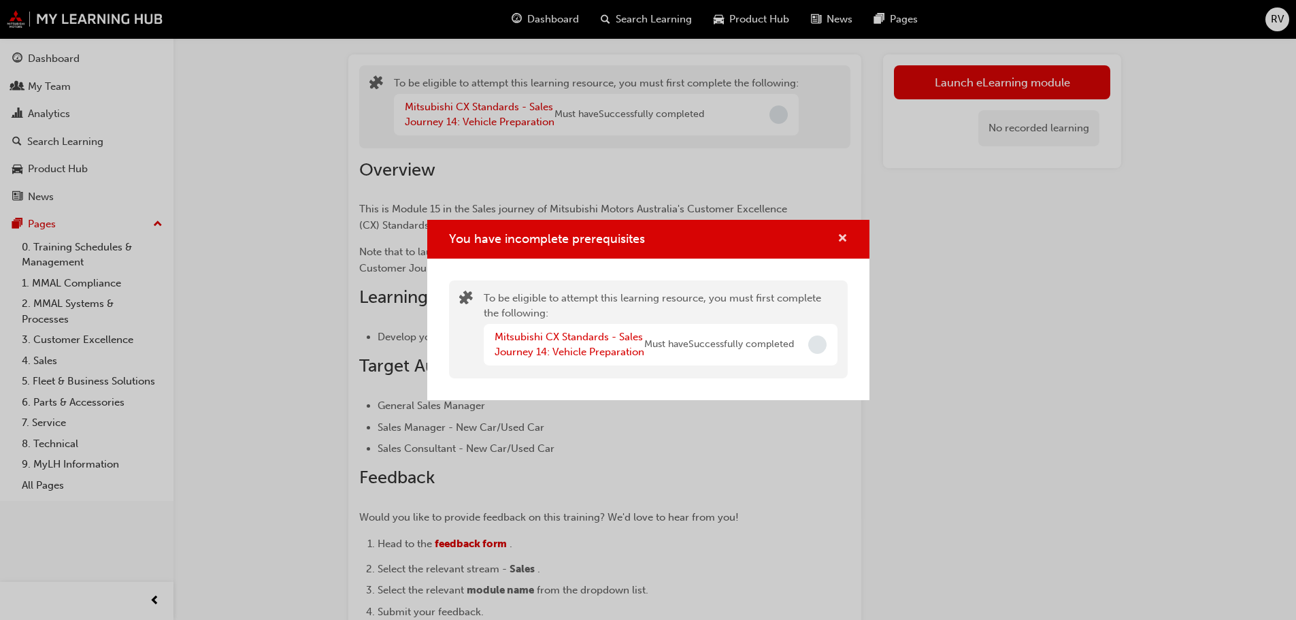
click at [840, 233] on span "cross-icon" at bounding box center [842, 239] width 10 height 12
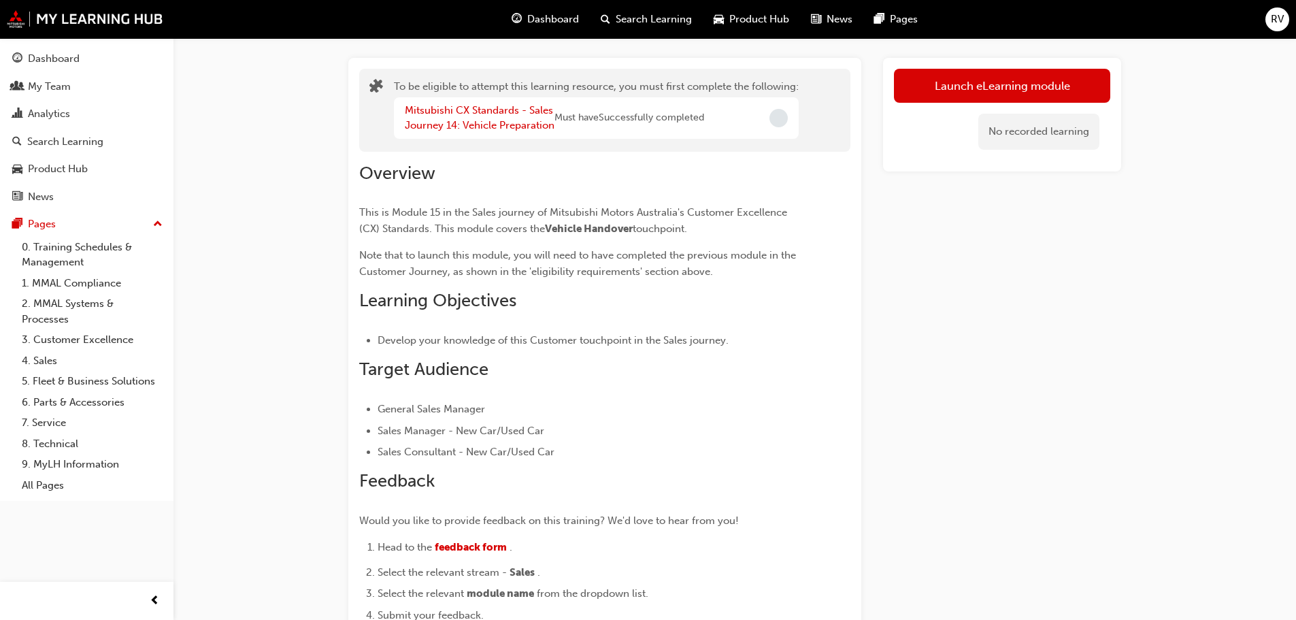
scroll to position [0, 0]
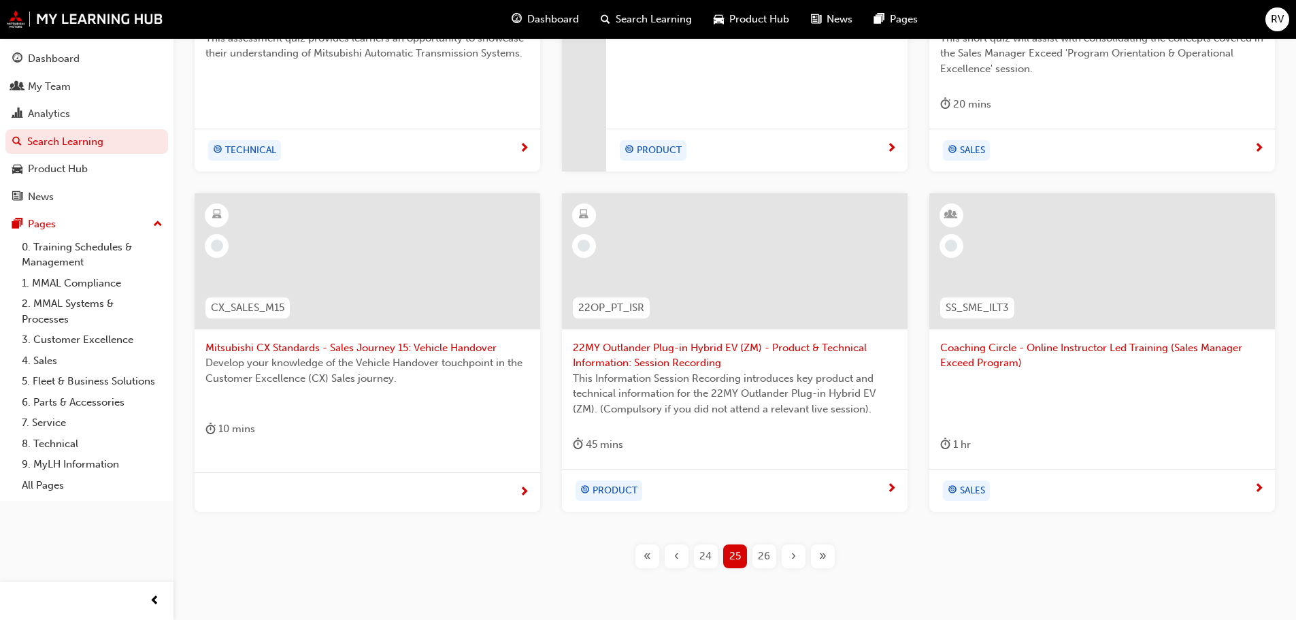
scroll to position [520, 0]
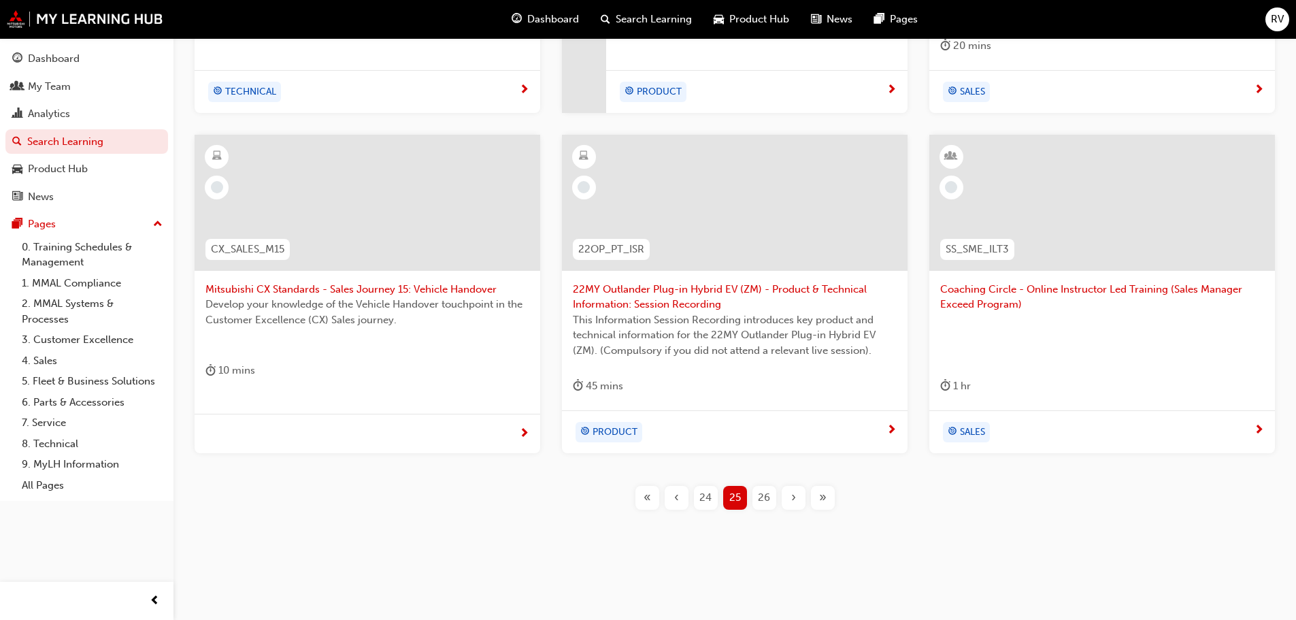
click at [761, 494] on span "26" at bounding box center [764, 498] width 12 height 16
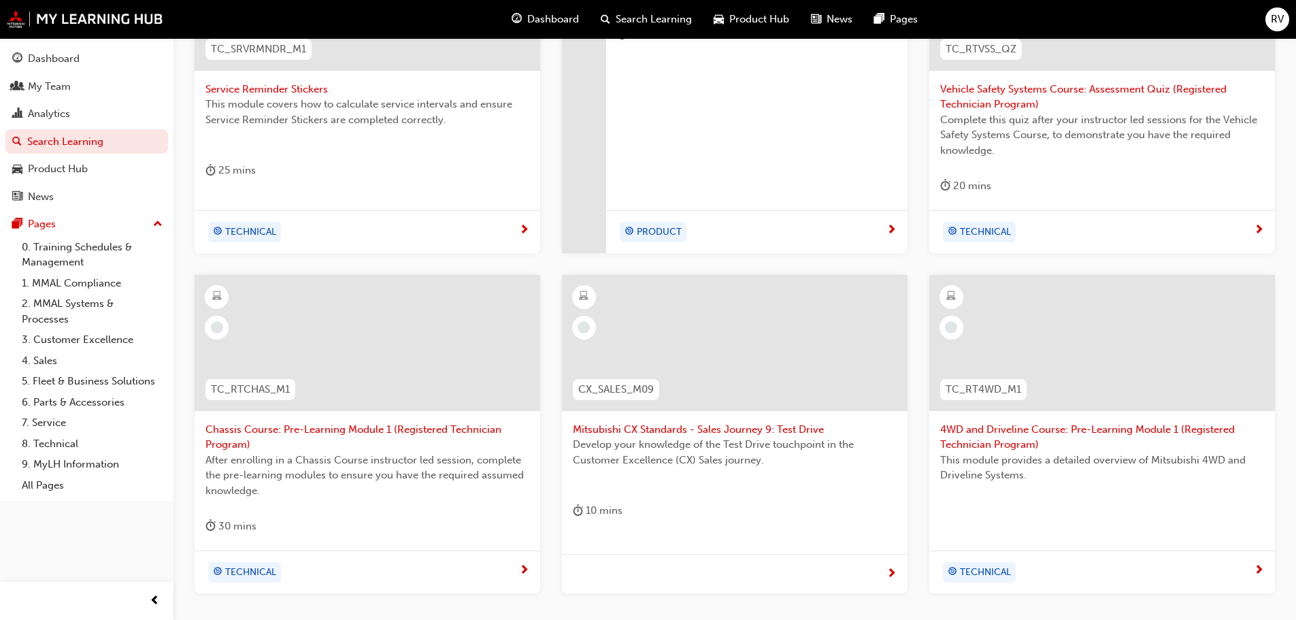
scroll to position [180, 0]
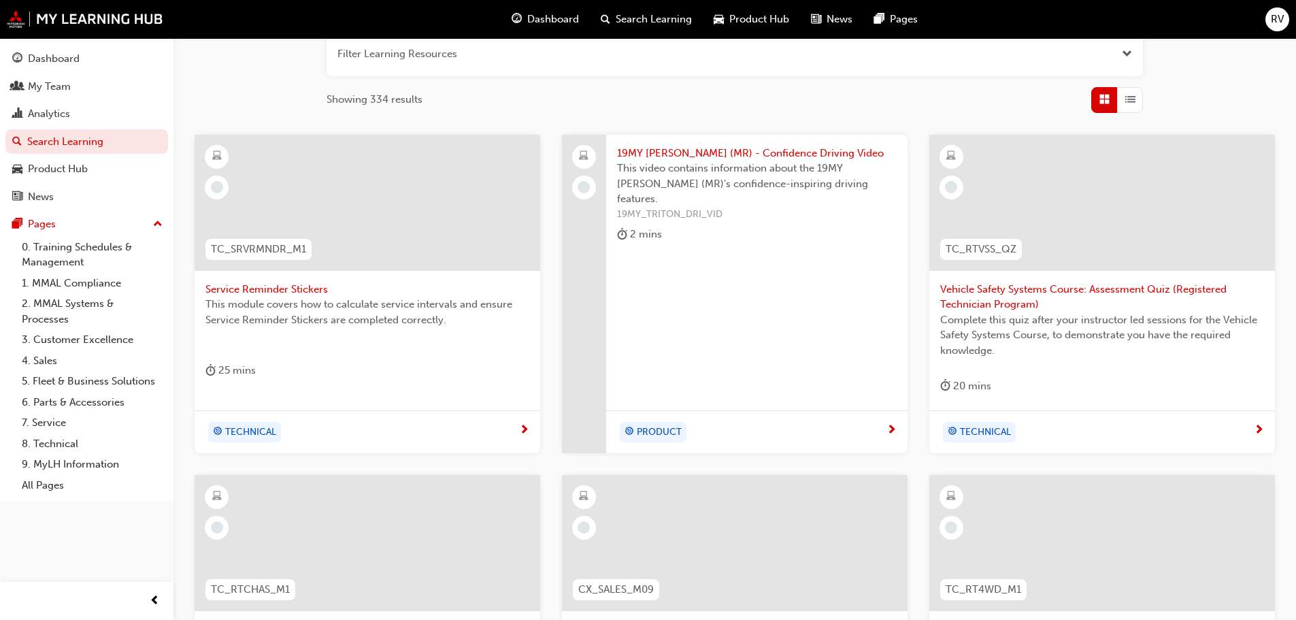
click at [707, 251] on div "19MY [PERSON_NAME] (MR) - Confidence Driving Video This video contains informat…" at bounding box center [756, 197] width 301 height 124
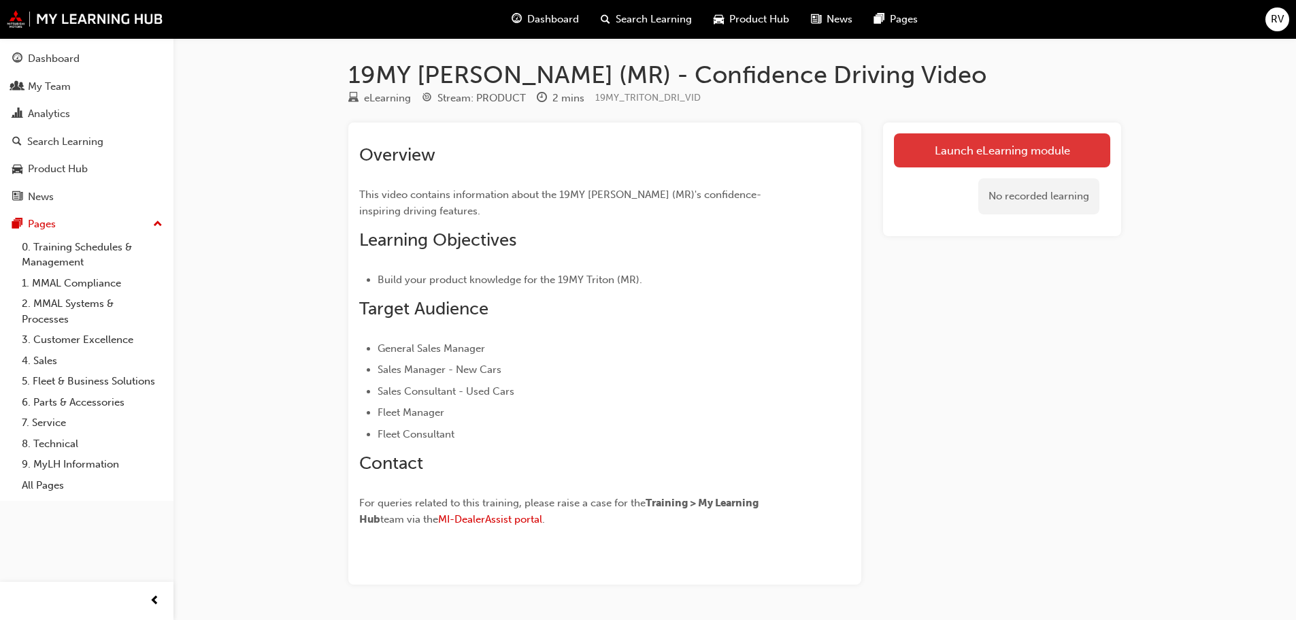
click at [992, 136] on link "Launch eLearning module" at bounding box center [1002, 150] width 216 height 34
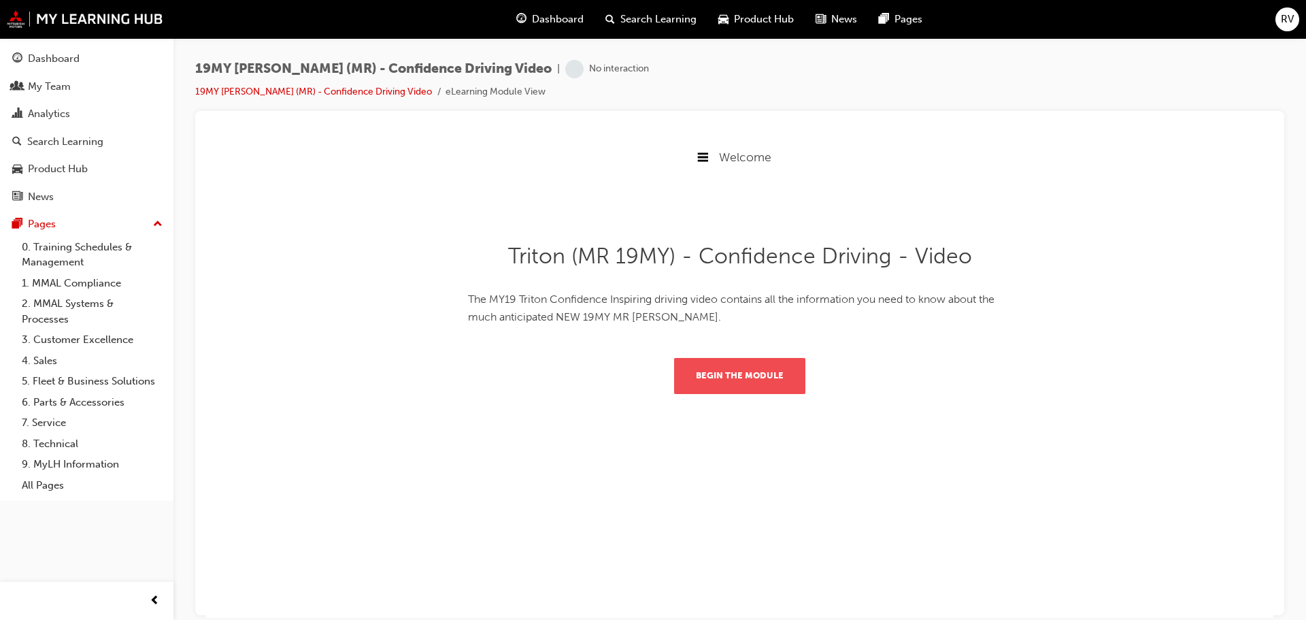
click at [724, 375] on button "Begin the module" at bounding box center [739, 374] width 131 height 35
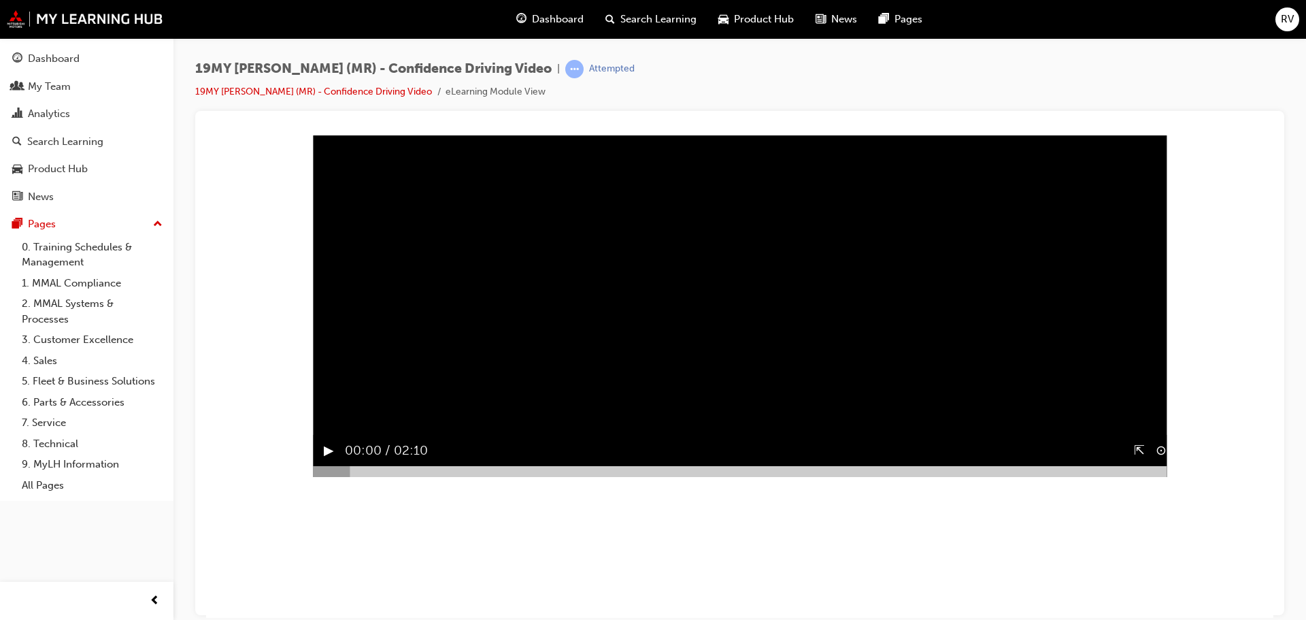
scroll to position [136, 0]
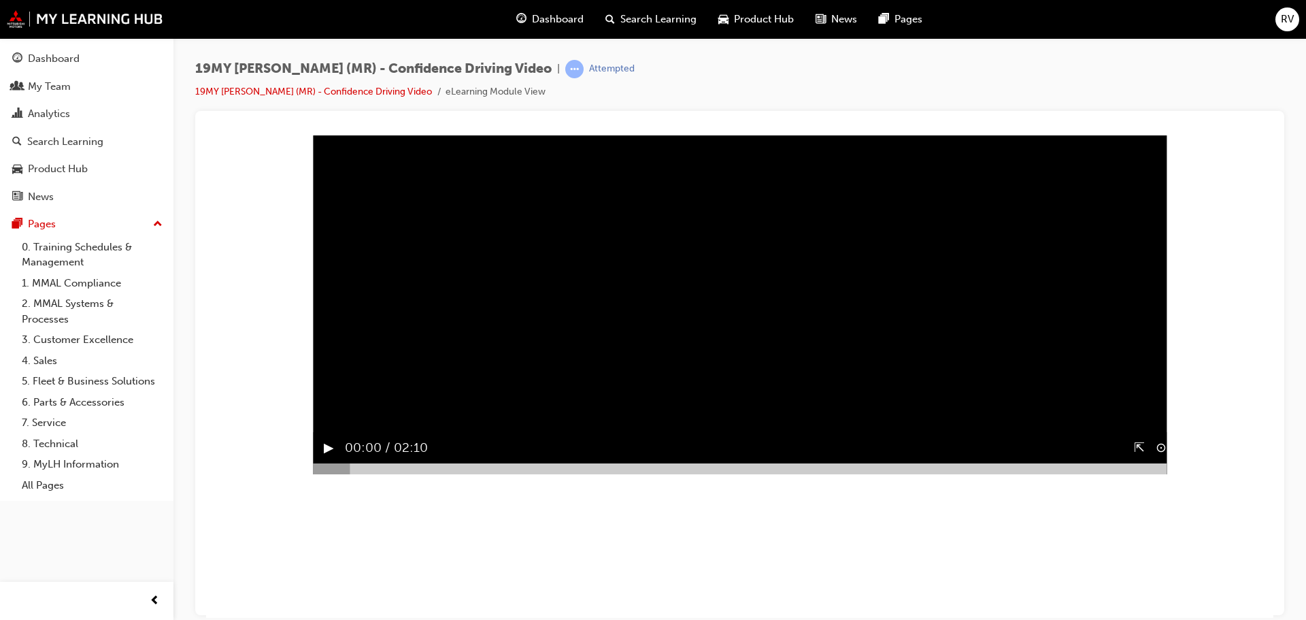
click at [324, 458] on button "▶︎" at bounding box center [329, 447] width 10 height 21
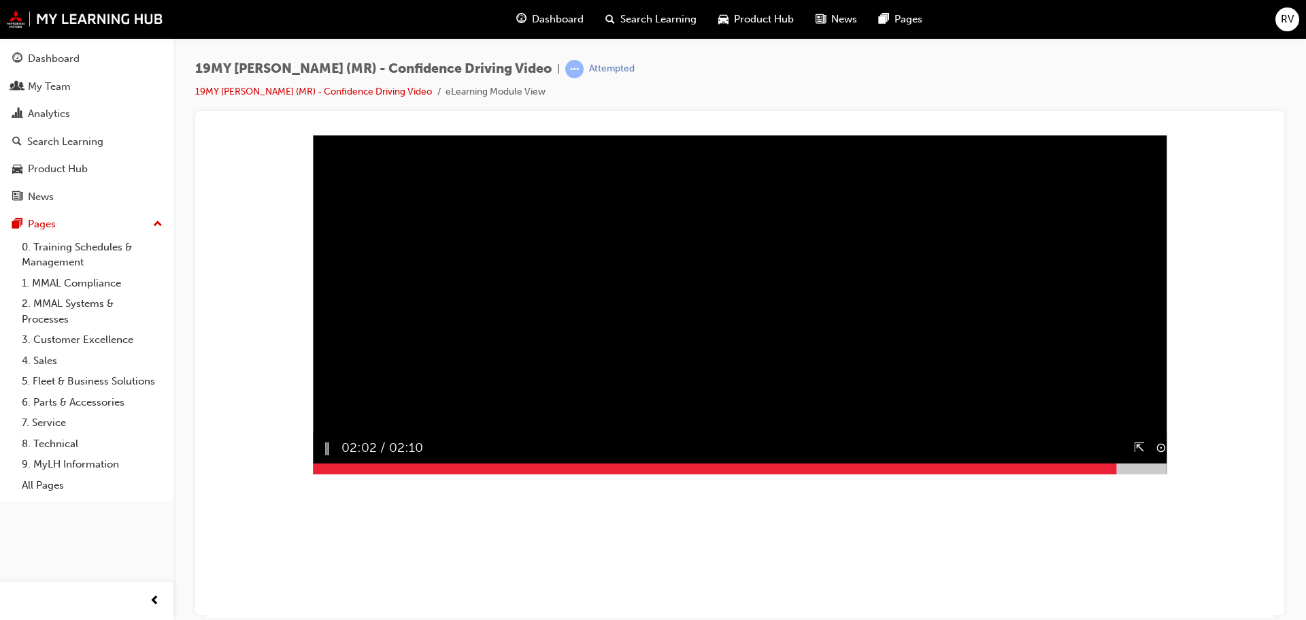
drag, startPoint x: 676, startPoint y: 518, endPoint x: 1114, endPoint y: 518, distance: 438.0
click at [1114, 473] on div at bounding box center [740, 468] width 854 height 11
click at [324, 458] on button "▶︎" at bounding box center [329, 447] width 10 height 21
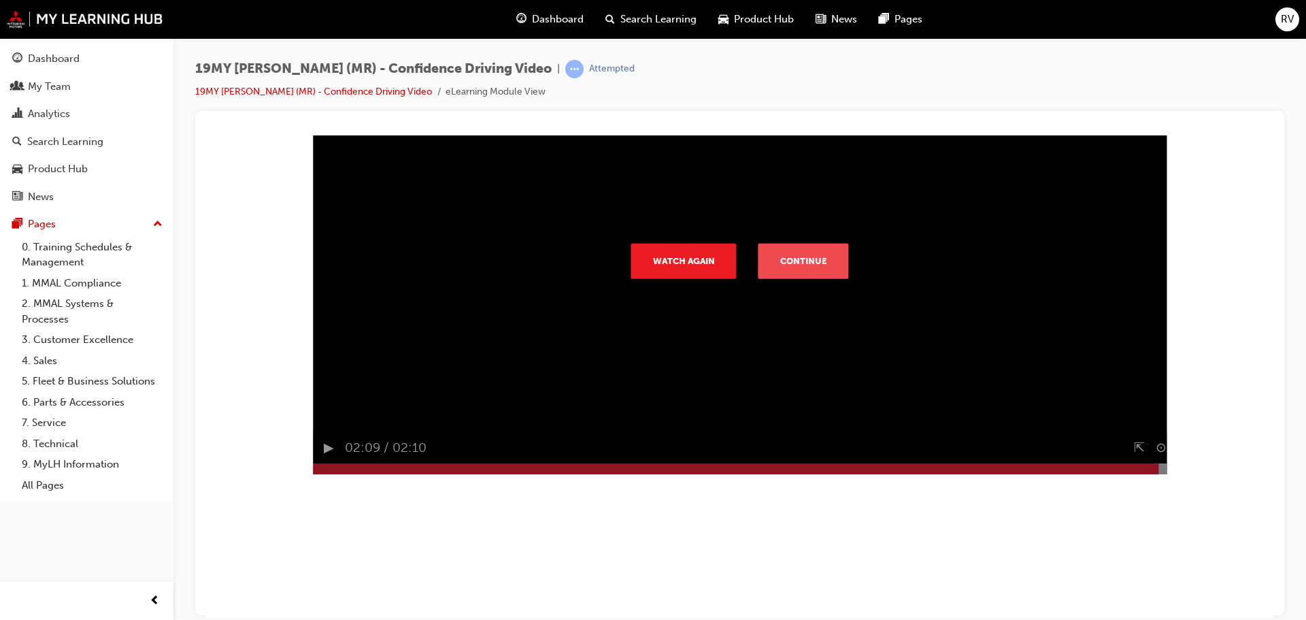
click at [800, 278] on button "Continue" at bounding box center [803, 259] width 90 height 35
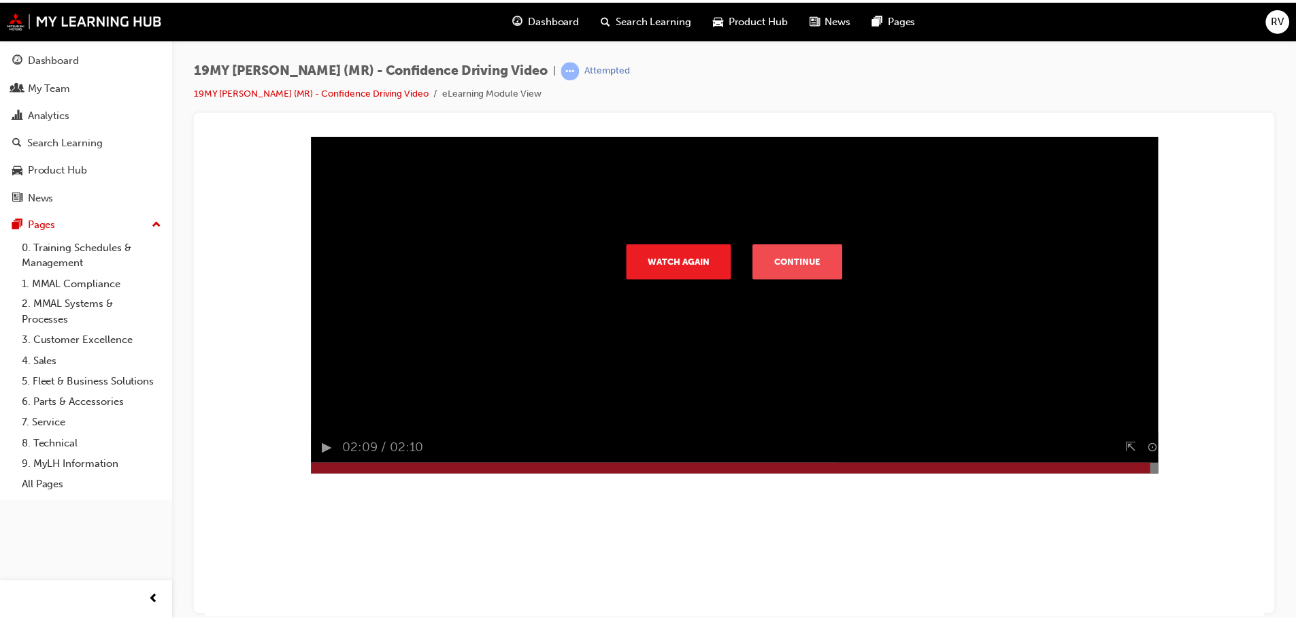
scroll to position [0, 0]
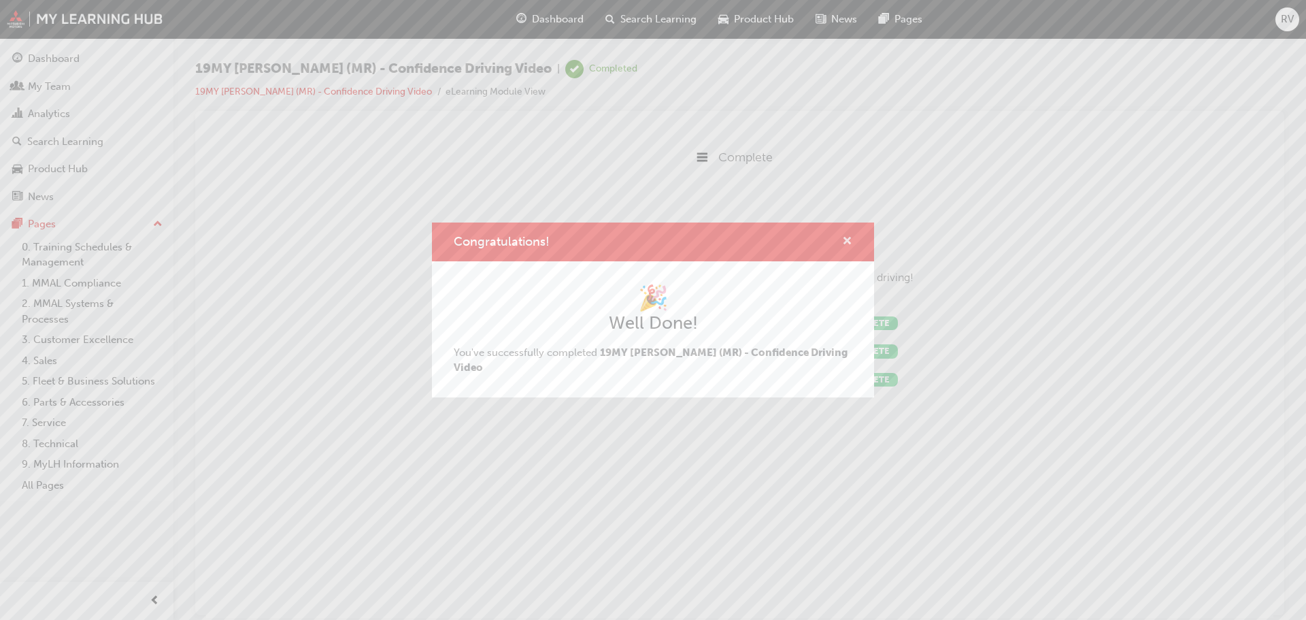
click at [848, 248] on span "cross-icon" at bounding box center [847, 242] width 10 height 12
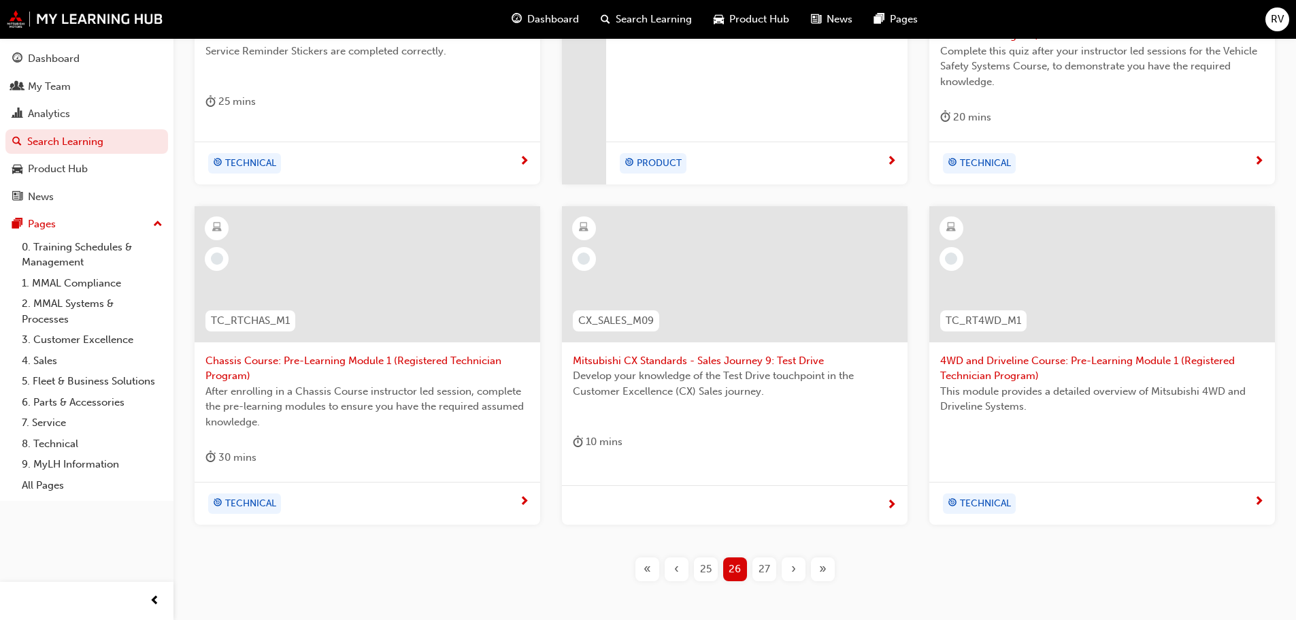
scroll to position [452, 0]
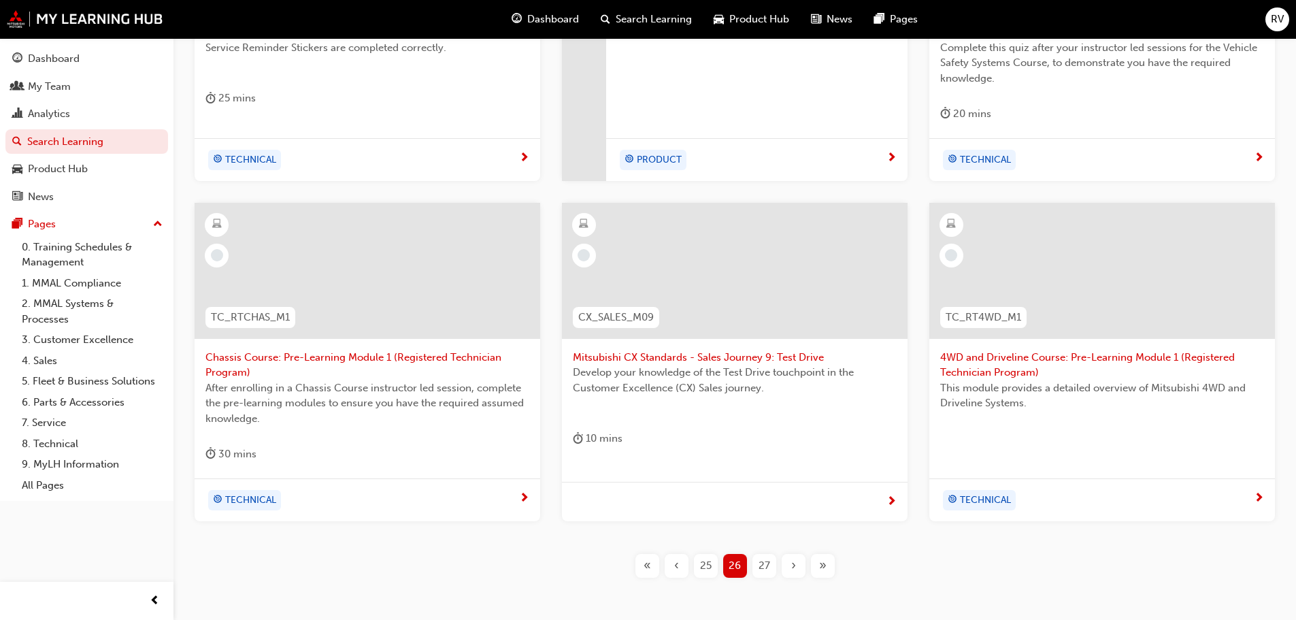
click at [766, 566] on span "27" at bounding box center [764, 566] width 12 height 16
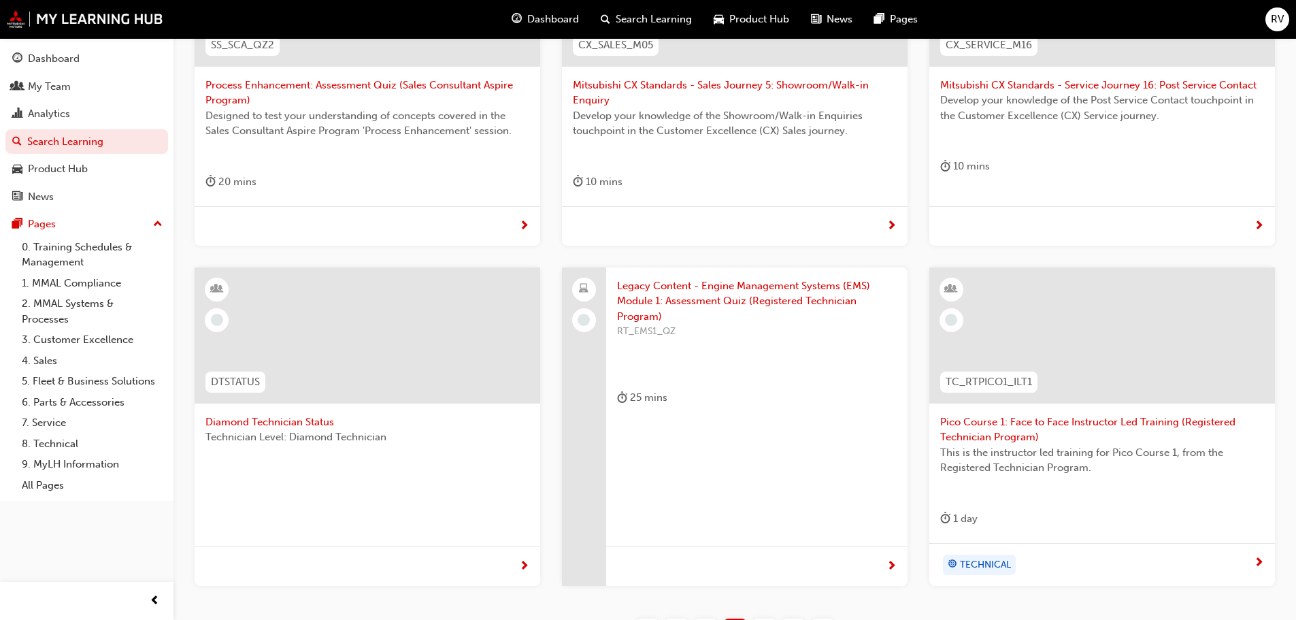
scroll to position [517, 0]
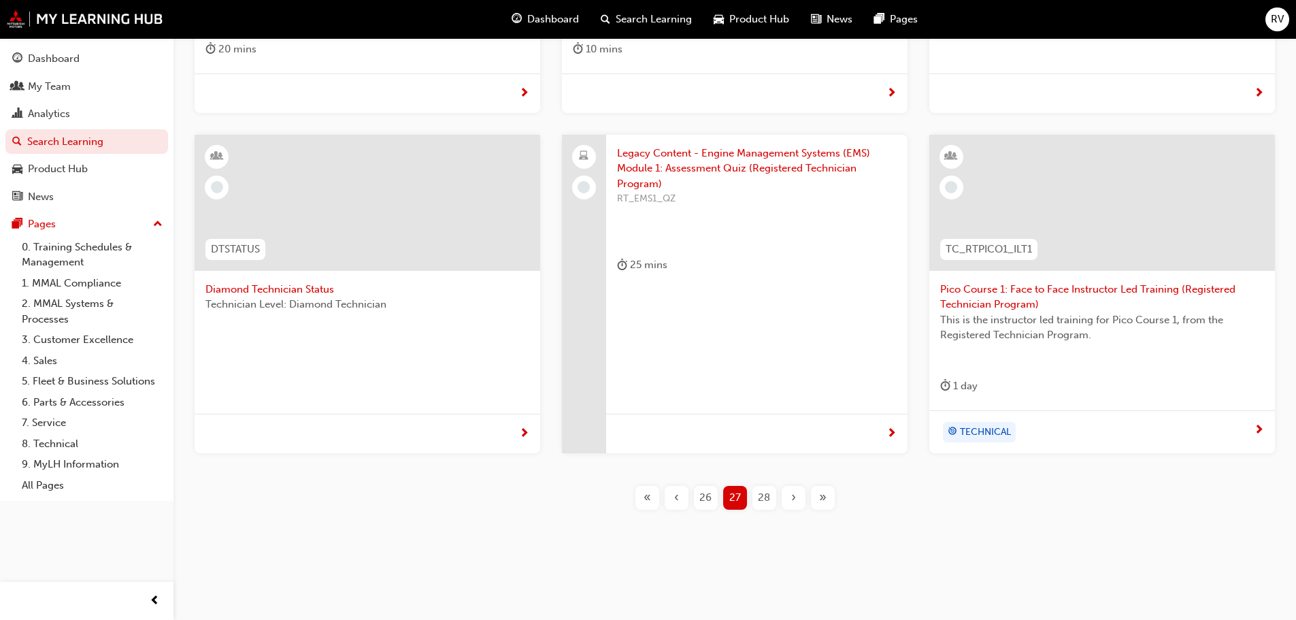
click at [761, 494] on span "28" at bounding box center [764, 498] width 12 height 16
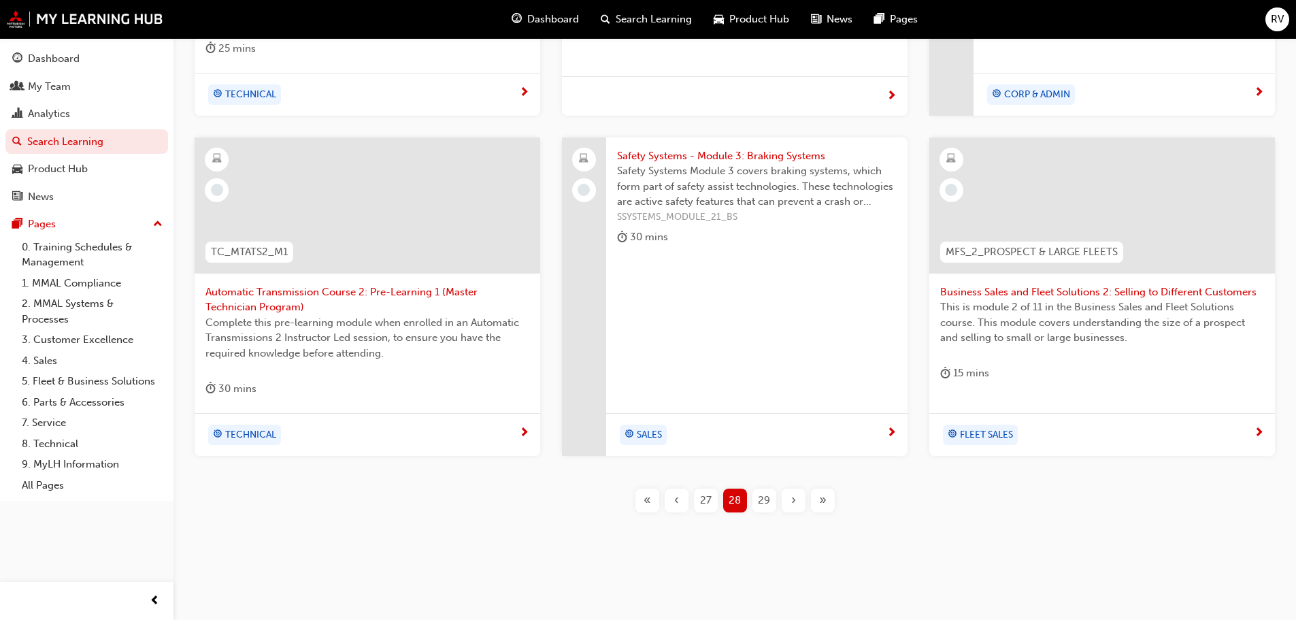
scroll to position [520, 0]
click at [768, 500] on span "29" at bounding box center [764, 498] width 12 height 16
